Goal: Task Accomplishment & Management: Manage account settings

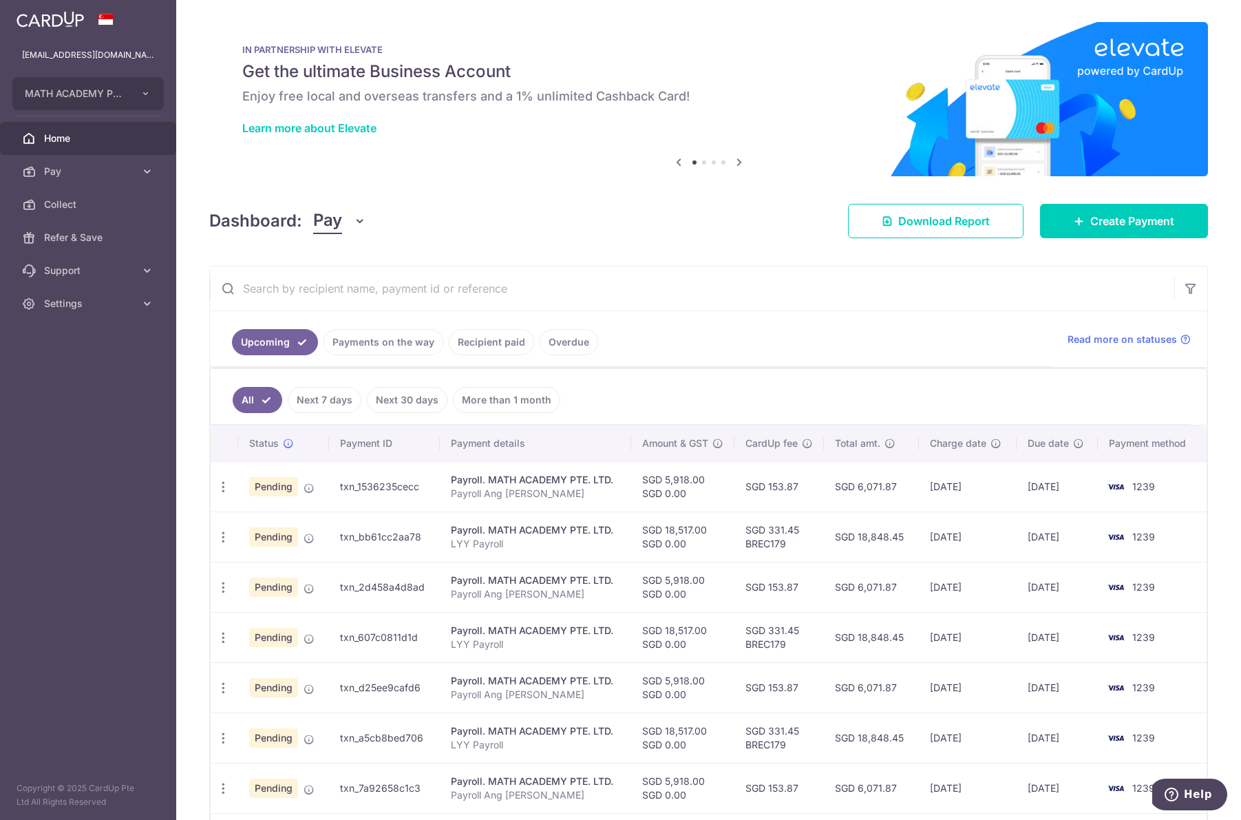
click at [381, 340] on link "Payments on the way" at bounding box center [384, 342] width 120 height 26
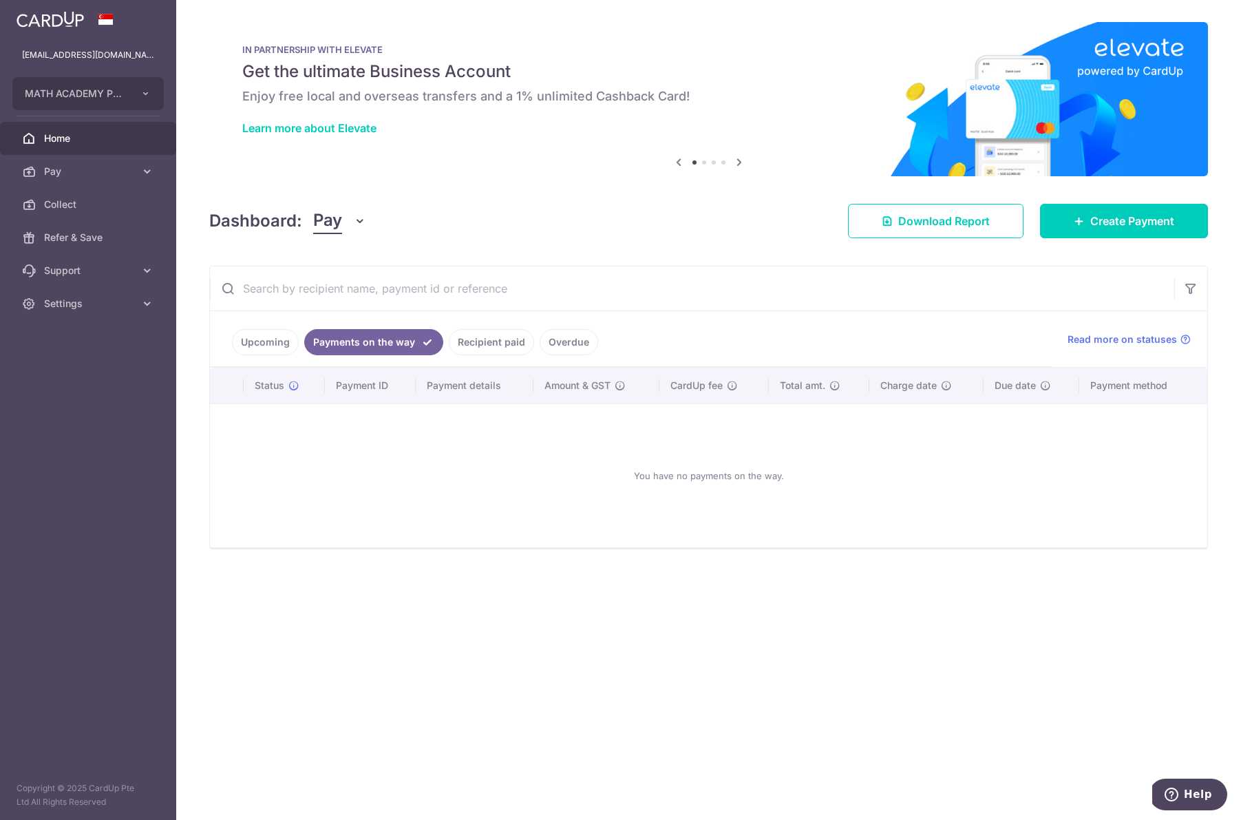
click at [577, 337] on link "Overdue" at bounding box center [569, 342] width 59 height 26
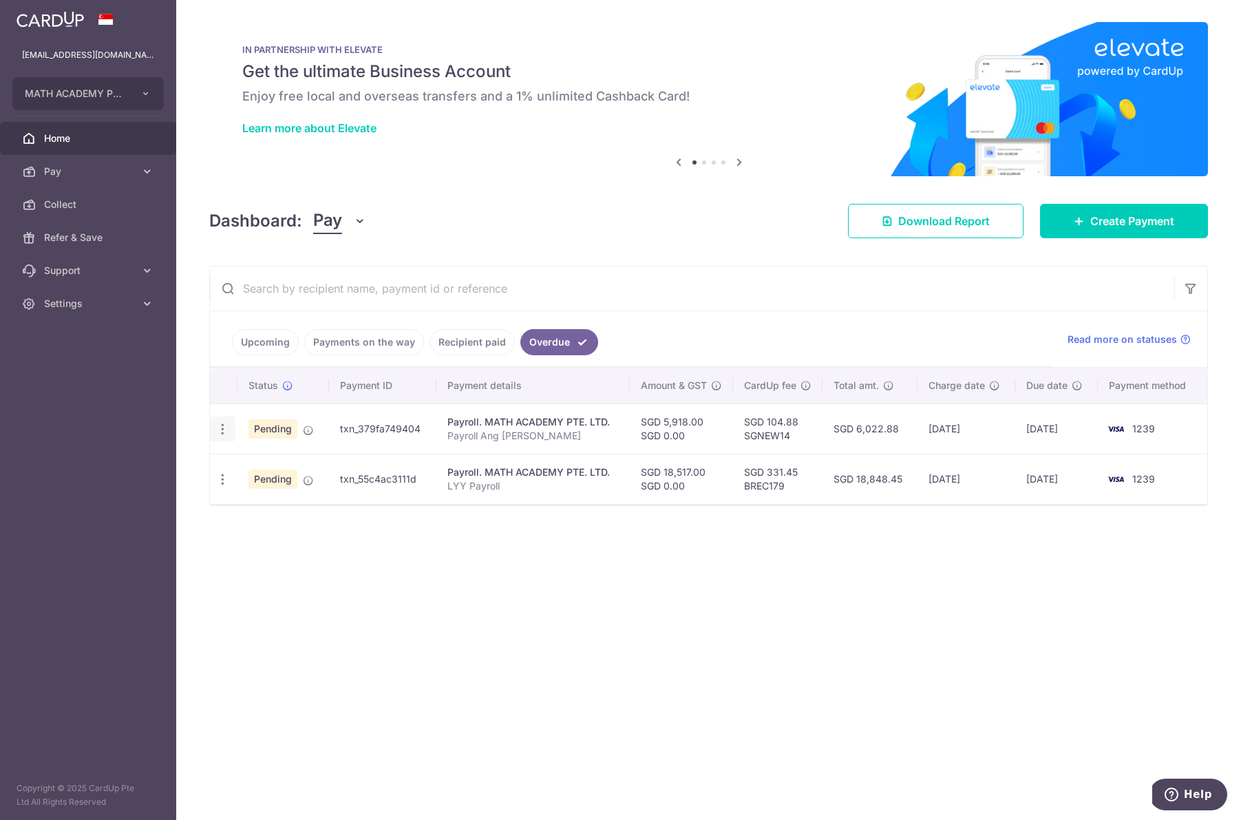
click at [226, 423] on icon "button" at bounding box center [222, 429] width 14 height 14
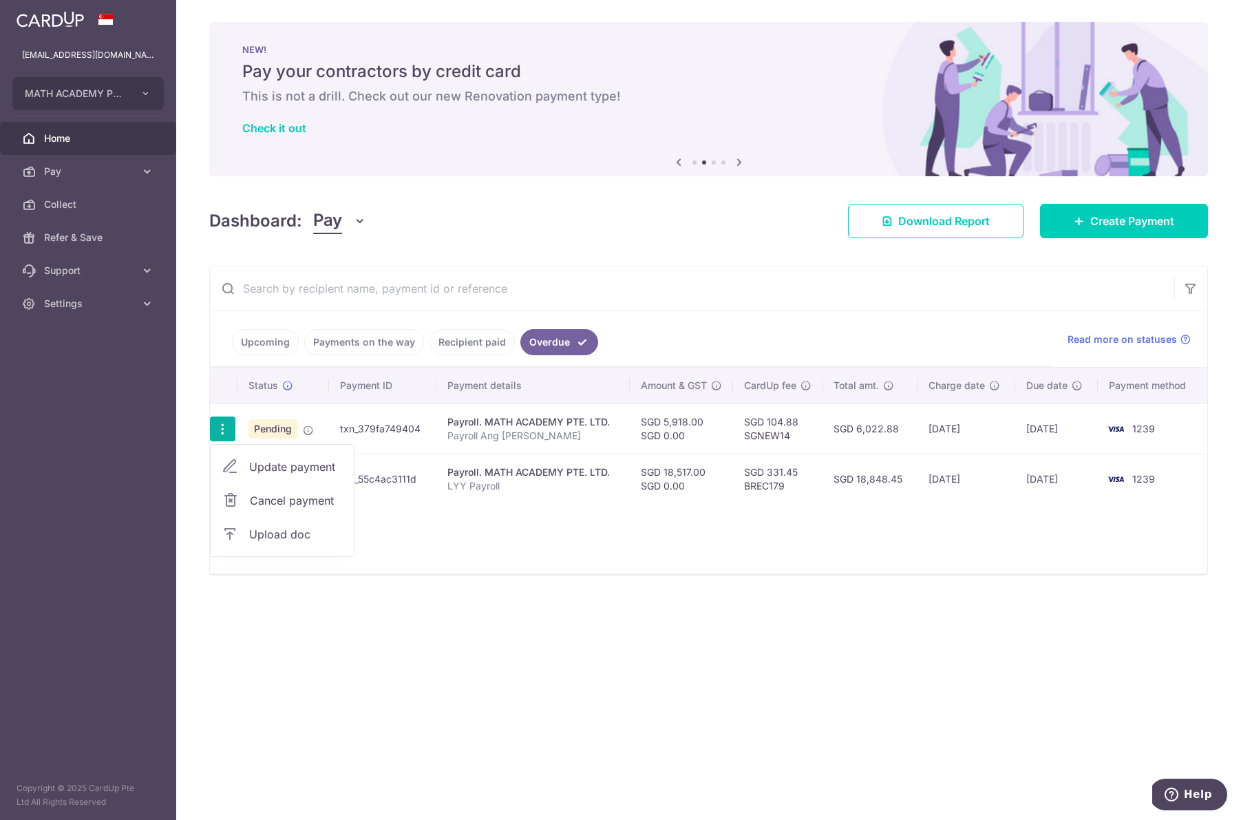
click at [288, 535] on span "Upload doc" at bounding box center [296, 534] width 94 height 17
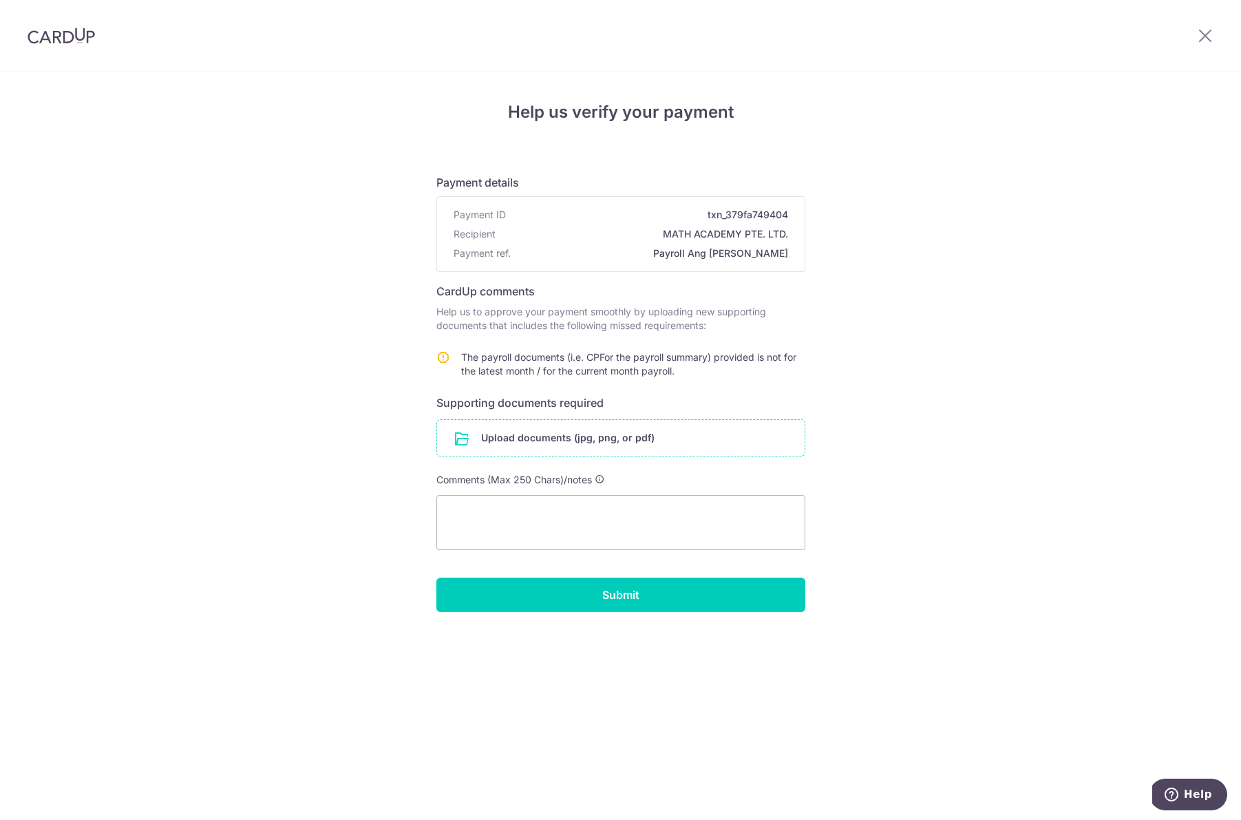
click at [536, 435] on input "file" at bounding box center [621, 438] width 368 height 36
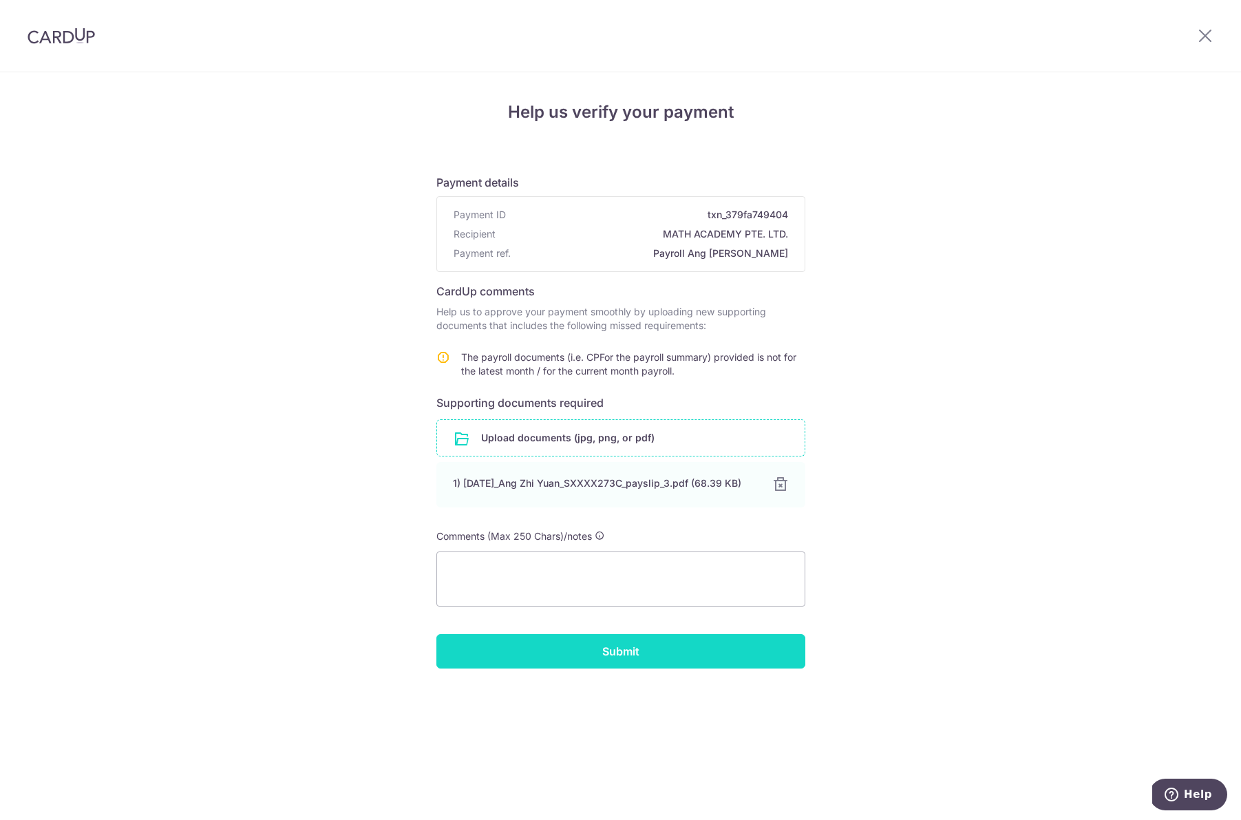
click at [712, 656] on input "Submit" at bounding box center [620, 651] width 369 height 34
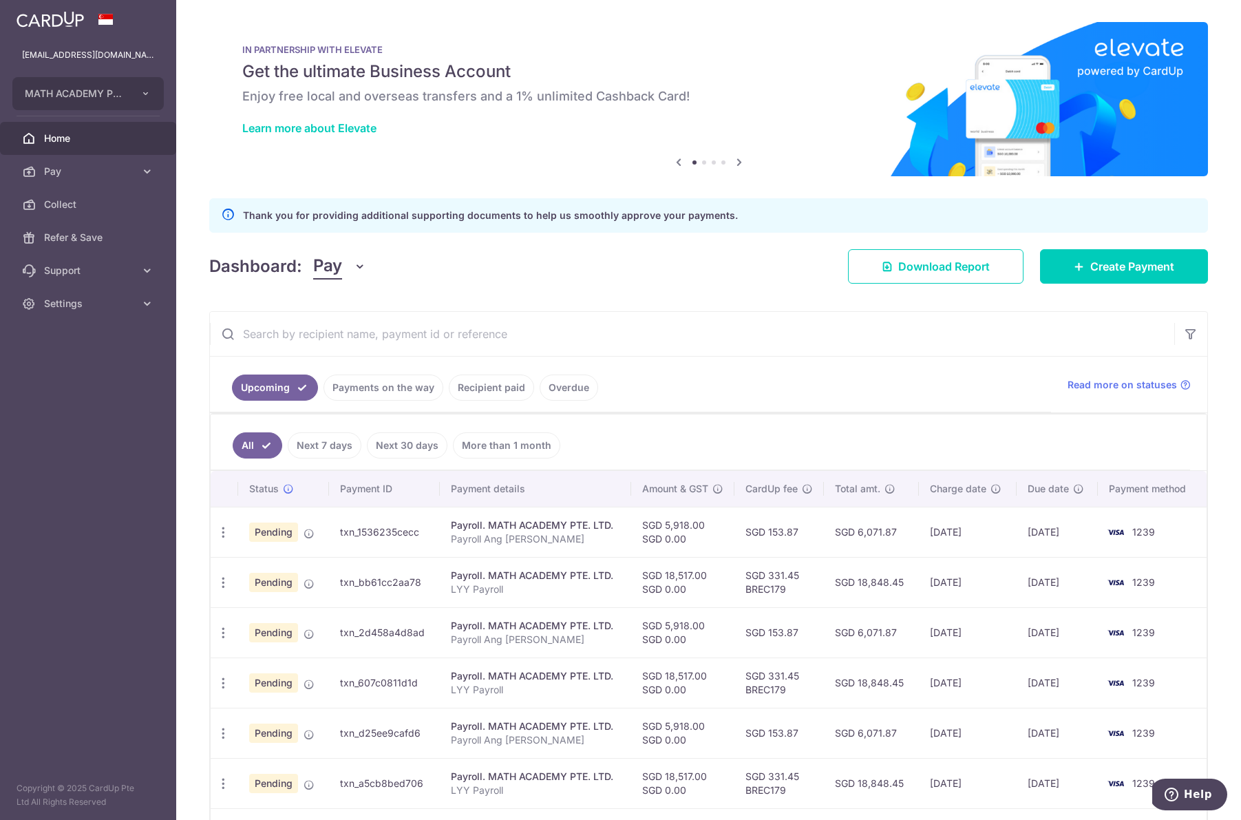
click at [559, 390] on link "Overdue" at bounding box center [569, 387] width 59 height 26
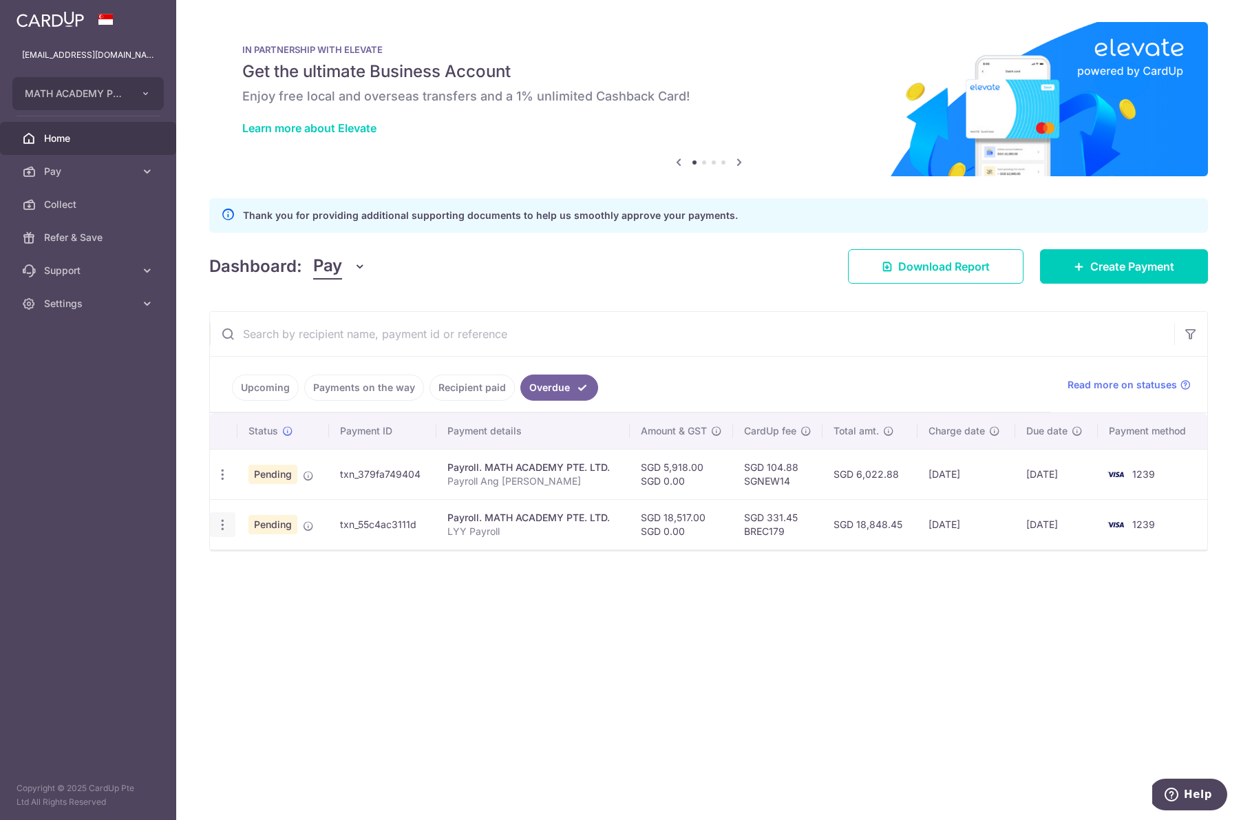
click at [220, 524] on icon "button" at bounding box center [222, 525] width 14 height 14
click at [263, 561] on span "Update payment" at bounding box center [296, 562] width 94 height 17
radio input "true"
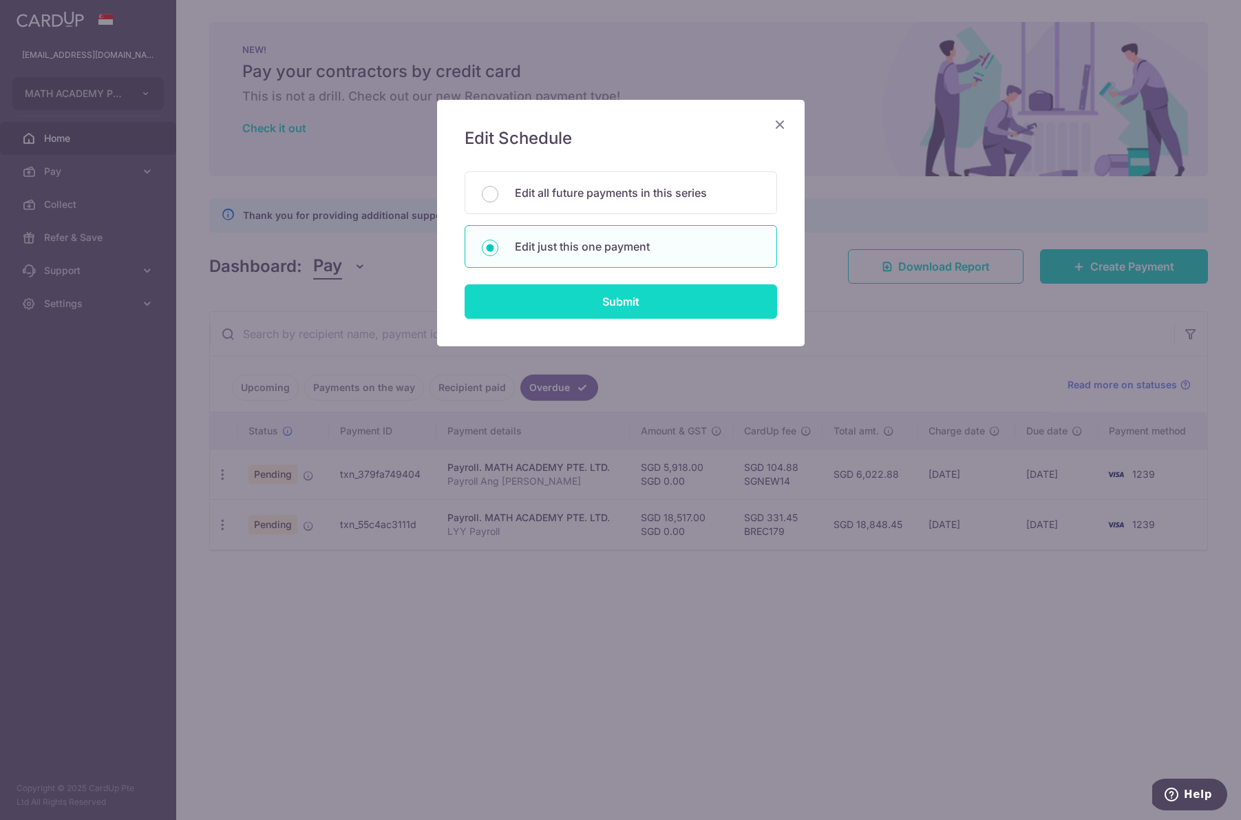
click at [653, 301] on input "Submit" at bounding box center [621, 301] width 312 height 34
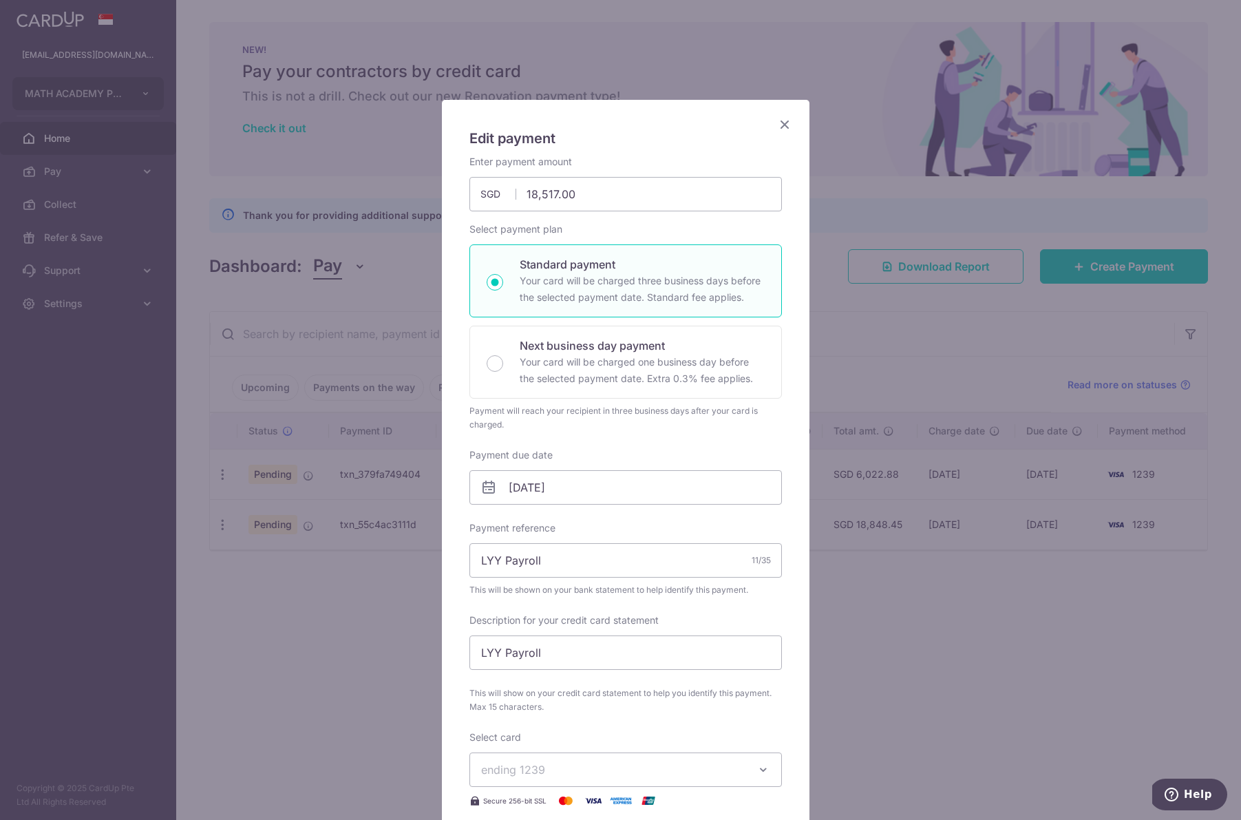
click at [984, 460] on div "Edit payment By clicking apply, you will make changes to all payments to MATH A…" at bounding box center [620, 410] width 1241 height 820
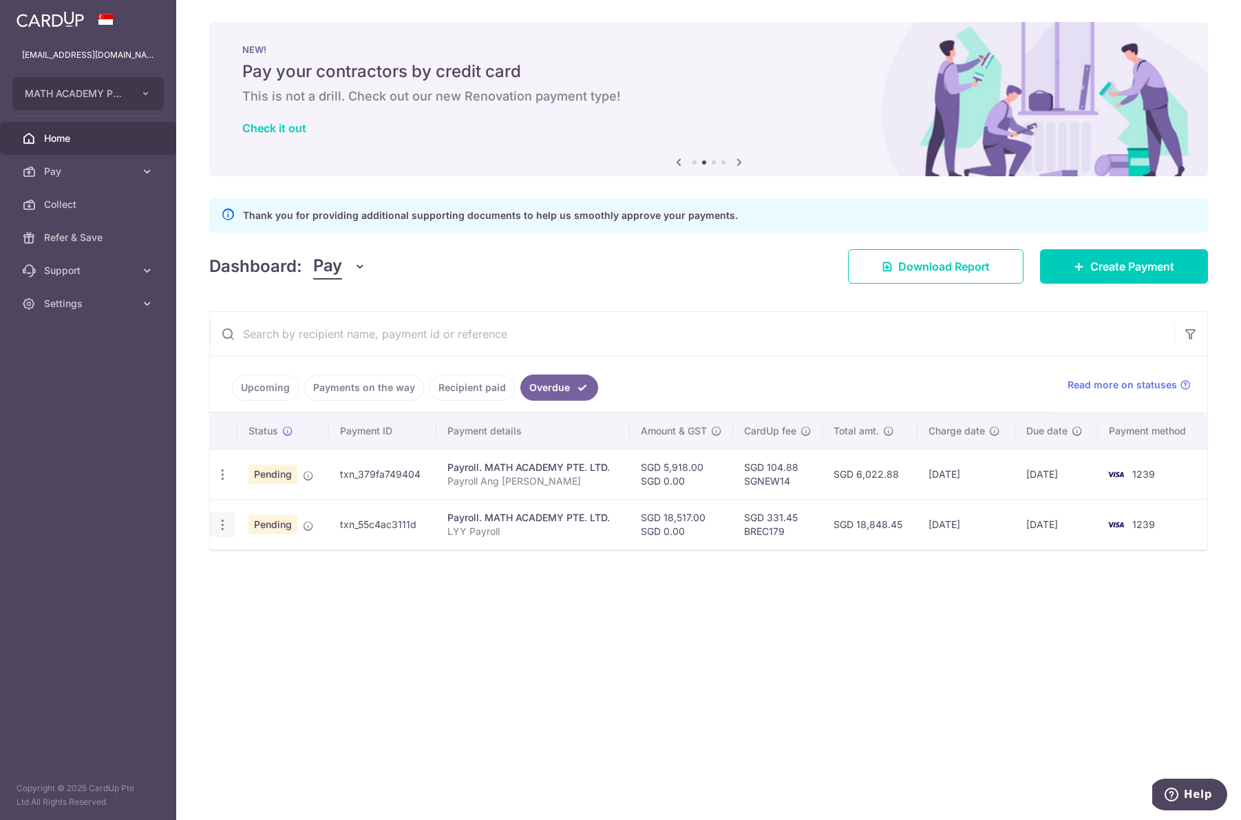
click at [219, 525] on icon "button" at bounding box center [222, 525] width 14 height 14
click at [290, 631] on span "Upload doc" at bounding box center [296, 630] width 94 height 17
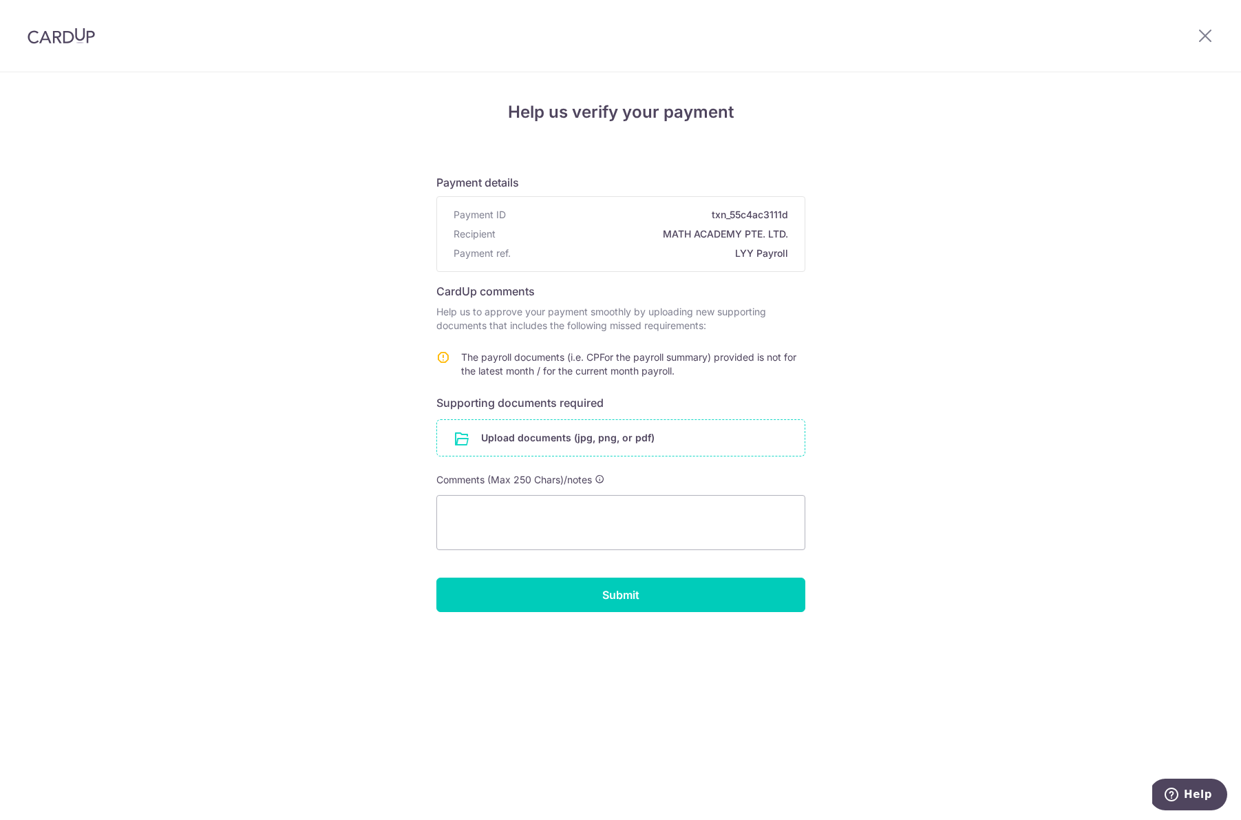
click at [570, 443] on input "file" at bounding box center [621, 438] width 368 height 36
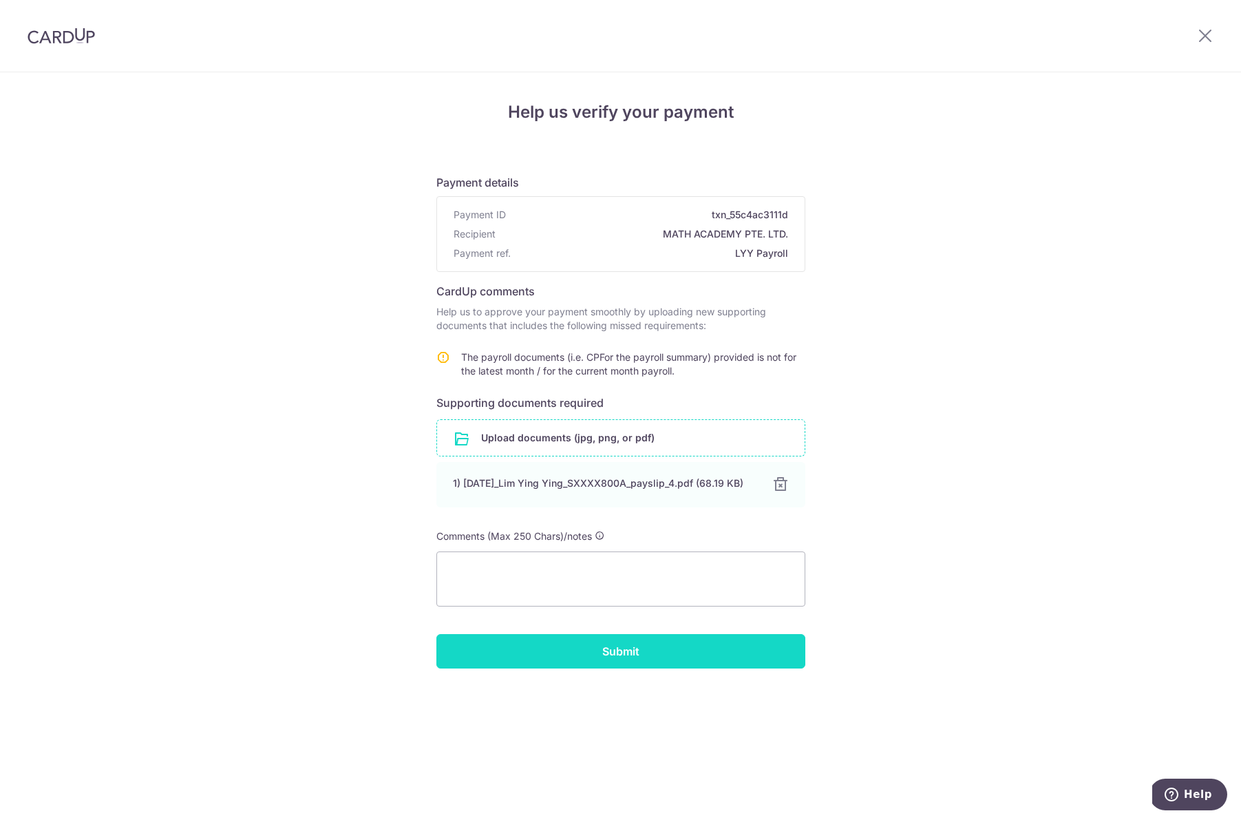
click at [635, 658] on input "Submit" at bounding box center [620, 651] width 369 height 34
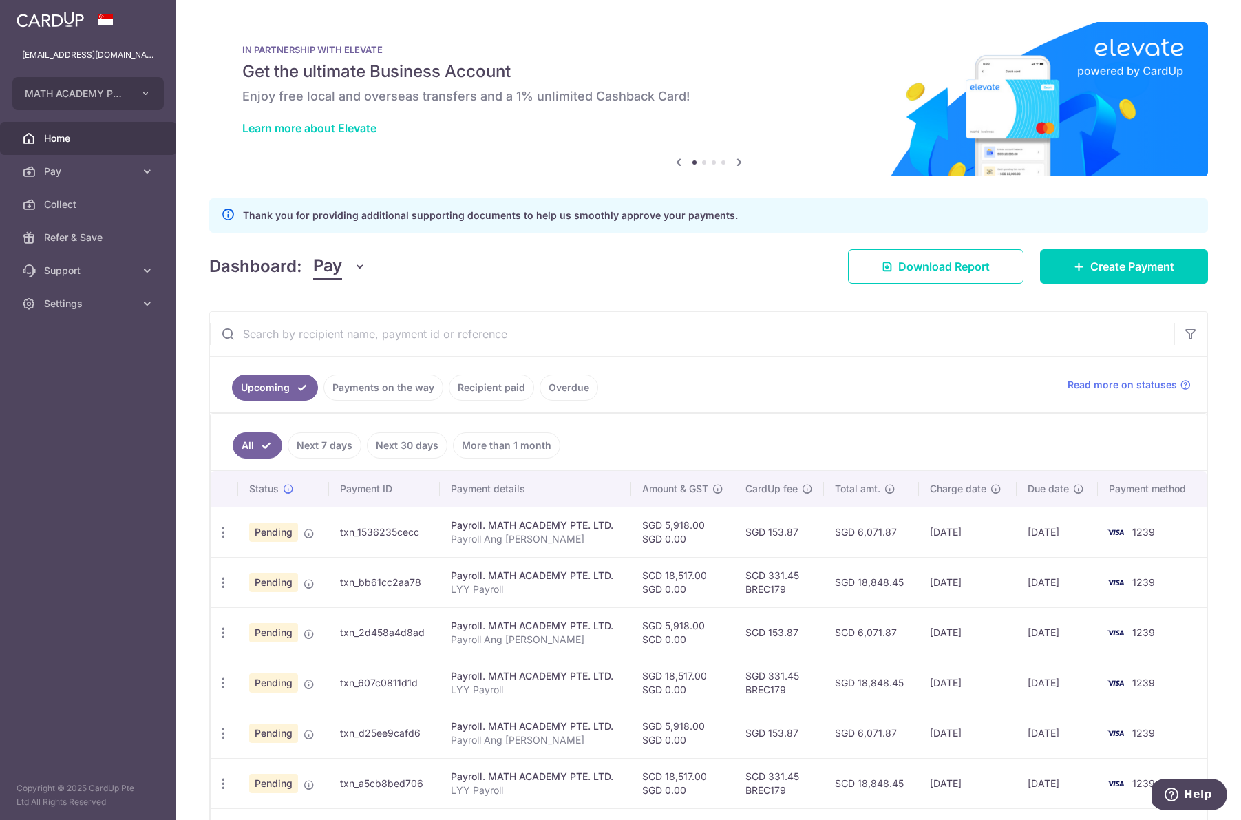
click at [255, 444] on link "All" at bounding box center [258, 445] width 50 height 26
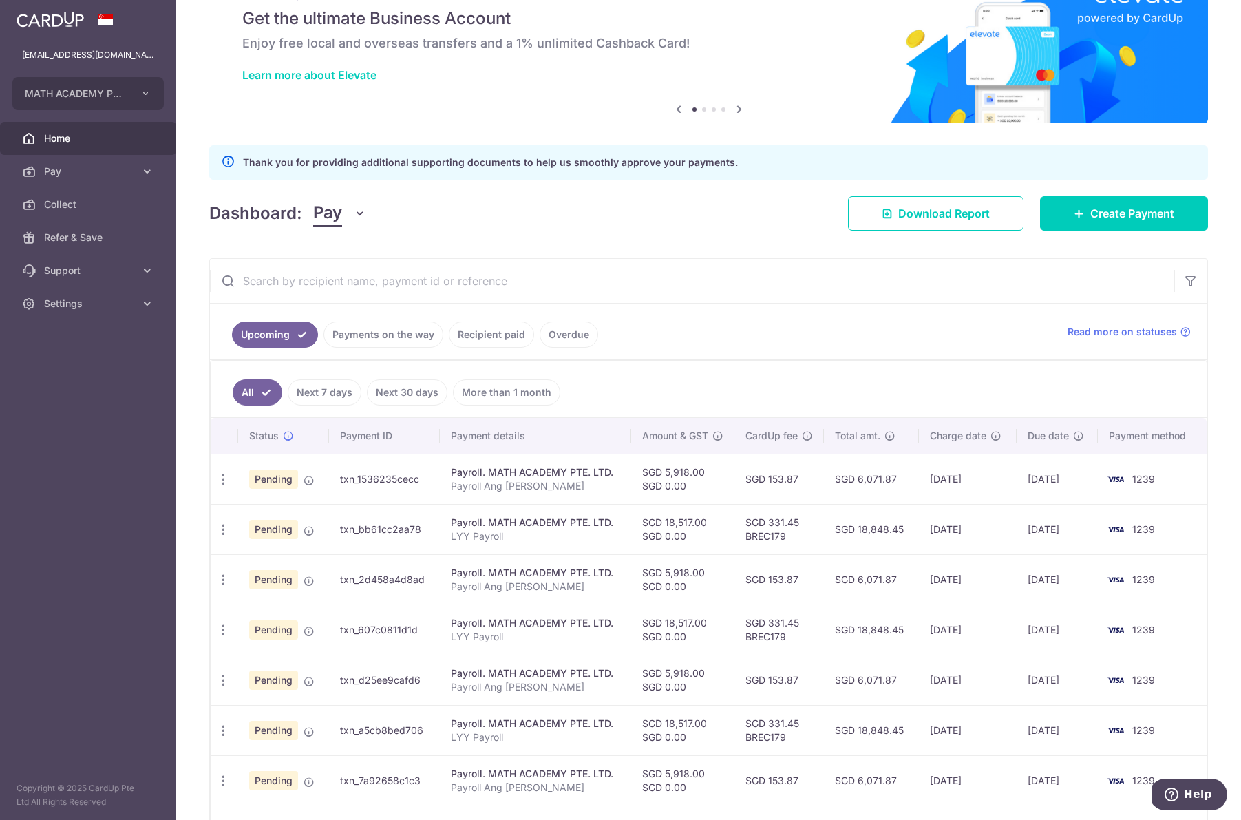
scroll to position [62, 0]
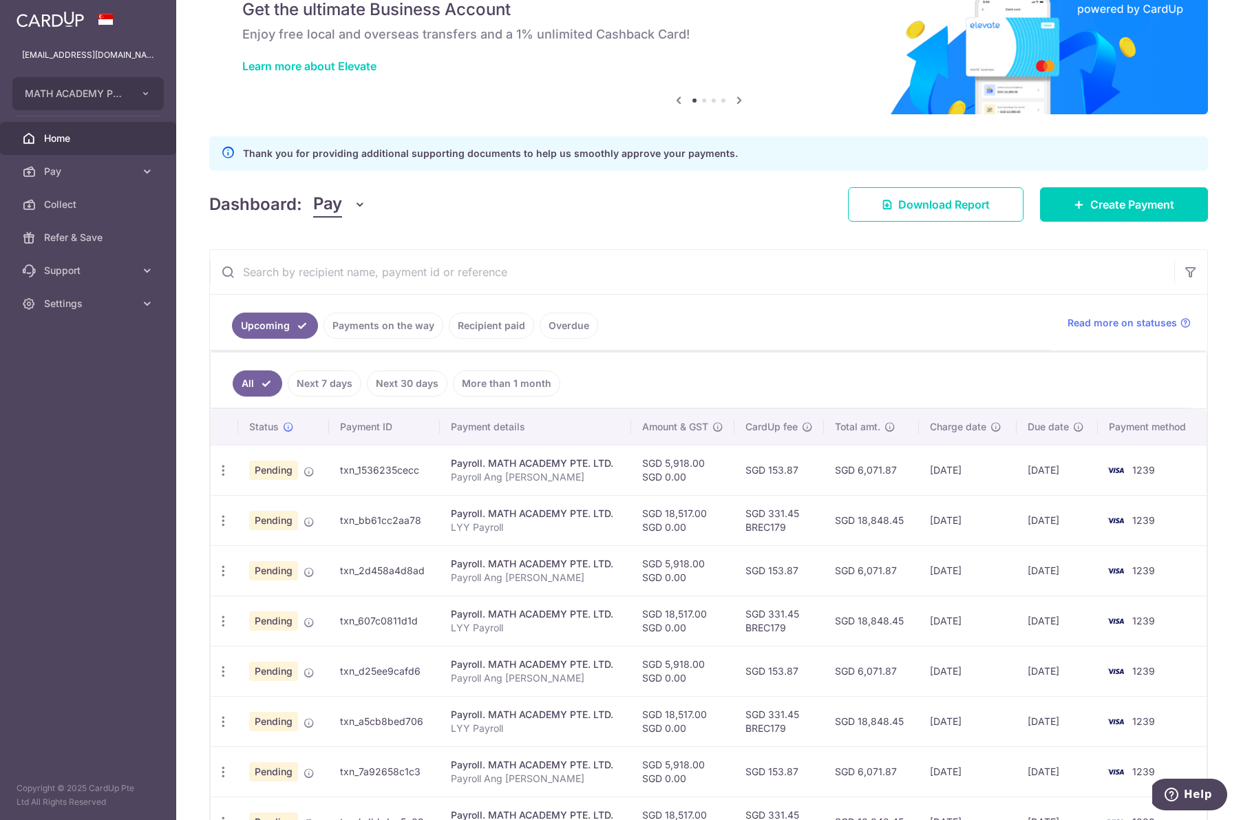
click at [498, 329] on link "Recipient paid" at bounding box center [491, 325] width 85 height 26
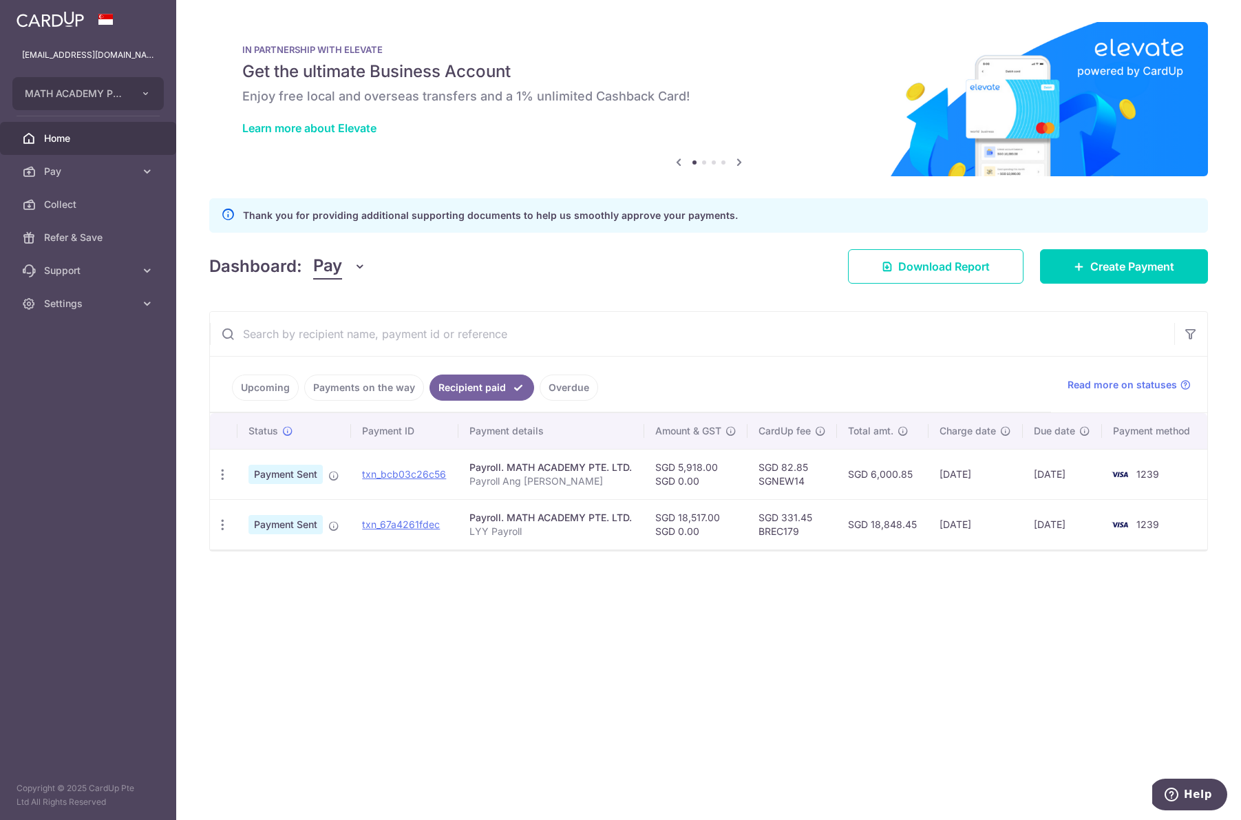
click at [383, 384] on link "Payments on the way" at bounding box center [364, 387] width 120 height 26
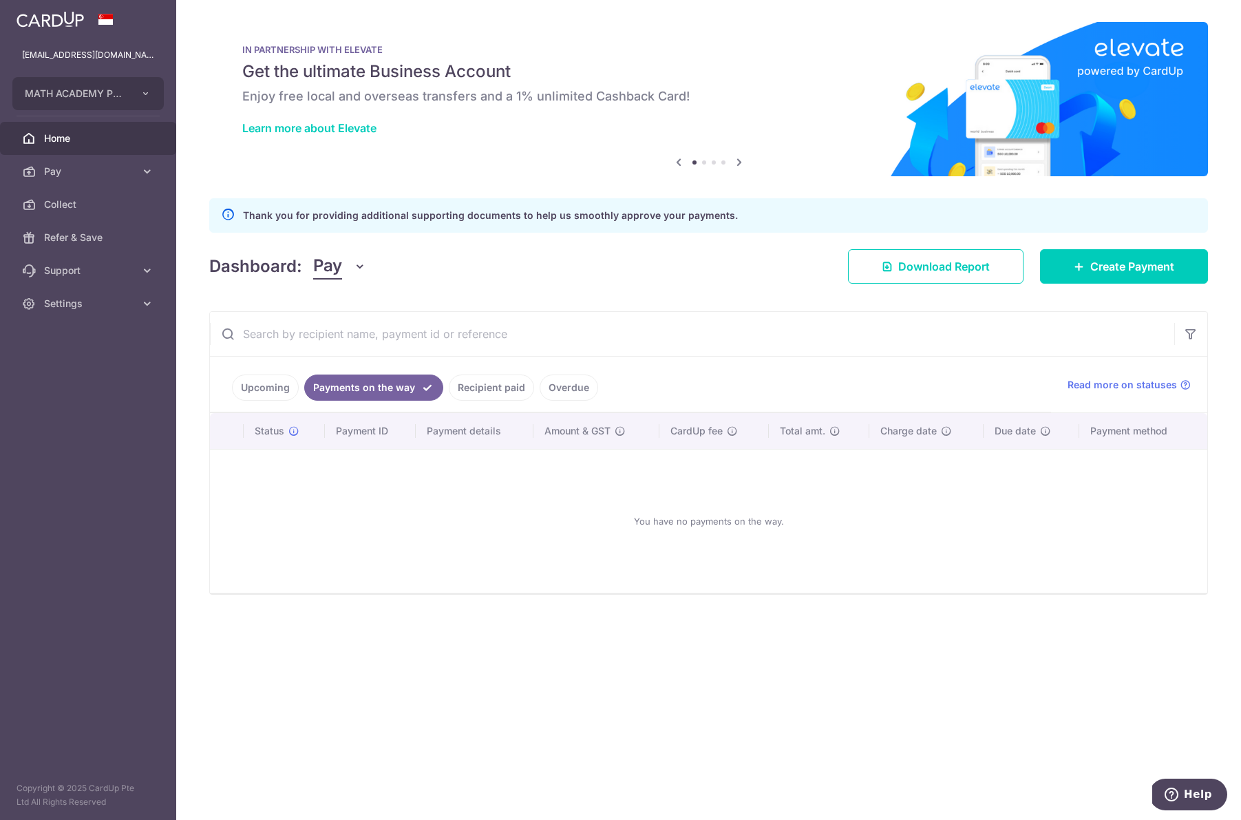
click at [536, 396] on li "Overdue" at bounding box center [566, 387] width 64 height 26
click at [557, 390] on link "Overdue" at bounding box center [569, 387] width 59 height 26
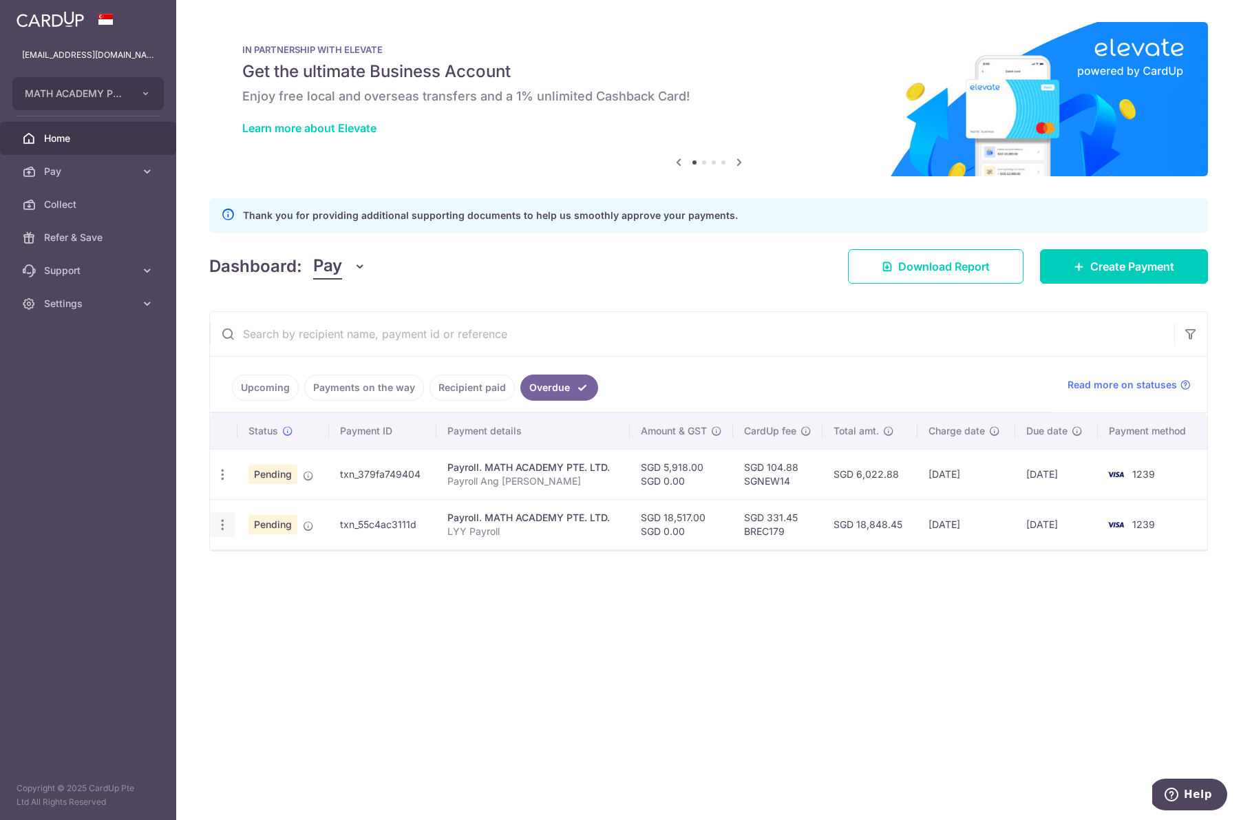
click at [228, 529] on icon "button" at bounding box center [222, 525] width 14 height 14
click at [307, 633] on span "Upload doc" at bounding box center [296, 630] width 94 height 17
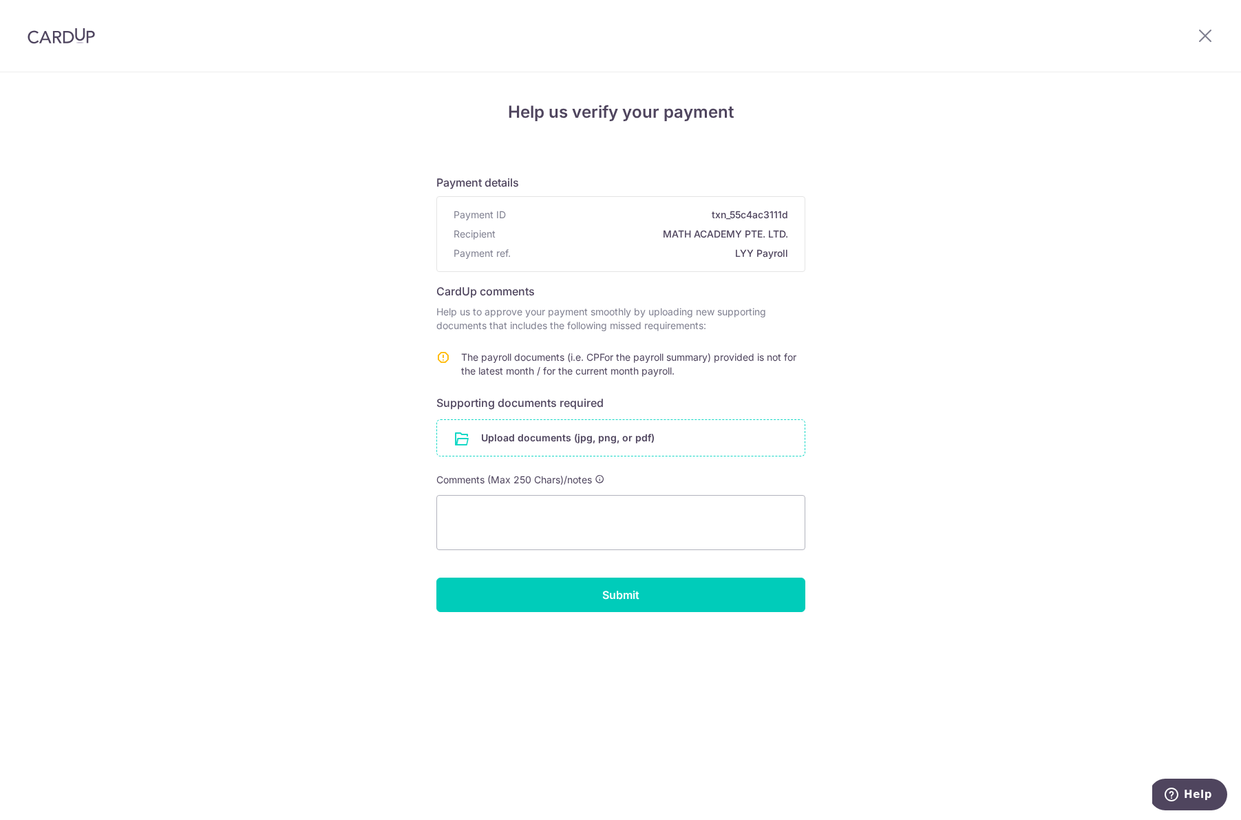
click at [614, 434] on input "file" at bounding box center [621, 438] width 368 height 36
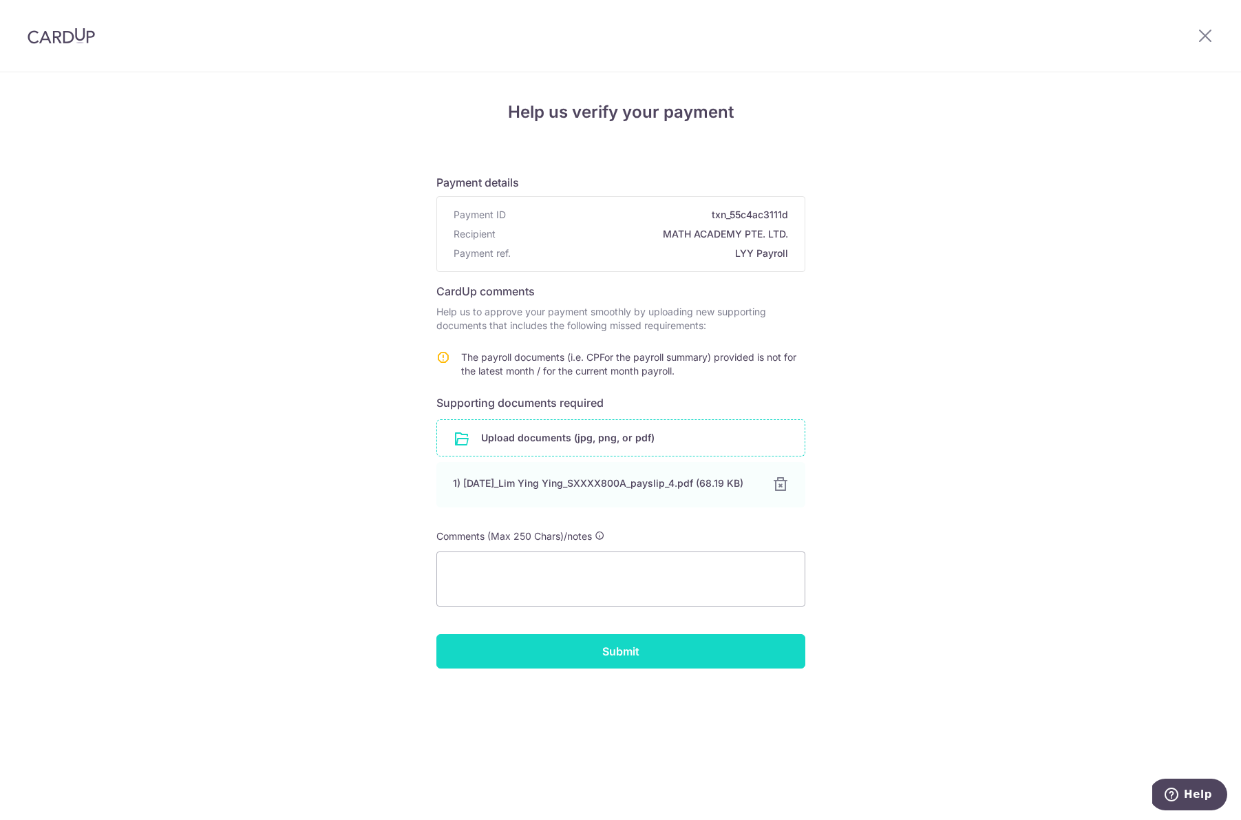
click at [697, 652] on input "Submit" at bounding box center [620, 651] width 369 height 34
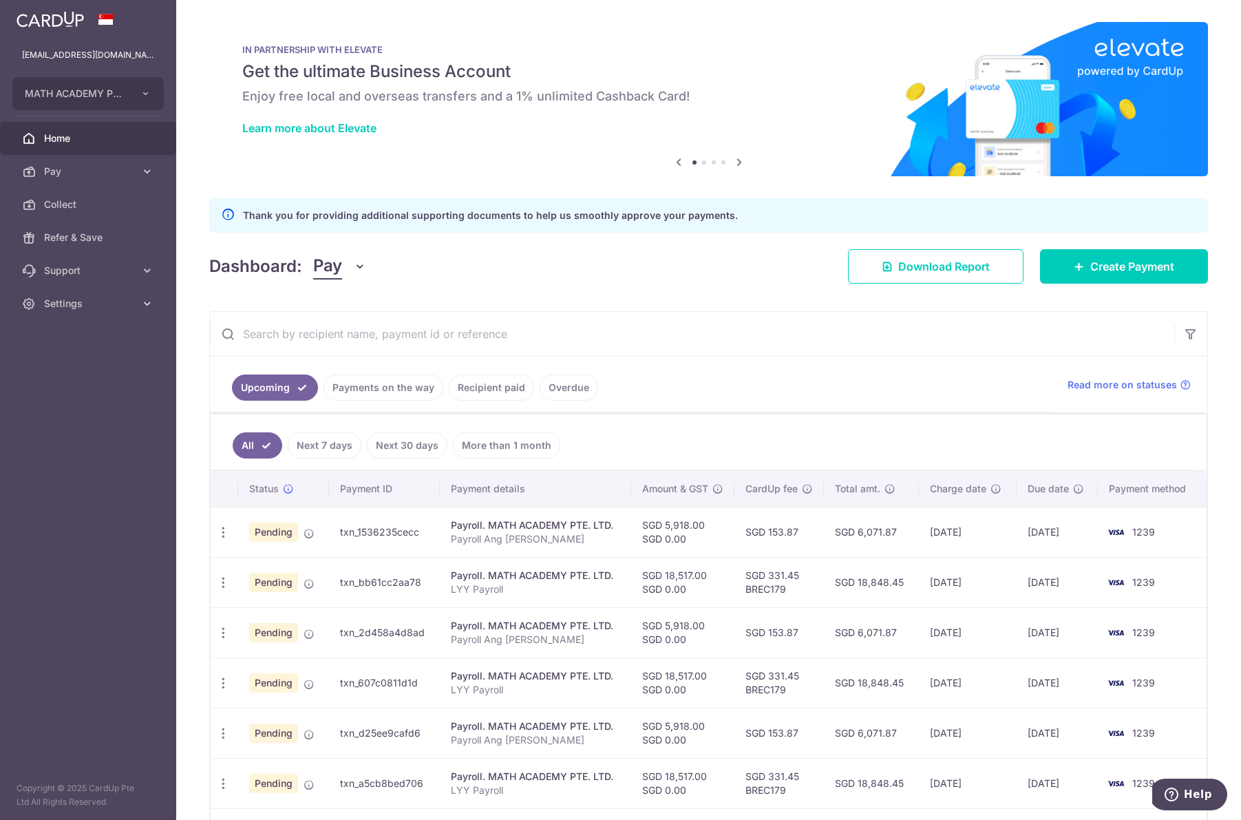
click at [779, 588] on td "SGD 331.45 BREC179" at bounding box center [778, 582] width 89 height 50
copy td "BREC179"
click at [218, 531] on icon "button" at bounding box center [223, 532] width 14 height 14
click at [257, 570] on span "Update payment" at bounding box center [297, 570] width 94 height 17
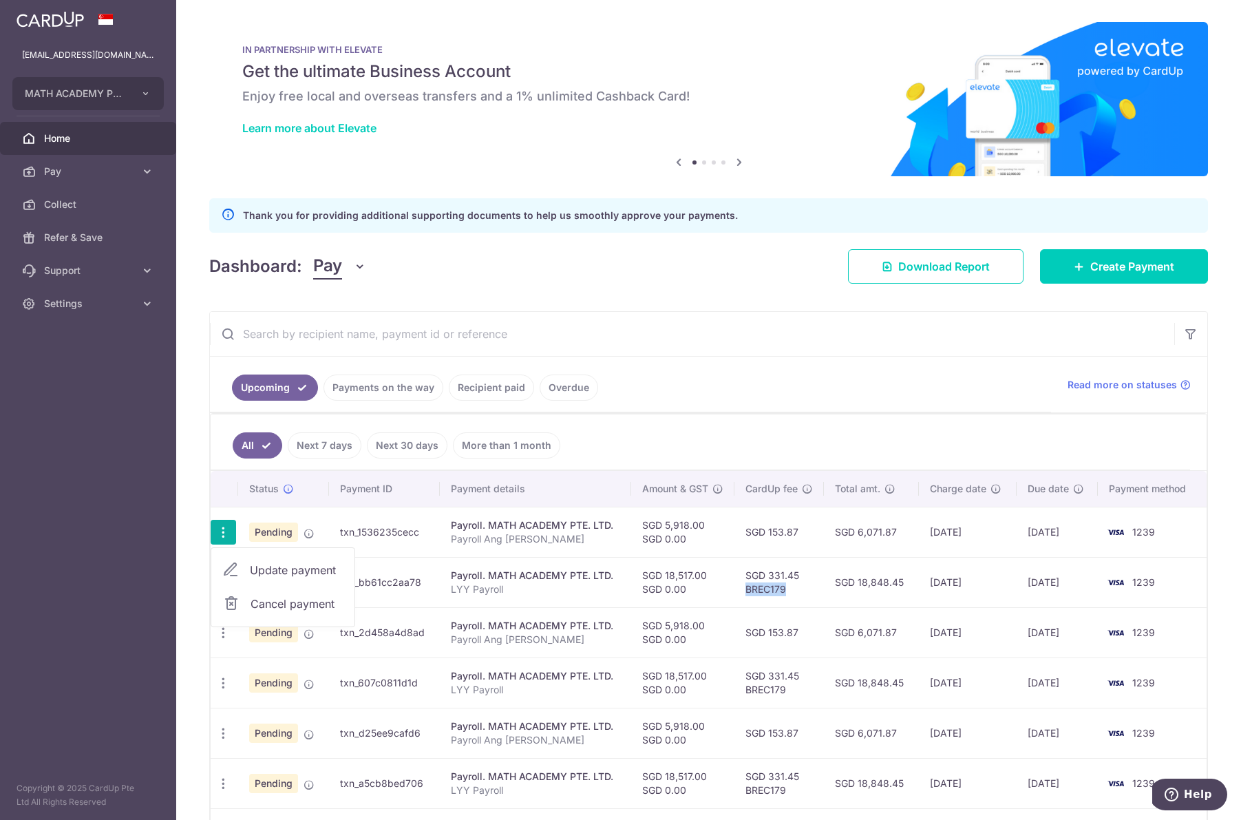
radio input "true"
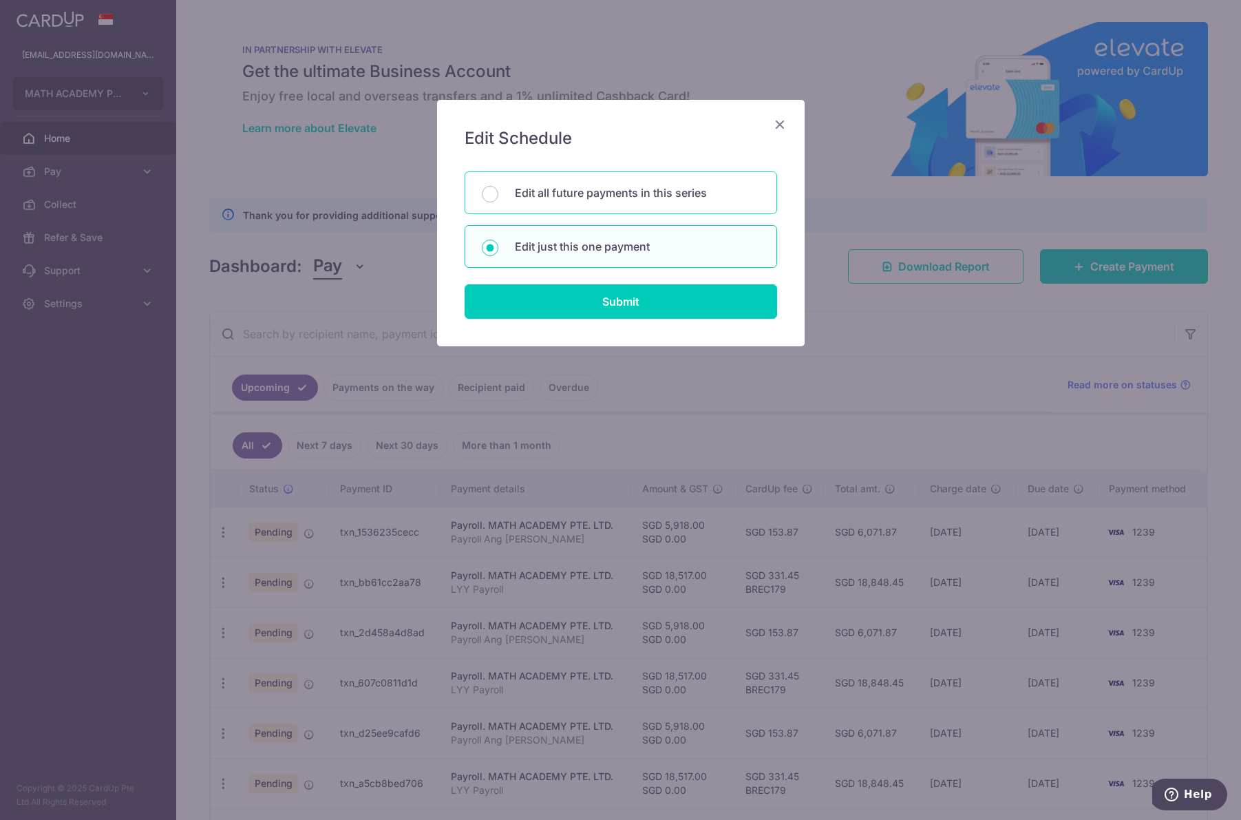
click at [668, 206] on div "Edit all future payments in this series" at bounding box center [621, 192] width 312 height 43
radio input "true"
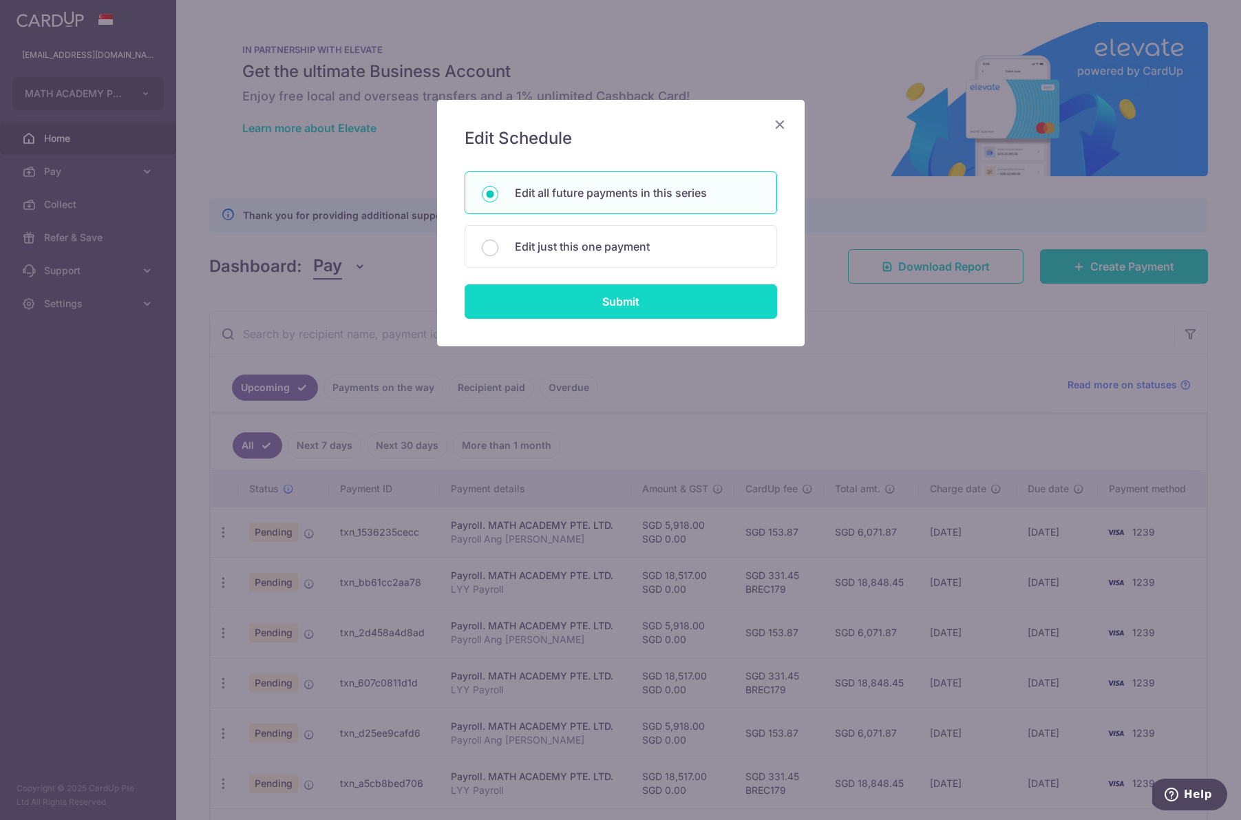
click at [643, 288] on input "Submit" at bounding box center [621, 301] width 312 height 34
radio input "true"
type input "5,918.00"
type input "Payroll Ang [PERSON_NAME]"
type input "Payroll AZY"
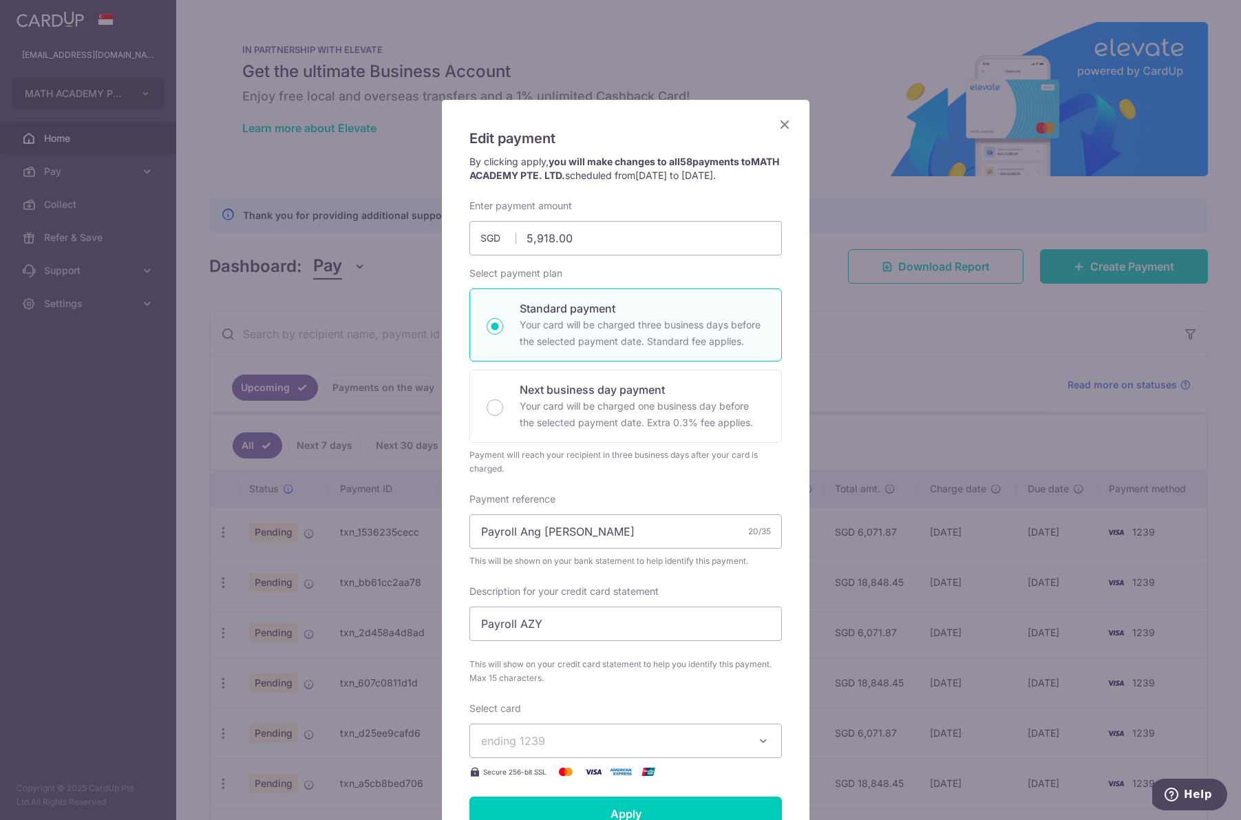
click at [619, 748] on span "ending 1239" at bounding box center [613, 740] width 264 height 17
click at [626, 743] on button "ending 1239" at bounding box center [625, 740] width 312 height 34
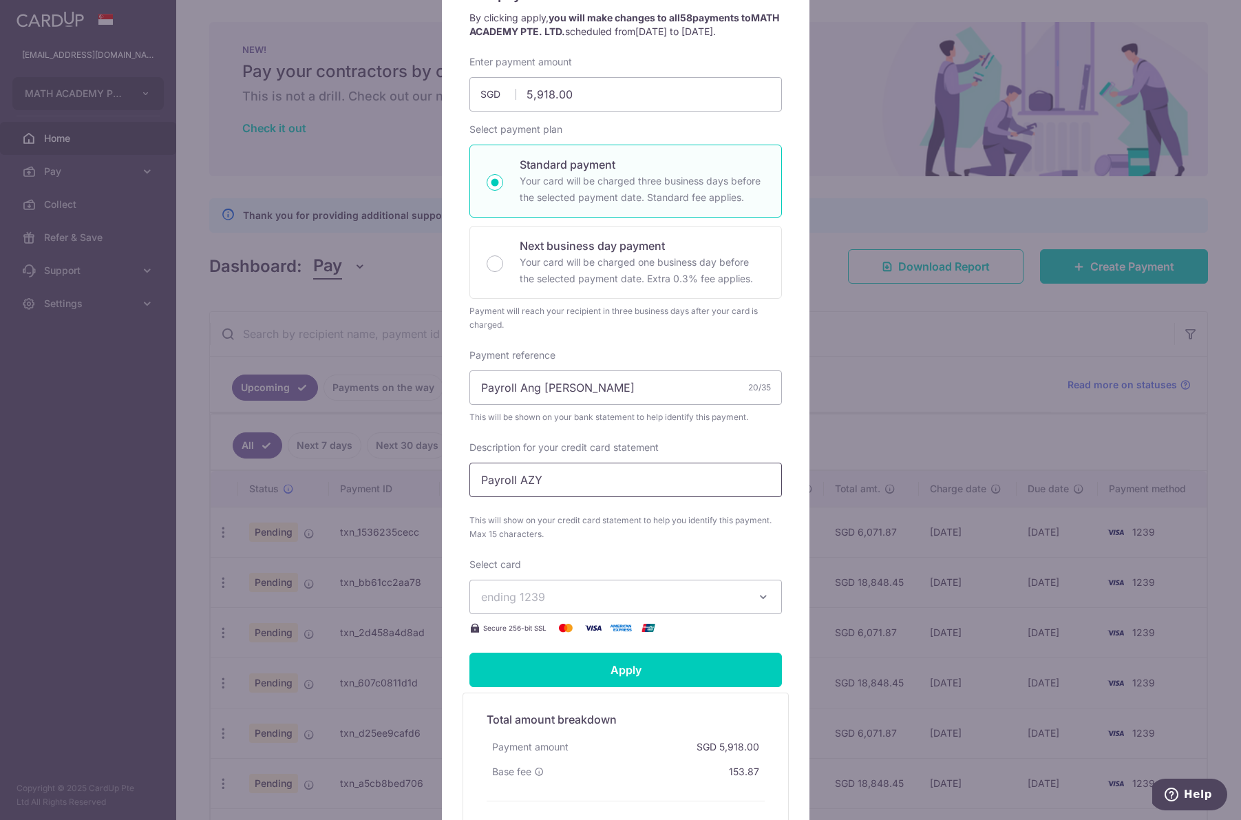
scroll to position [135, 0]
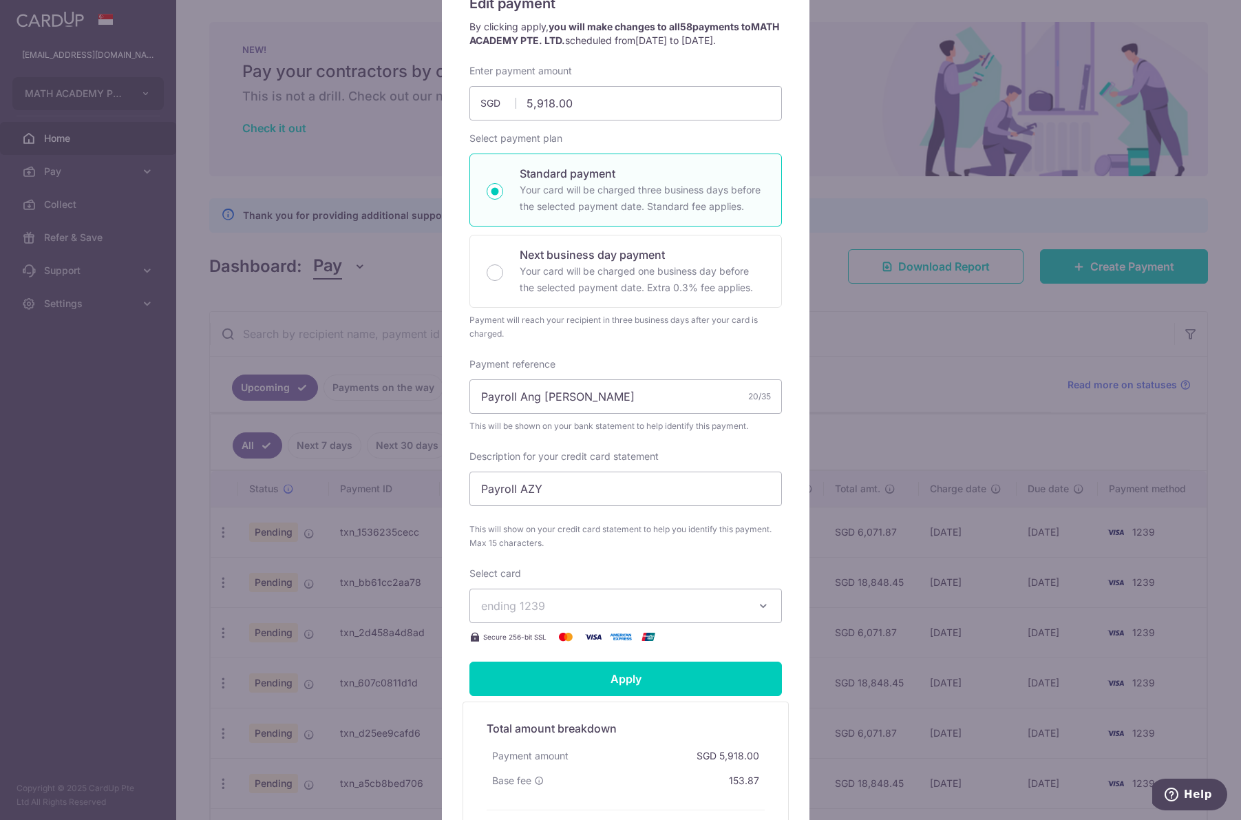
click at [849, 476] on div "Edit payment By clicking apply, you will make changes to all 58 payments to MAT…" at bounding box center [620, 410] width 1241 height 820
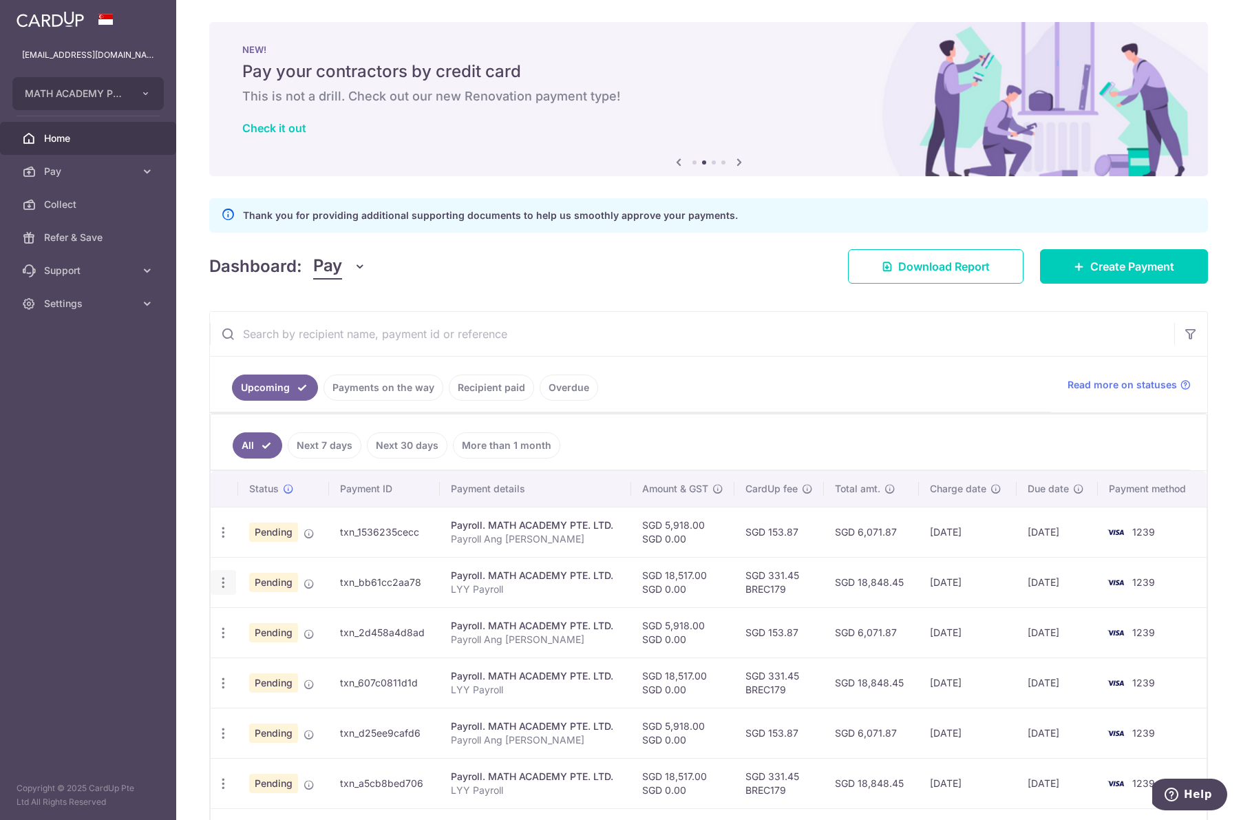
click at [224, 585] on icon "button" at bounding box center [223, 582] width 14 height 14
click at [253, 622] on span "Update payment" at bounding box center [297, 620] width 94 height 17
radio input "true"
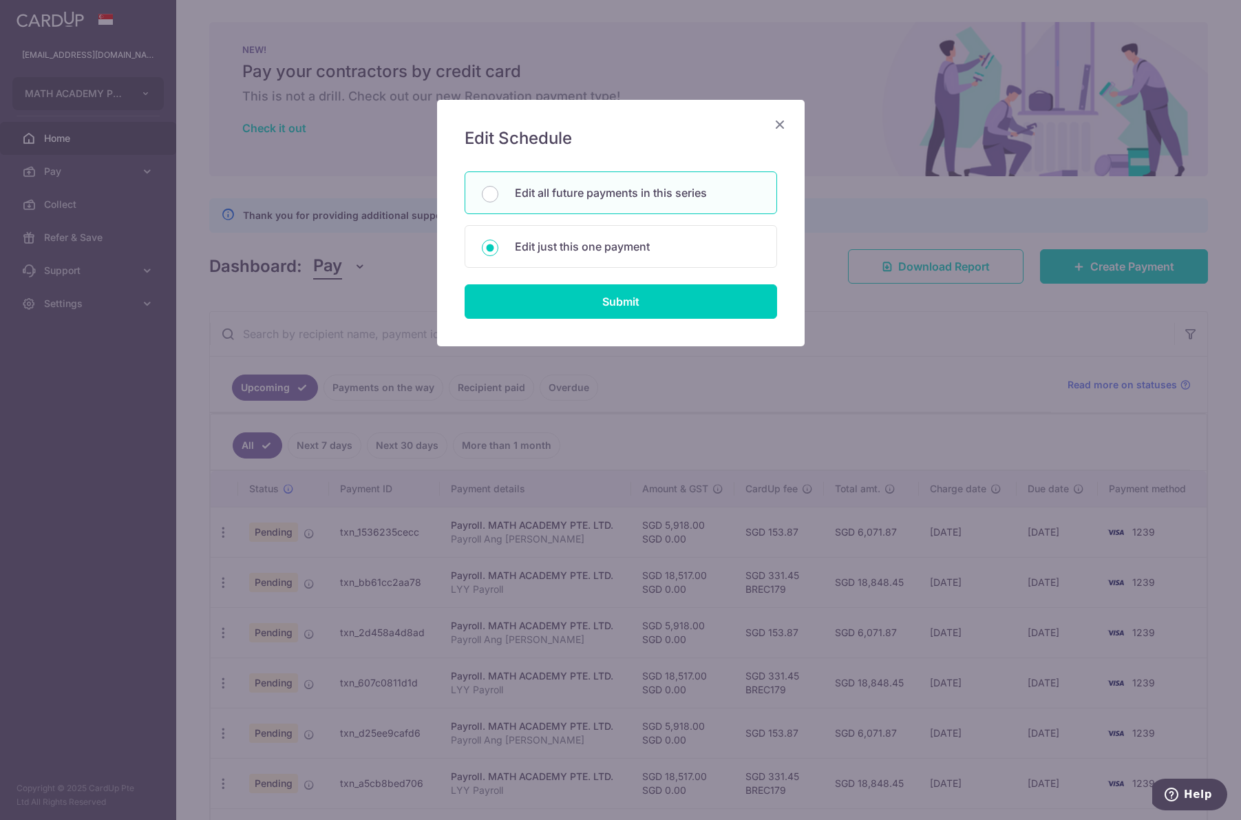
click at [629, 204] on div "Edit all future payments in this series" at bounding box center [621, 192] width 312 height 43
radio input "true"
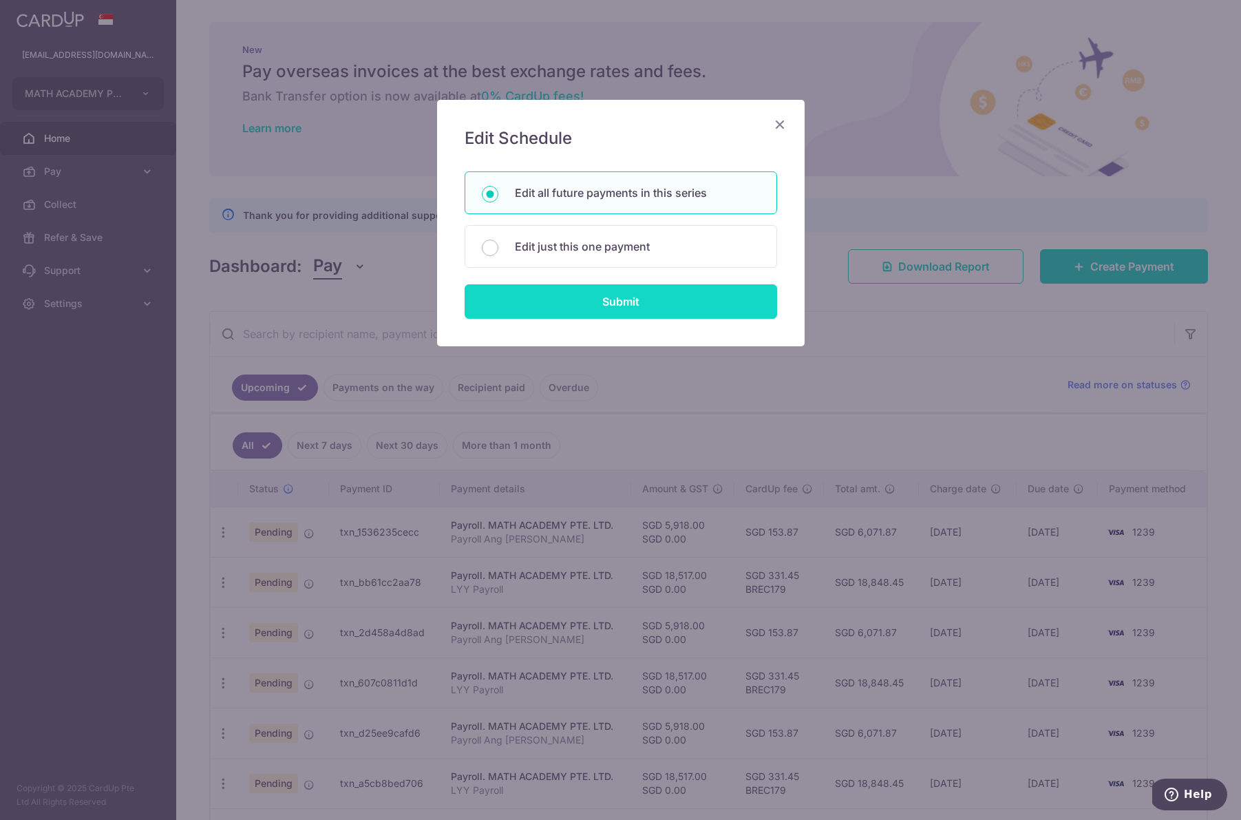
click at [609, 295] on input "Submit" at bounding box center [621, 301] width 312 height 34
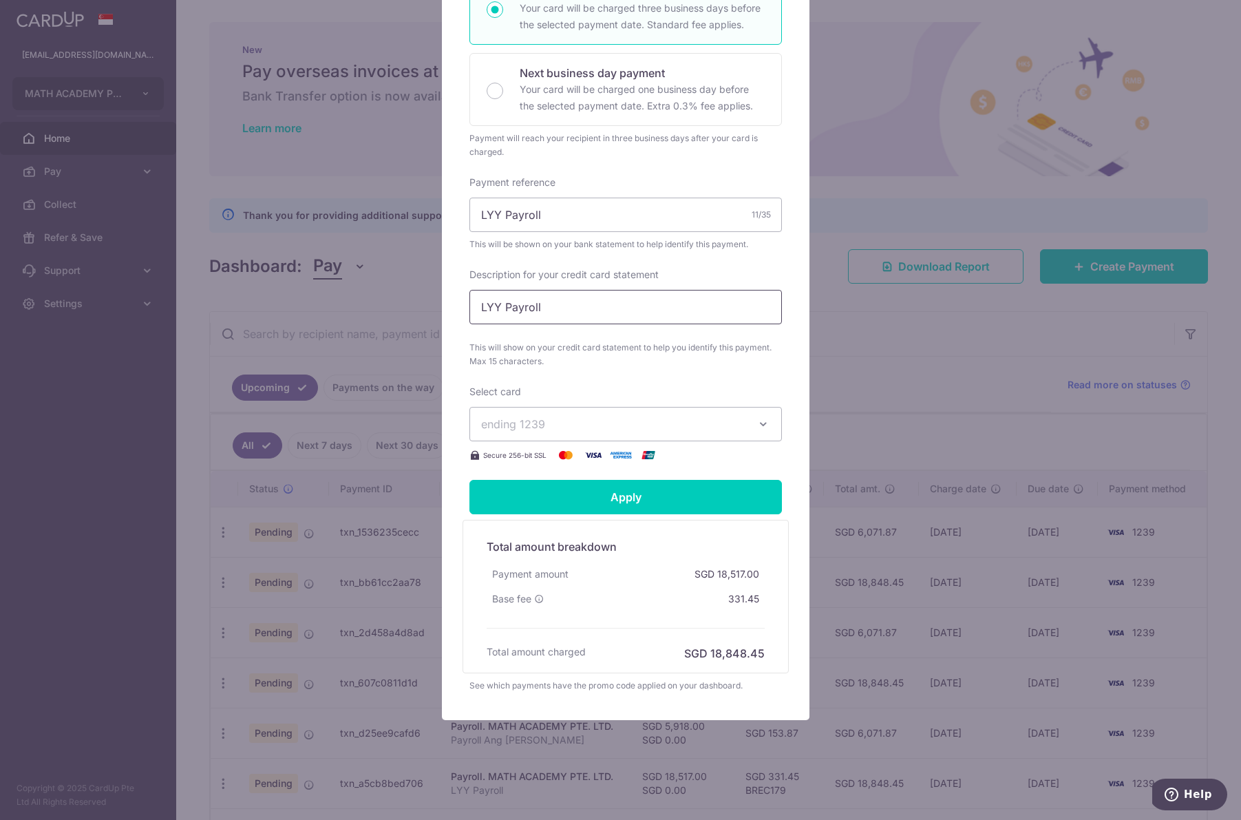
scroll to position [0, 0]
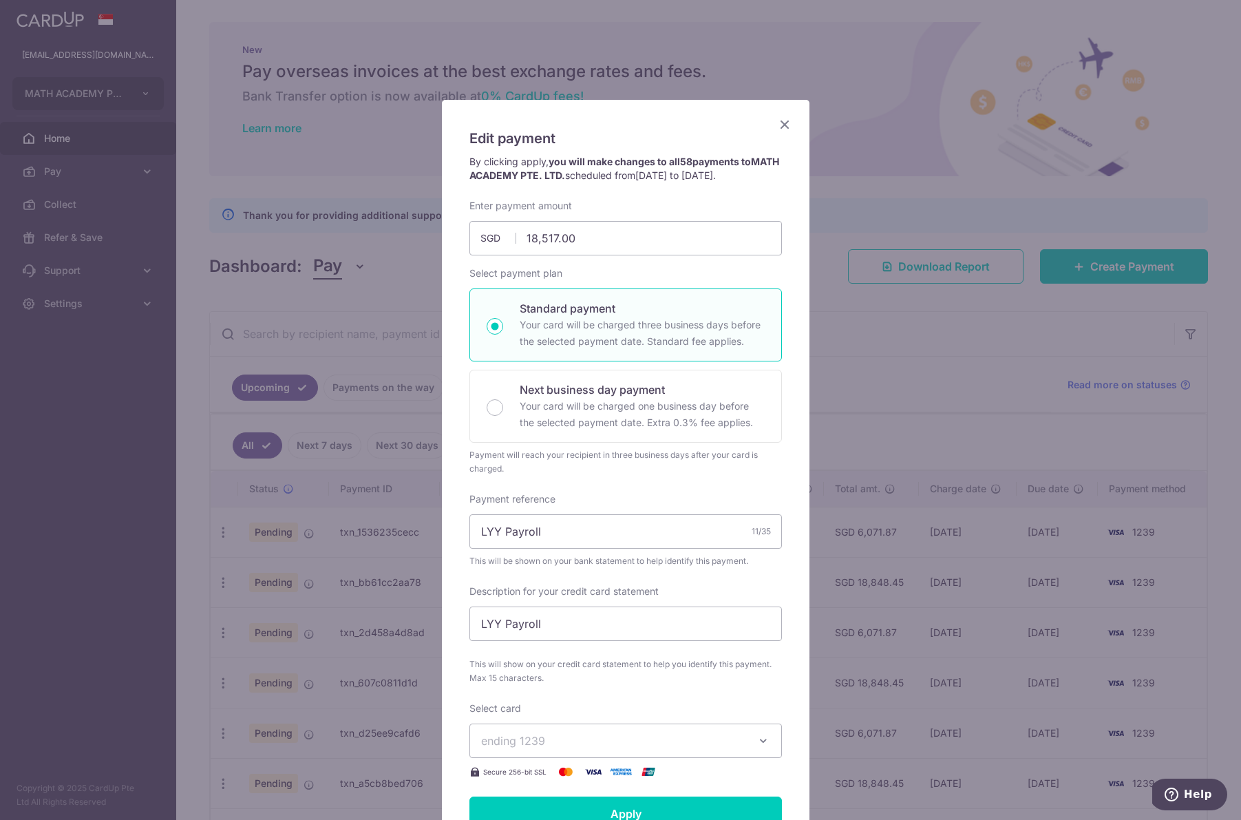
click at [781, 120] on icon "Close" at bounding box center [784, 124] width 17 height 17
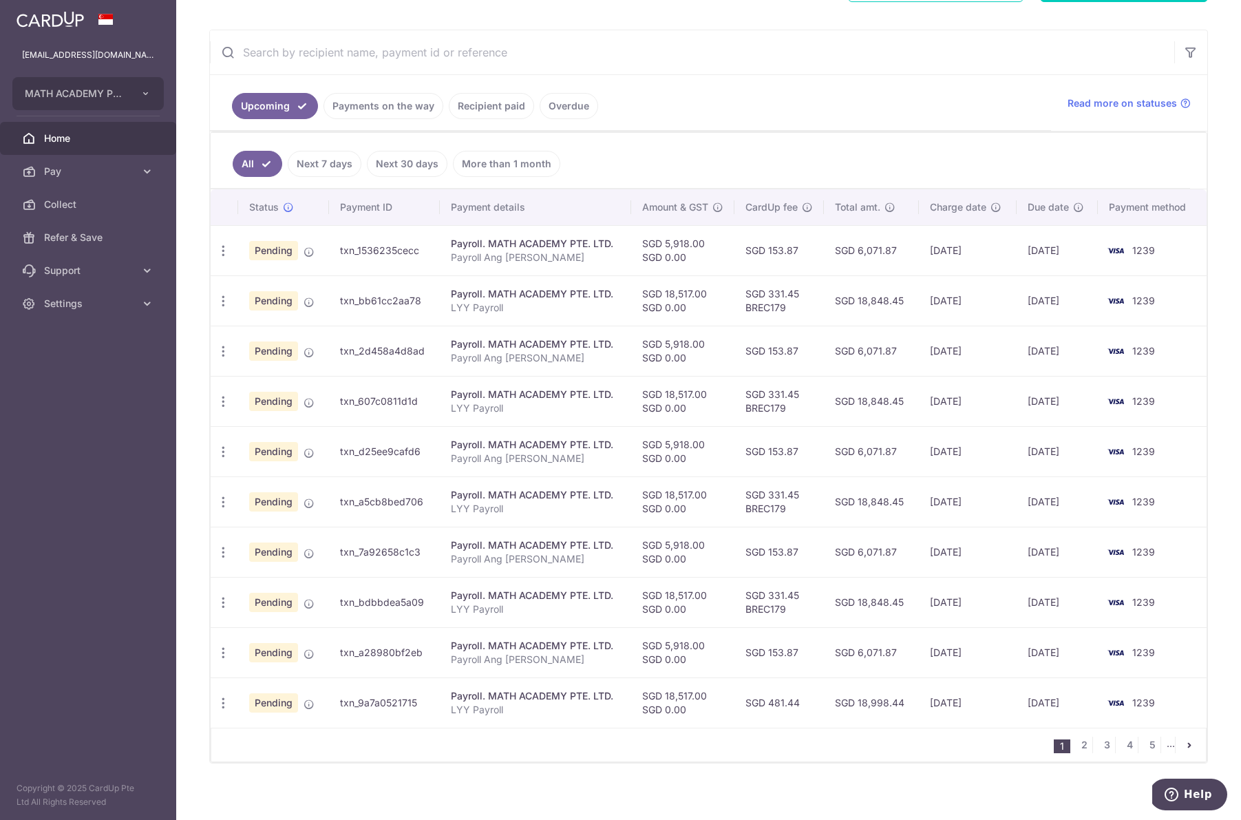
scroll to position [203, 0]
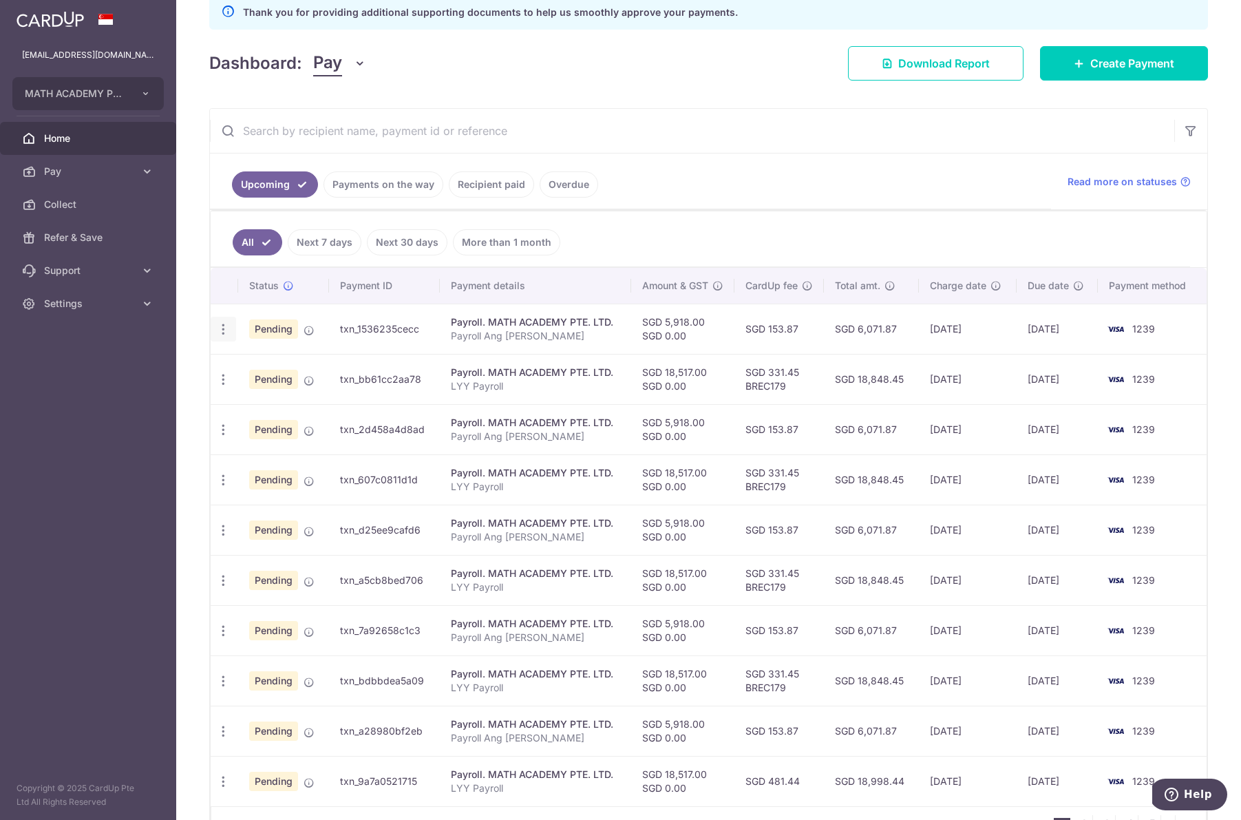
click at [226, 331] on icon "button" at bounding box center [223, 329] width 14 height 14
click at [241, 361] on link "Update payment" at bounding box center [282, 366] width 143 height 33
radio input "true"
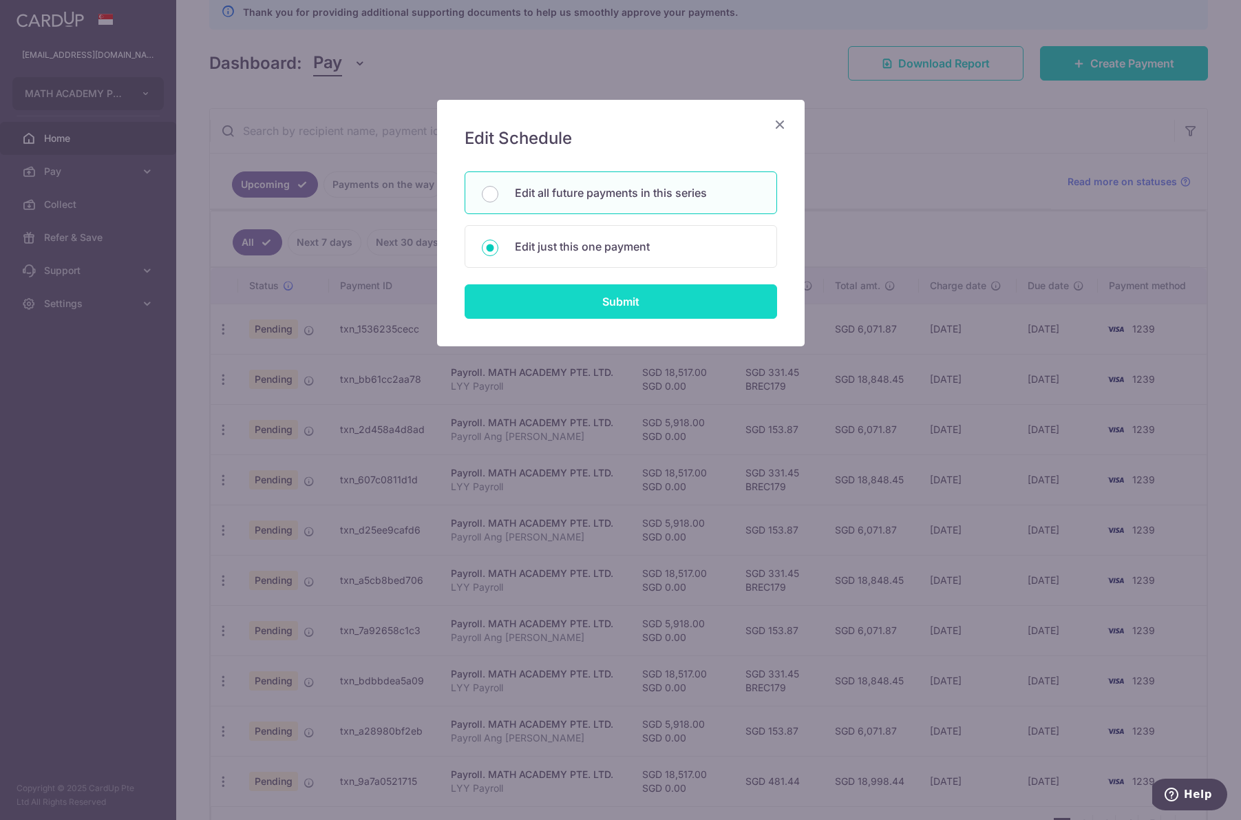
click at [566, 300] on input "Submit" at bounding box center [621, 301] width 312 height 34
type input "5,918.00"
radio input "true"
type input "Payroll Ang [PERSON_NAME]"
type input "Payroll AZY"
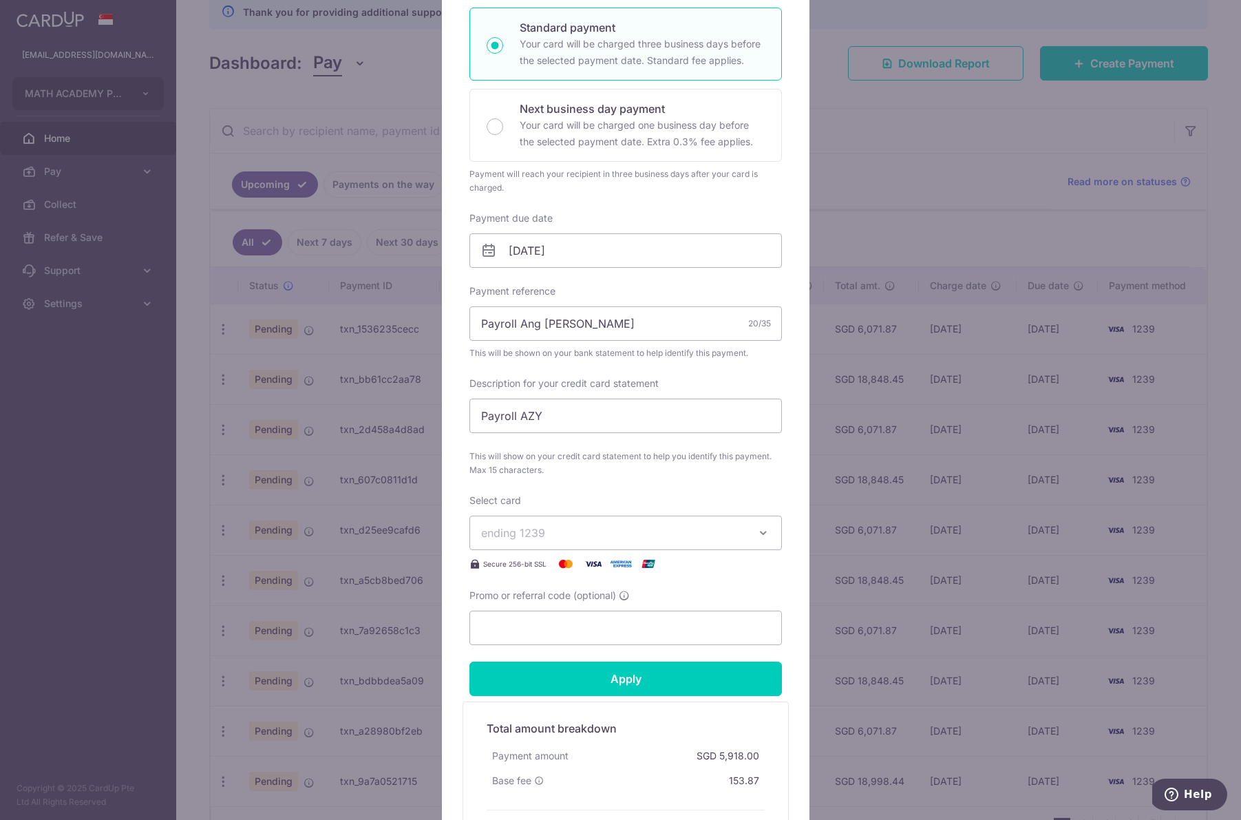
scroll to position [246, 0]
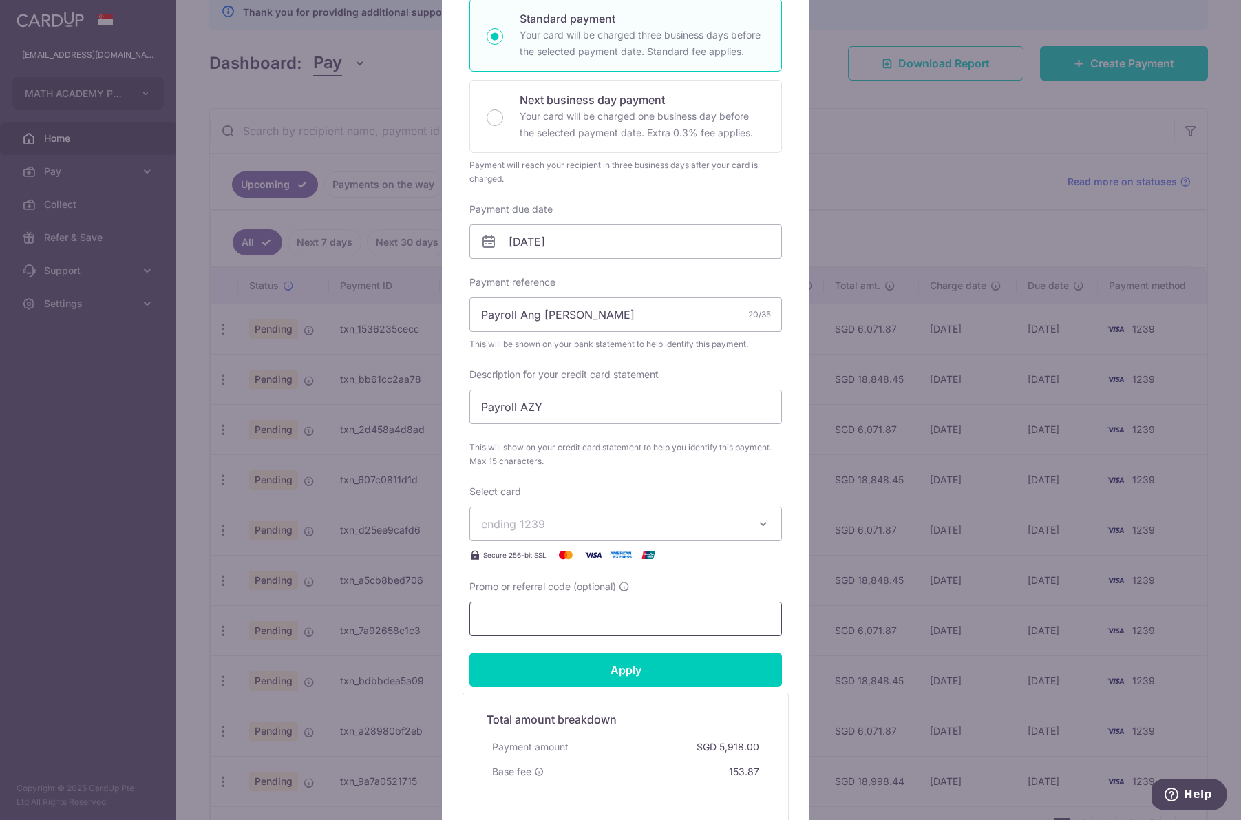
click at [649, 617] on input "Promo or referral code (optional)" at bounding box center [625, 619] width 312 height 34
paste input "BREC179"
type input "BREC179"
click at [626, 667] on input "Apply" at bounding box center [625, 670] width 312 height 34
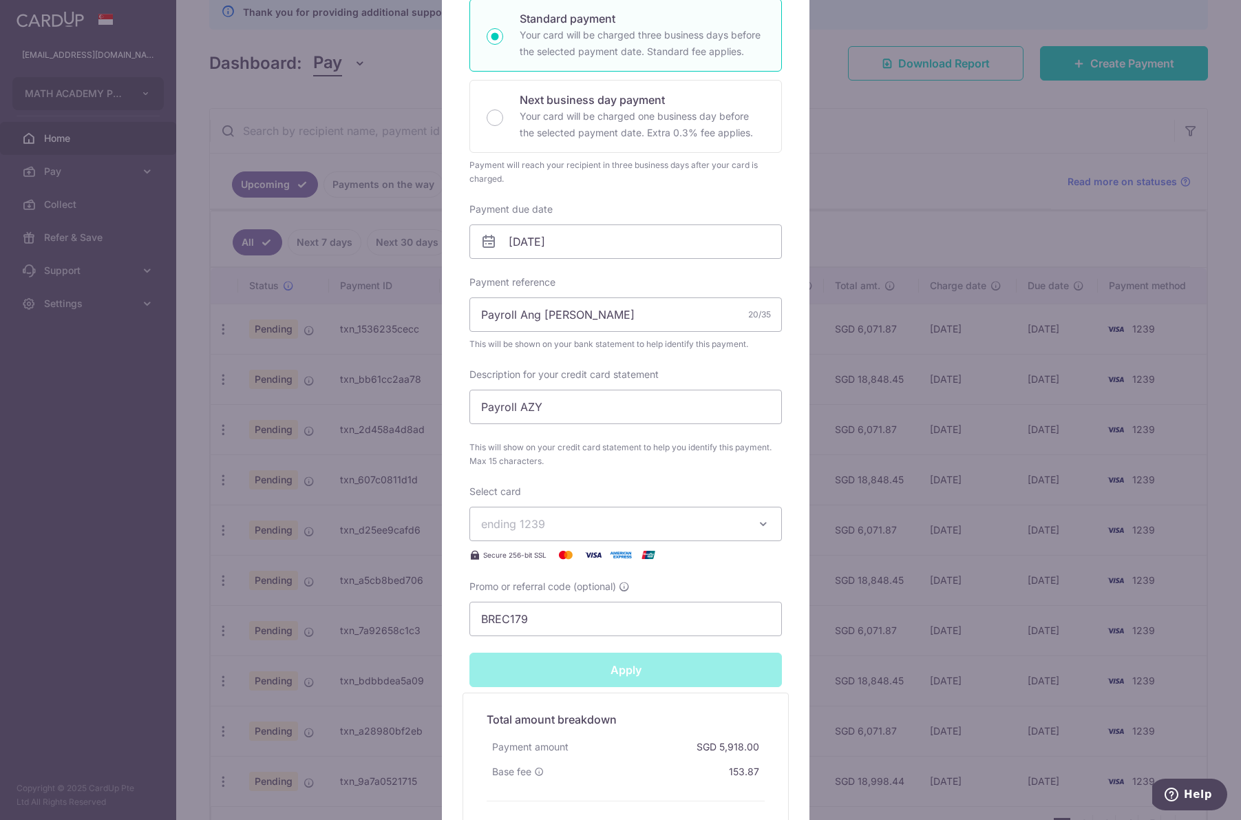
type input "Successfully Applied"
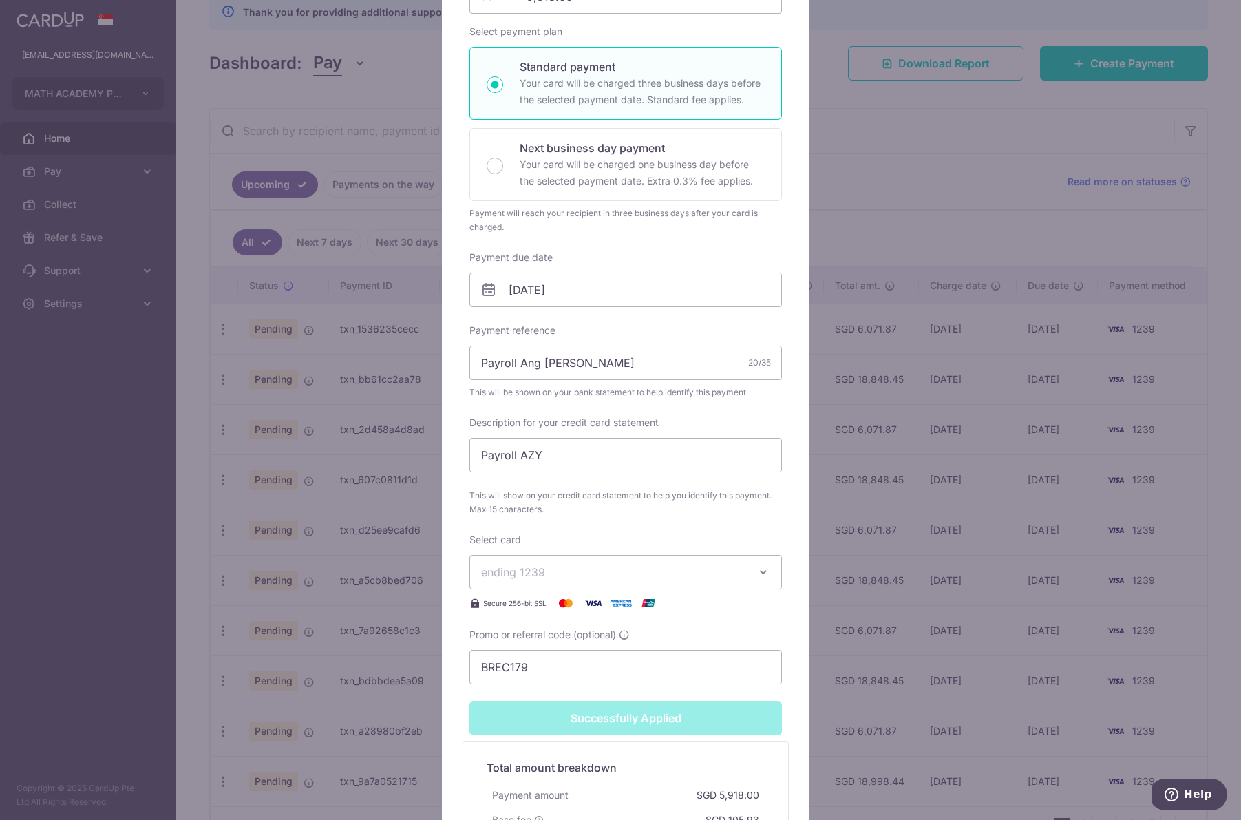
scroll to position [294, 0]
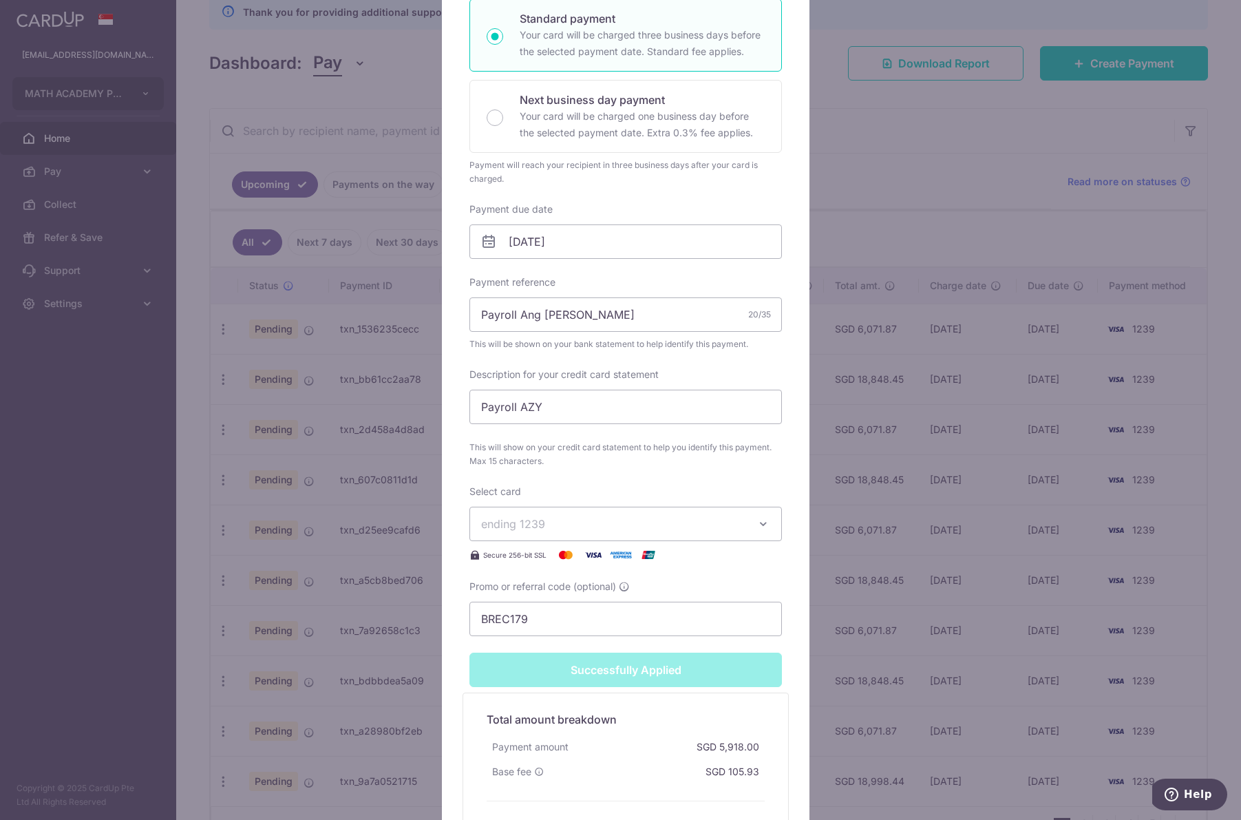
click at [940, 565] on div "Edit payment By clicking apply, you will make changes to all 58 payments to MAT…" at bounding box center [620, 410] width 1241 height 820
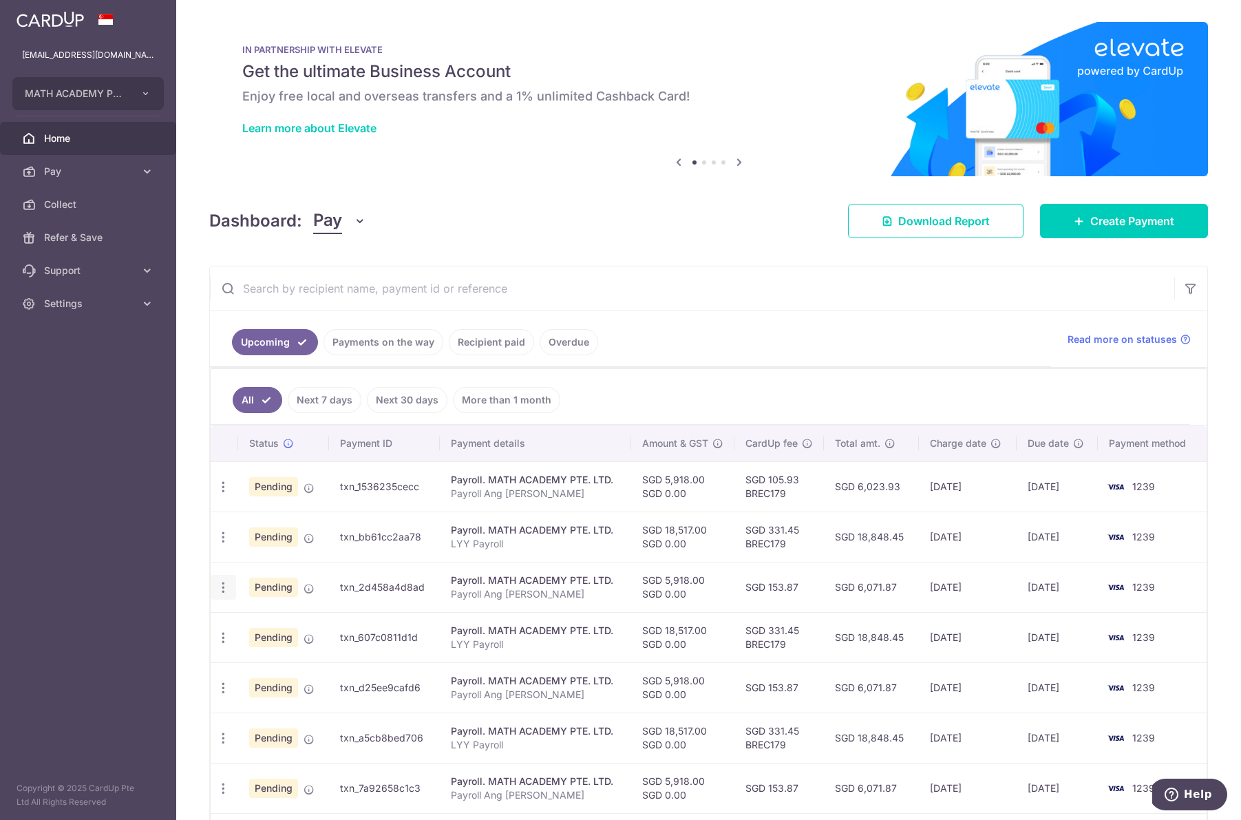
click at [227, 584] on icon "button" at bounding box center [223, 587] width 14 height 14
click at [254, 619] on span "Update payment" at bounding box center [297, 625] width 94 height 17
radio input "true"
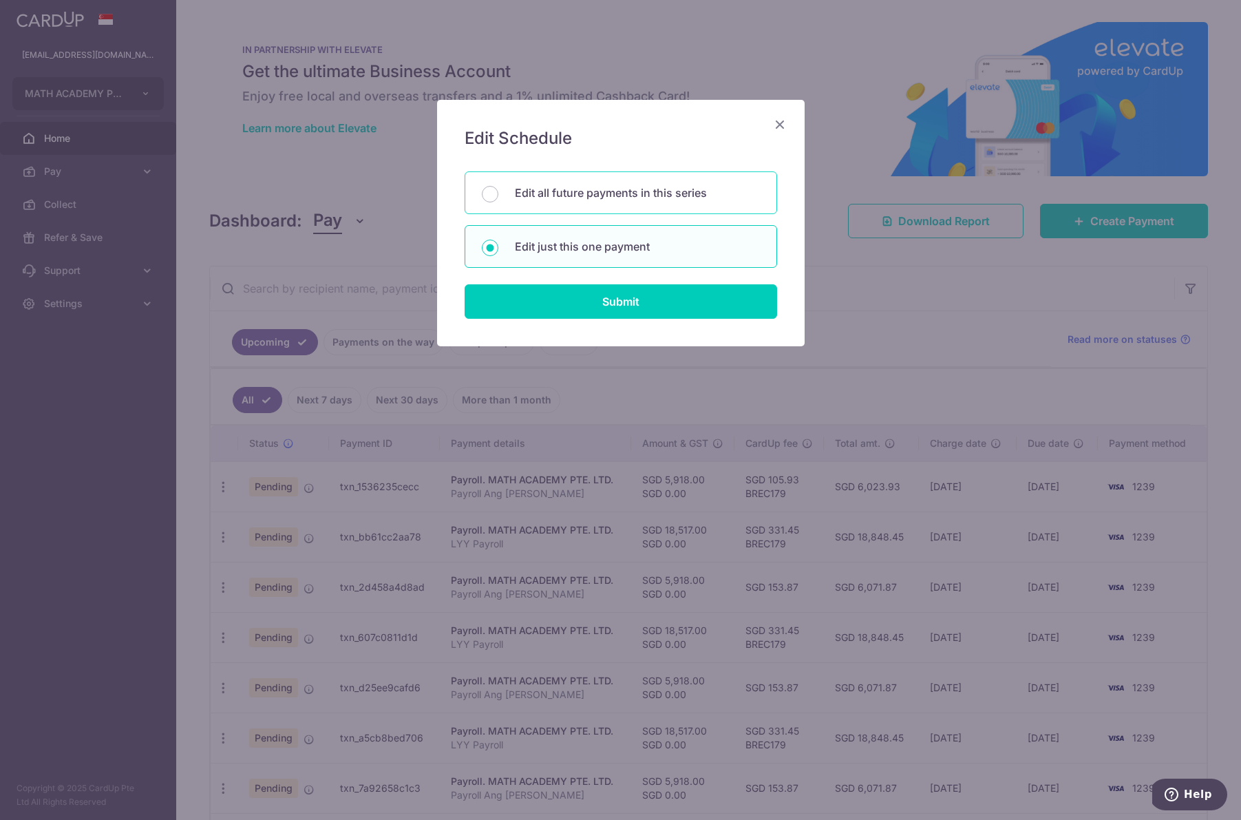
click at [611, 188] on p "Edit all future payments in this series" at bounding box center [637, 192] width 245 height 17
click at [498, 188] on input "Edit all future payments in this series" at bounding box center [490, 194] width 17 height 17
drag, startPoint x: 603, startPoint y: 293, endPoint x: 599, endPoint y: 232, distance: 61.4
click at [599, 232] on form "You will be editing all 57 payments to MATH ACADEMY PTE. LTD. scheduled from [D…" at bounding box center [621, 244] width 312 height 147
click at [599, 231] on div "Edit just this one payment" at bounding box center [621, 246] width 312 height 43
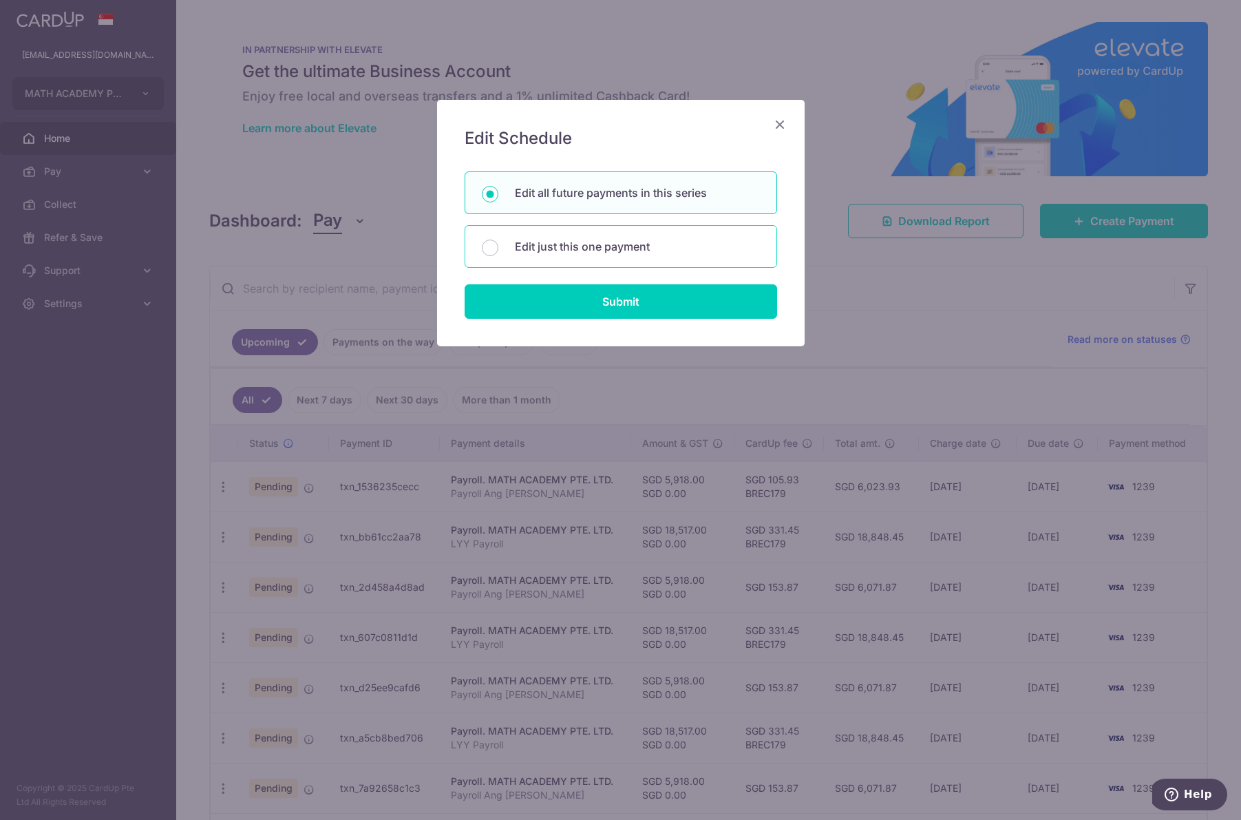
radio input "false"
radio input "true"
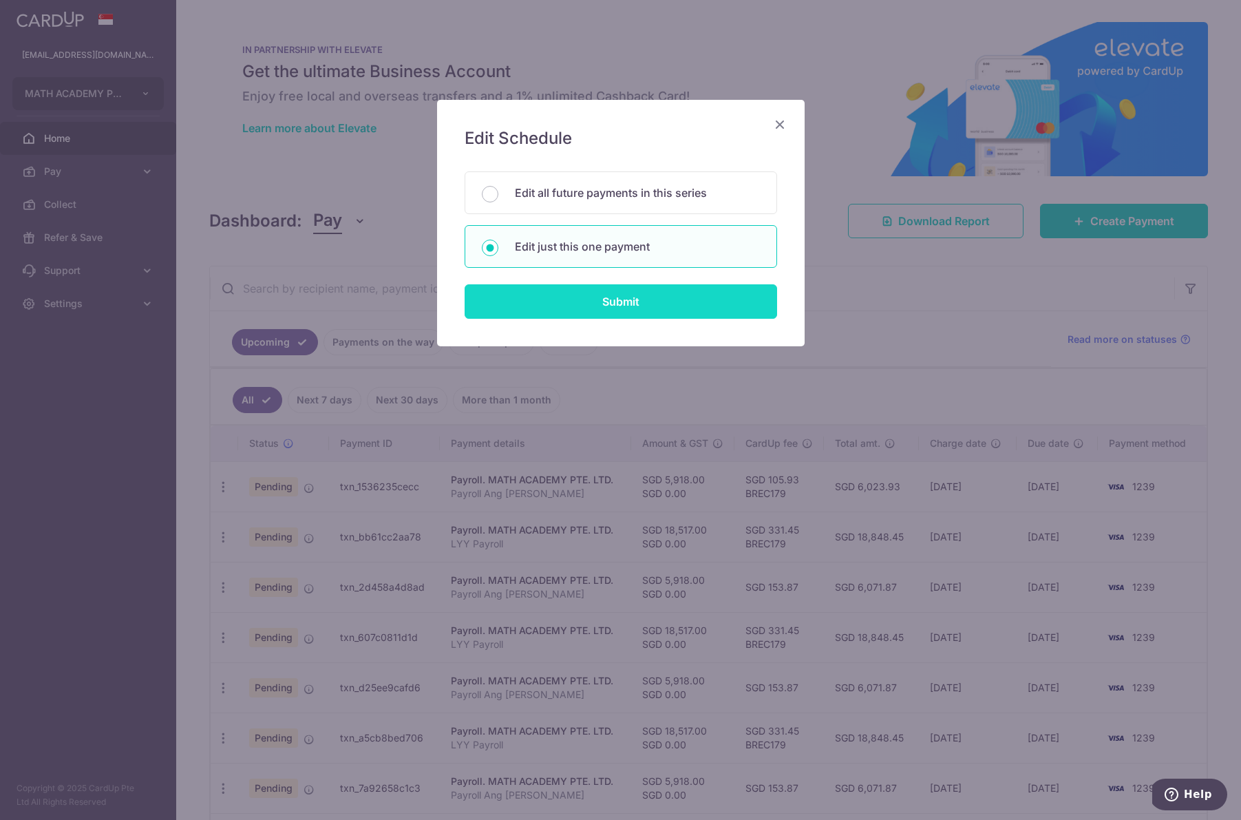
click at [593, 287] on input "Submit" at bounding box center [621, 301] width 312 height 34
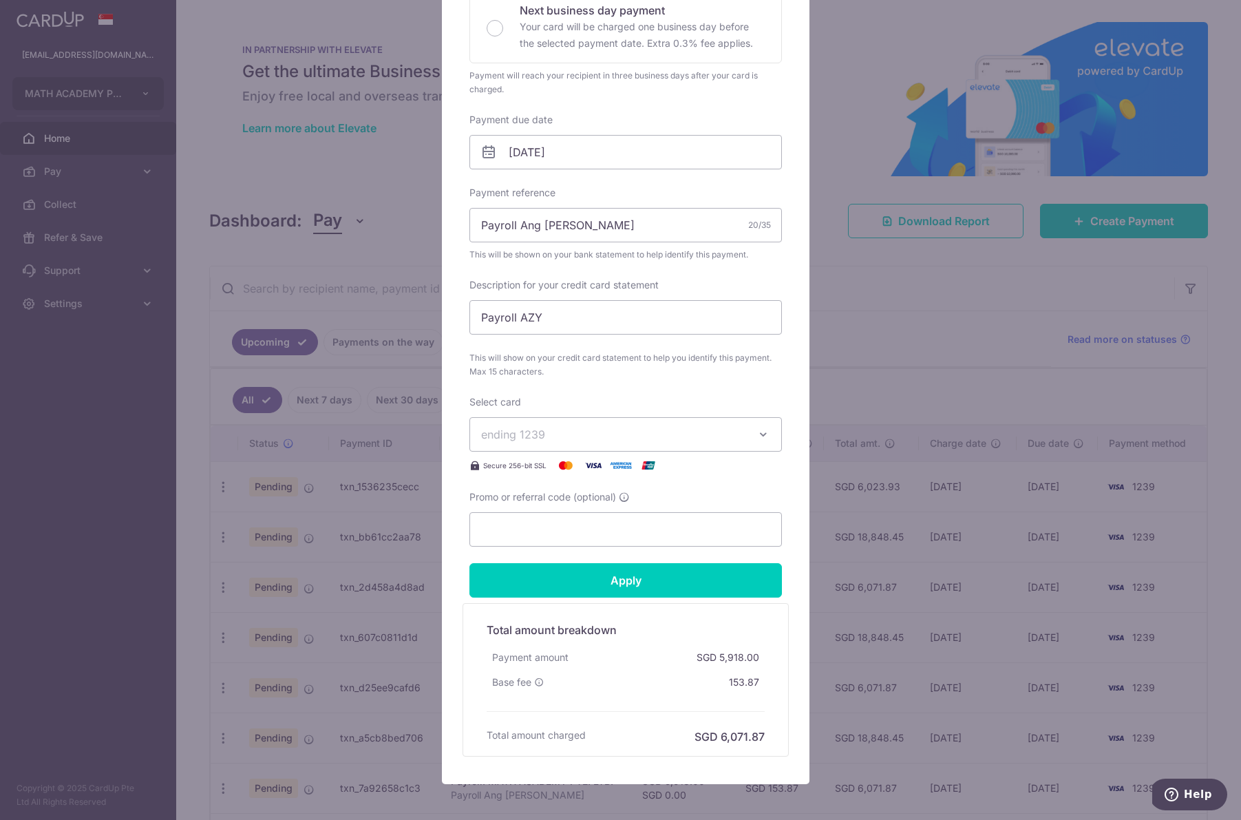
scroll to position [399, 0]
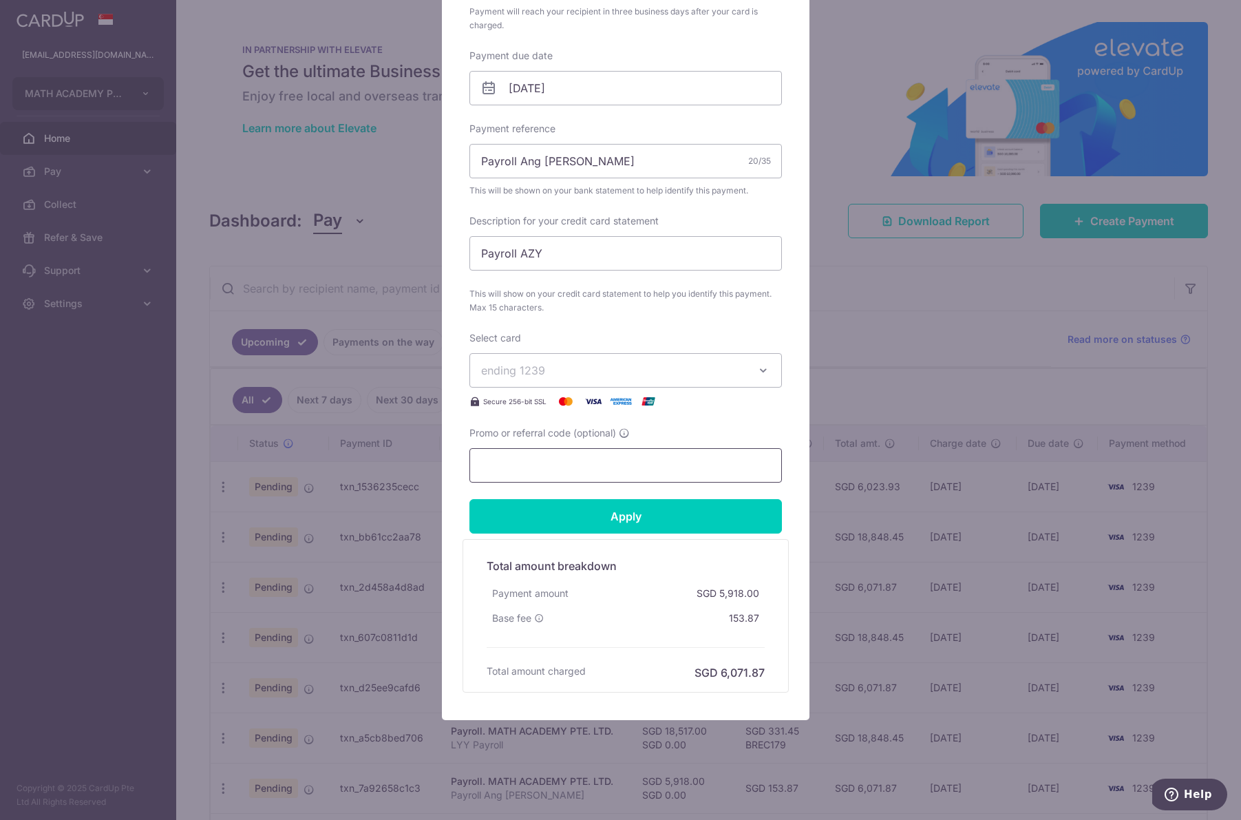
click at [597, 472] on input "Promo or referral code (optional)" at bounding box center [625, 465] width 312 height 34
paste input "BREC179"
type input "BREC179"
click at [589, 520] on input "Apply" at bounding box center [625, 516] width 312 height 34
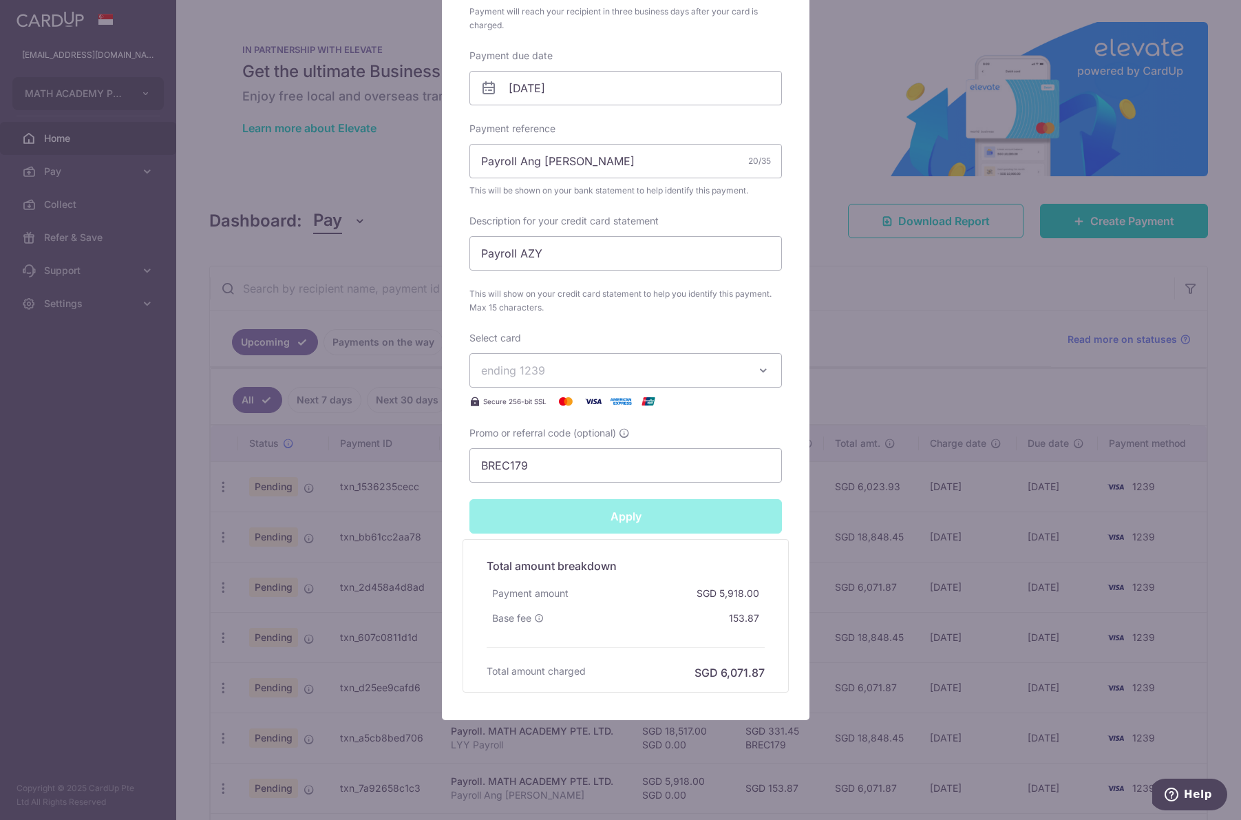
type input "Successfully Applied"
click at [940, 522] on div "Edit payment By clicking apply, you will make changes to all payments to MATH A…" at bounding box center [620, 410] width 1241 height 820
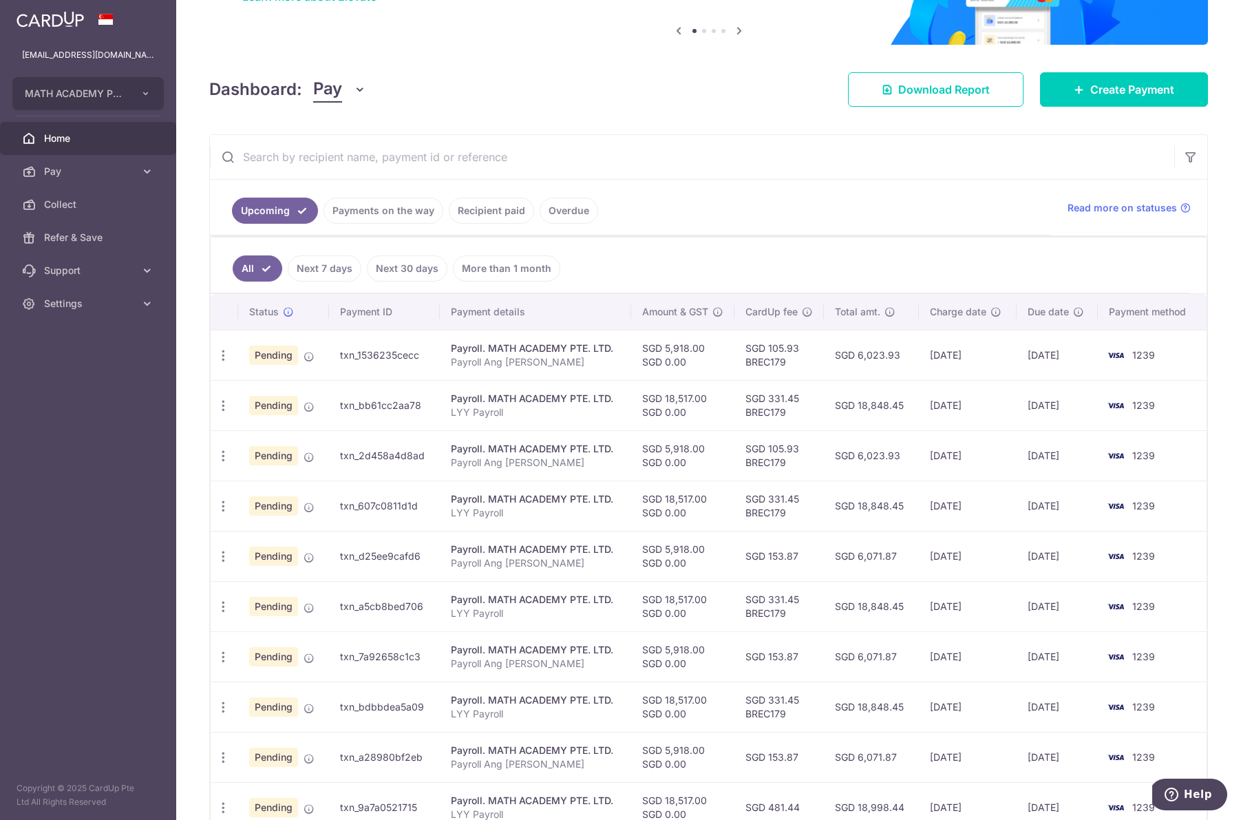
scroll to position [163, 0]
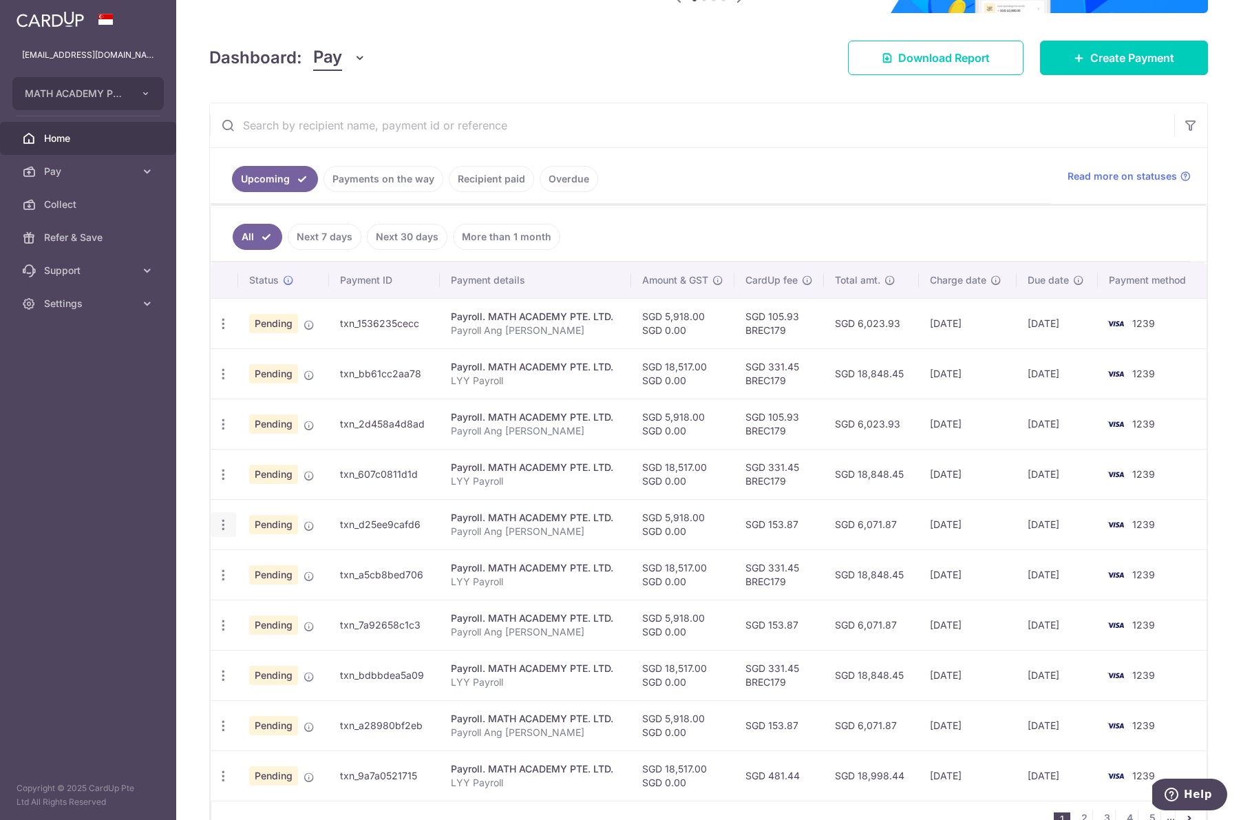
click at [216, 524] on icon "button" at bounding box center [223, 525] width 14 height 14
click at [297, 557] on span "Update payment" at bounding box center [297, 562] width 94 height 17
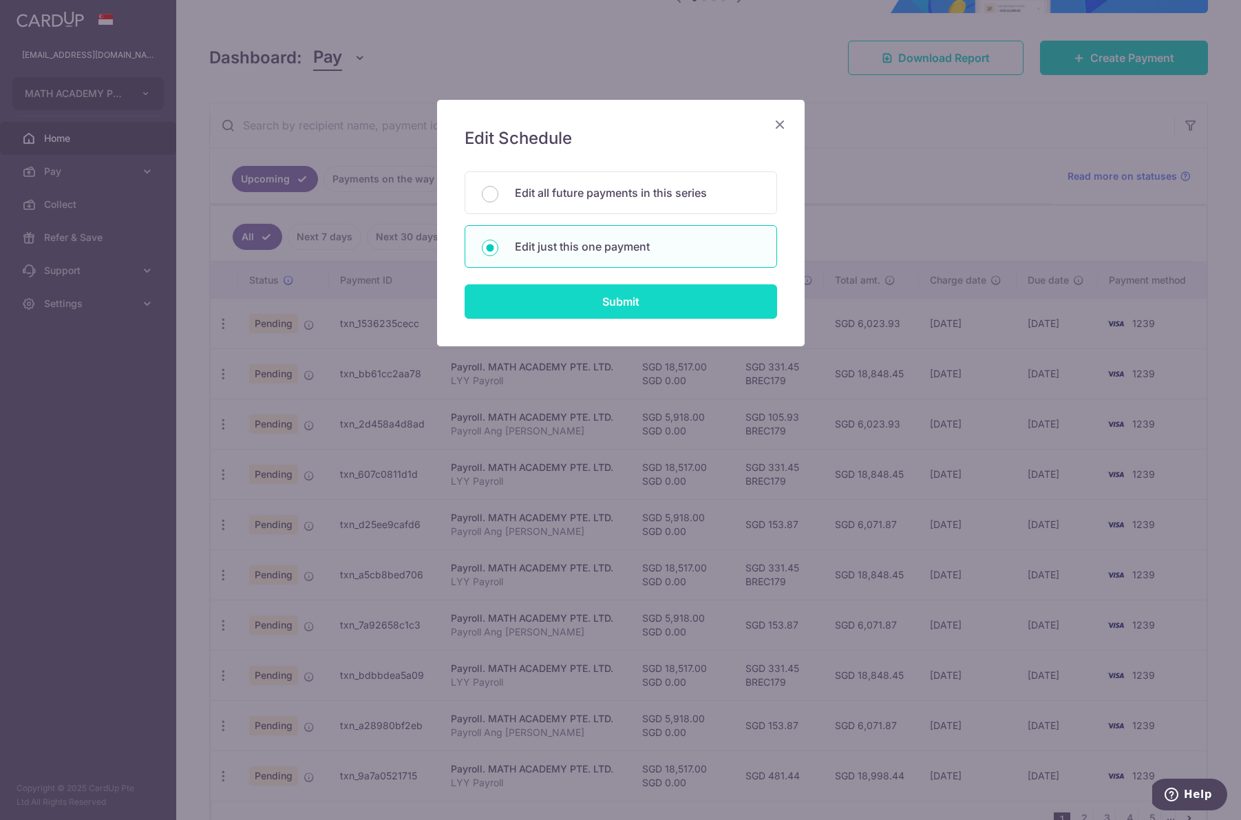
click at [572, 318] on input "Submit" at bounding box center [621, 301] width 312 height 34
radio input "true"
type input "5,918.00"
type input "[DATE]"
type input "Payroll Ang [PERSON_NAME]"
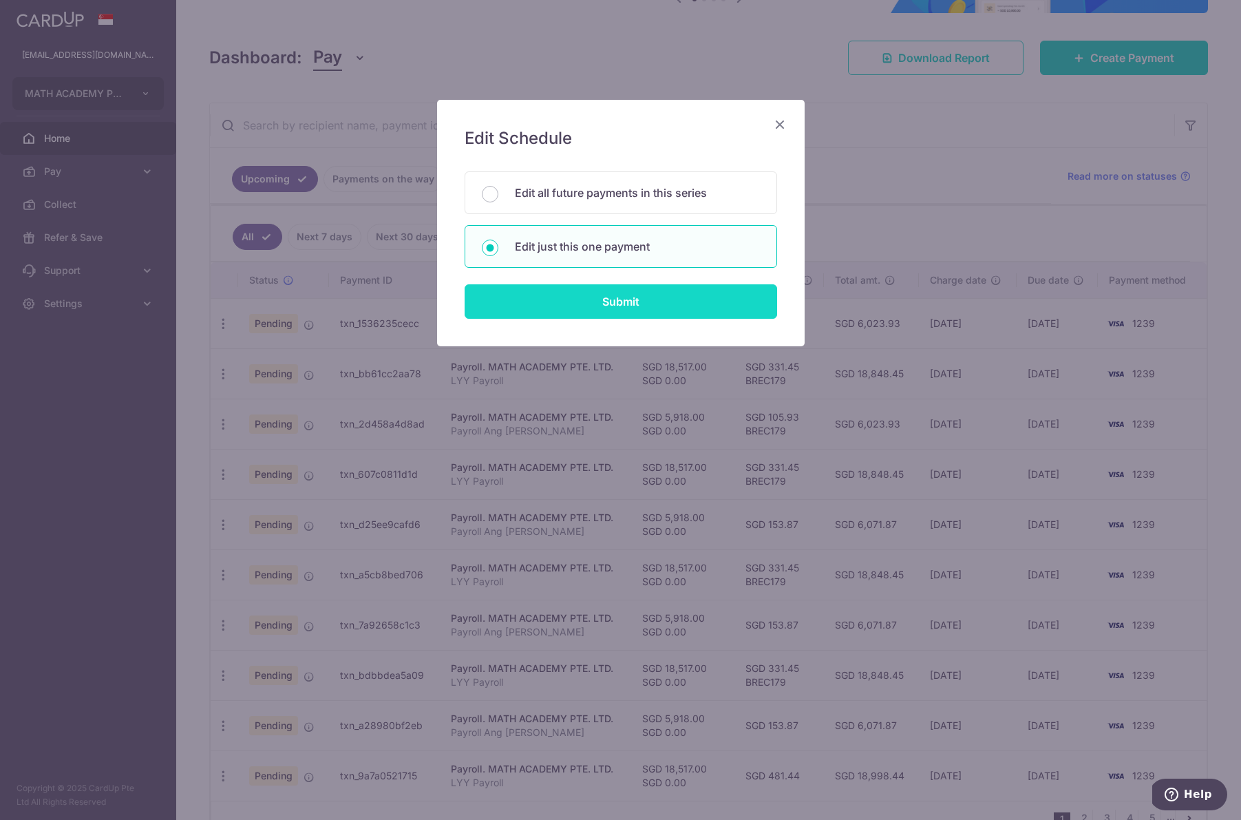
type input "Payroll AZY"
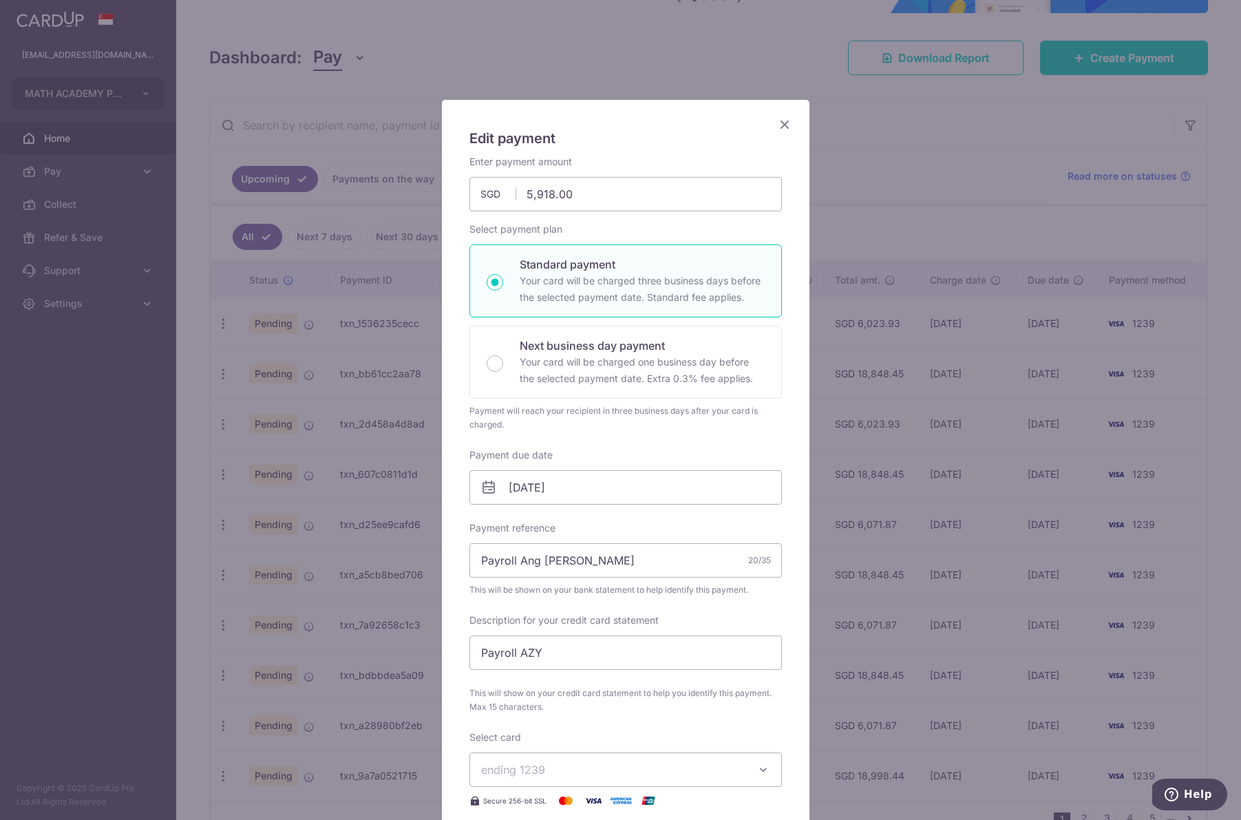
scroll to position [399, 0]
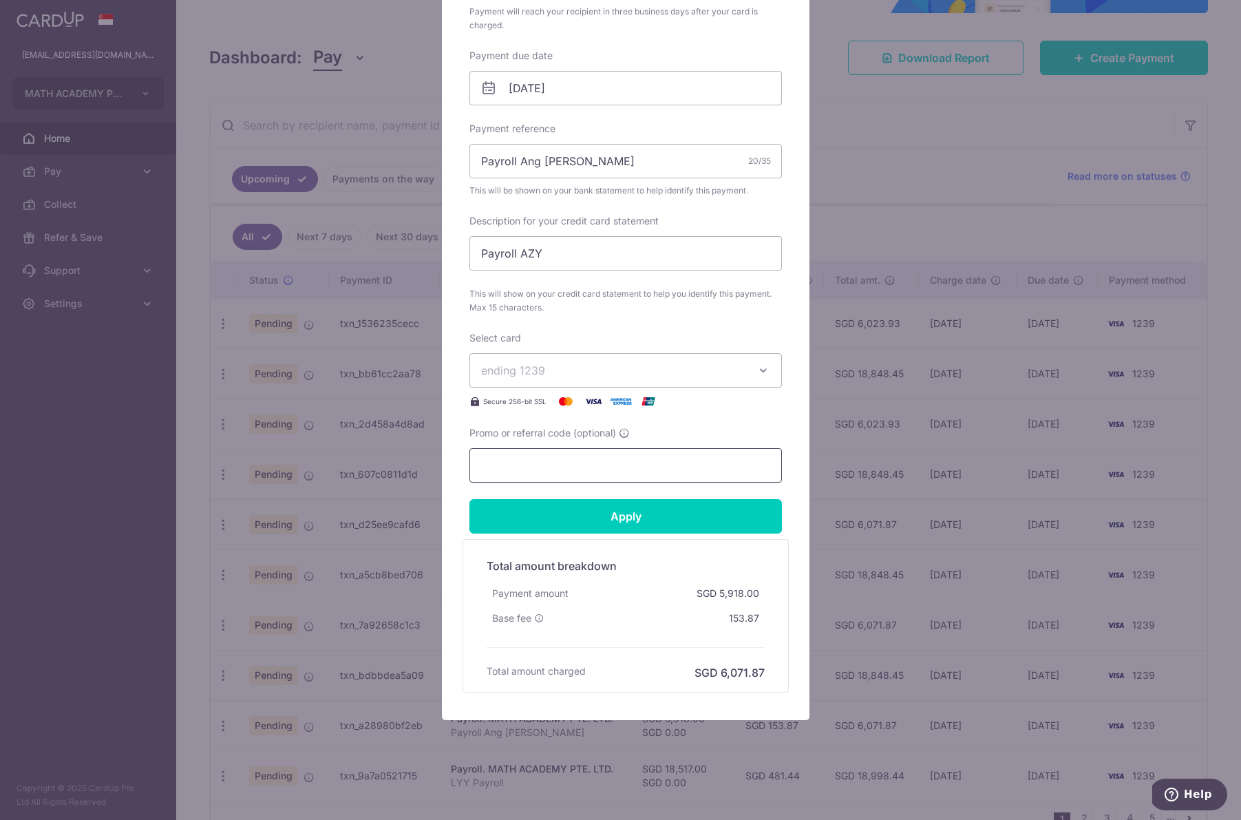
click at [549, 470] on input "Promo or referral code (optional)" at bounding box center [625, 465] width 312 height 34
paste input "BREC179"
type input "BREC179"
click at [548, 519] on input "Apply" at bounding box center [625, 516] width 312 height 34
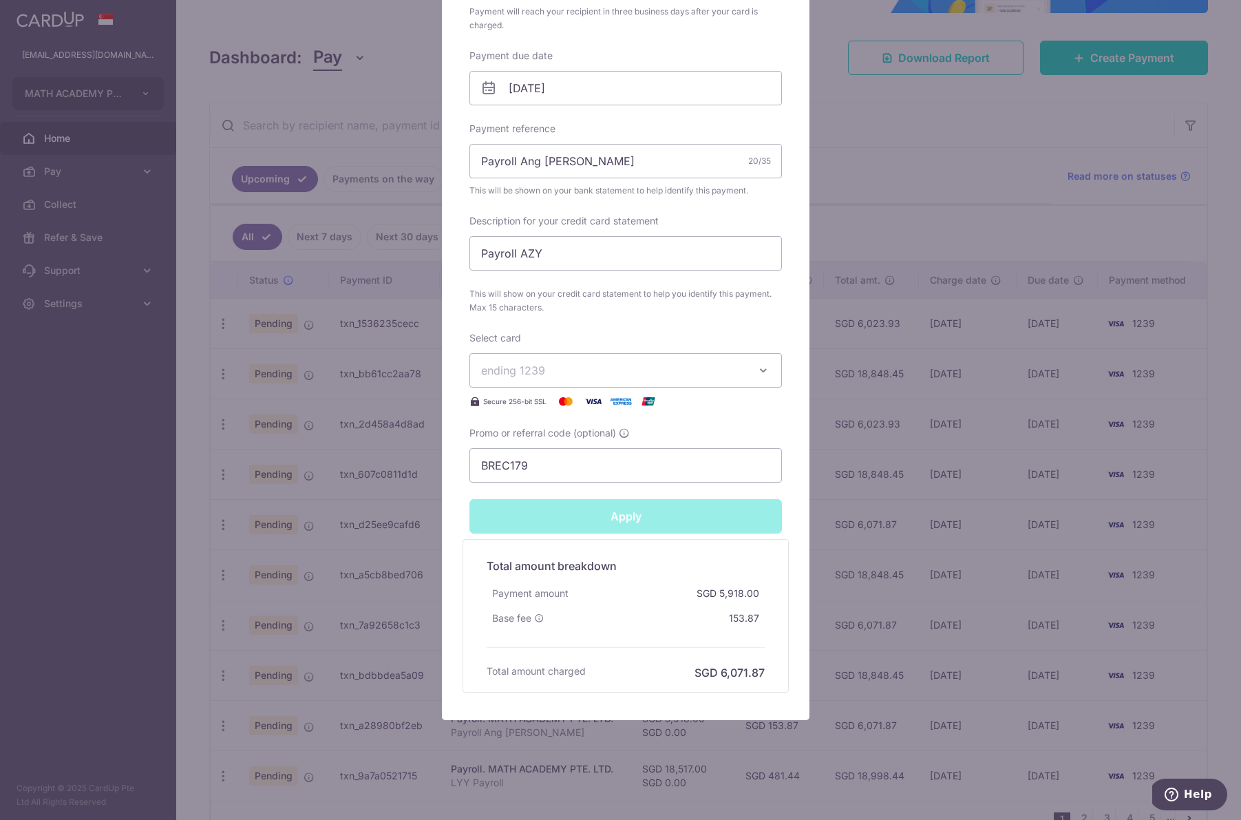
type input "Successfully Applied"
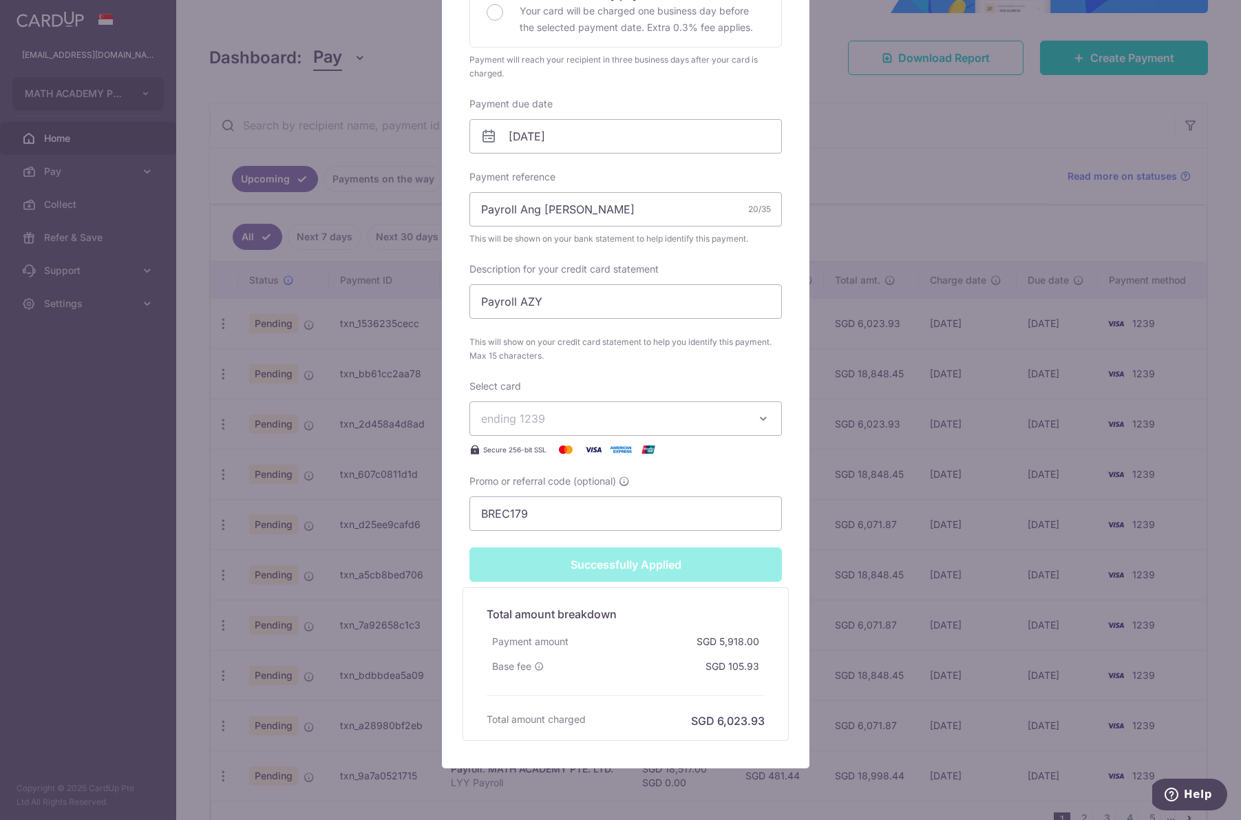
scroll to position [447, 0]
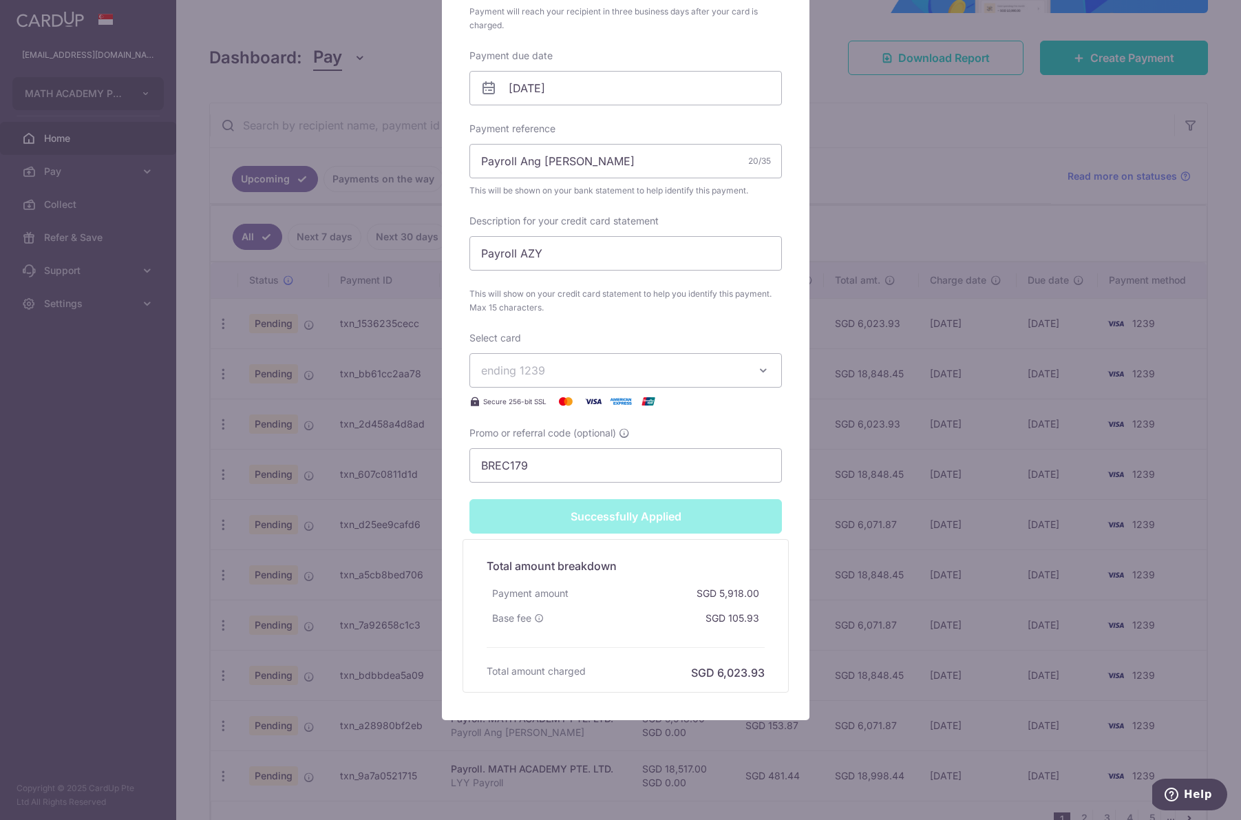
click at [864, 566] on div "Edit payment By clicking apply, you will make changes to all payments to MATH A…" at bounding box center [620, 410] width 1241 height 820
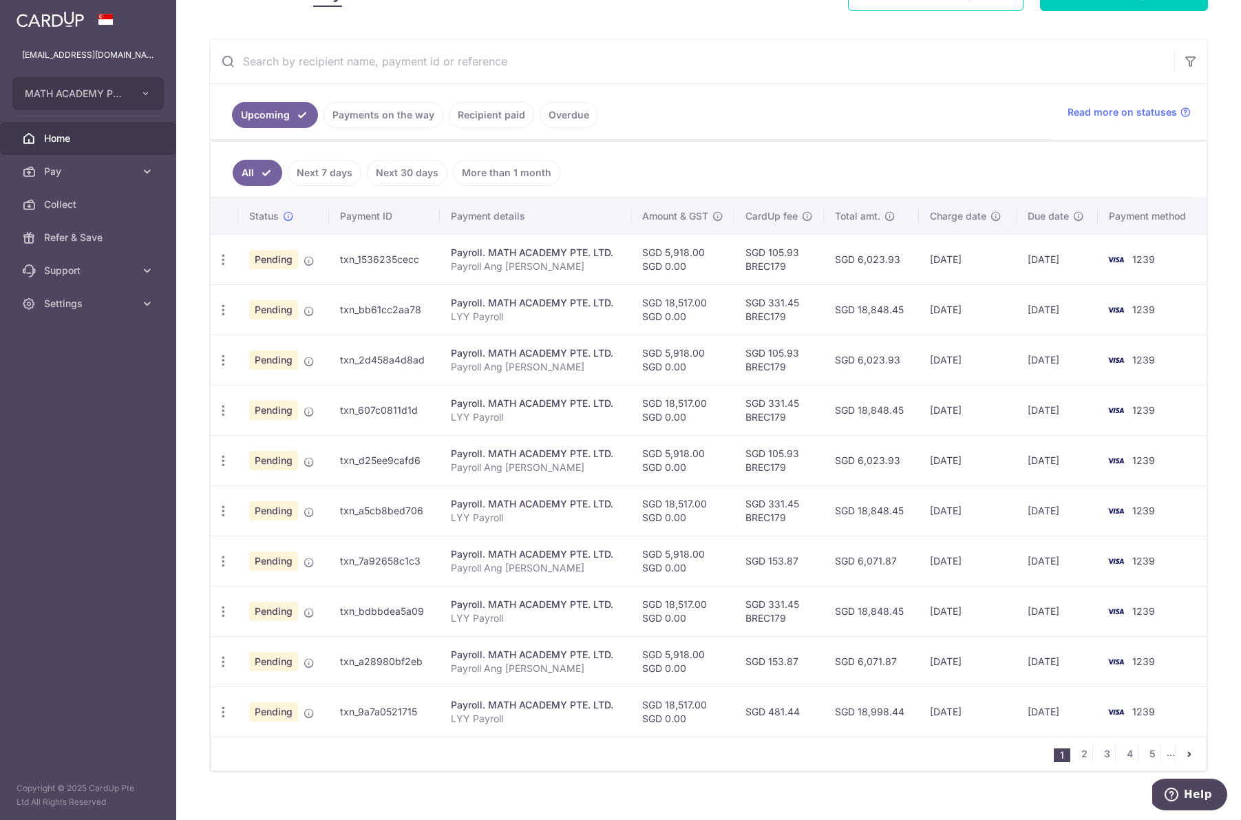
scroll to position [244, 0]
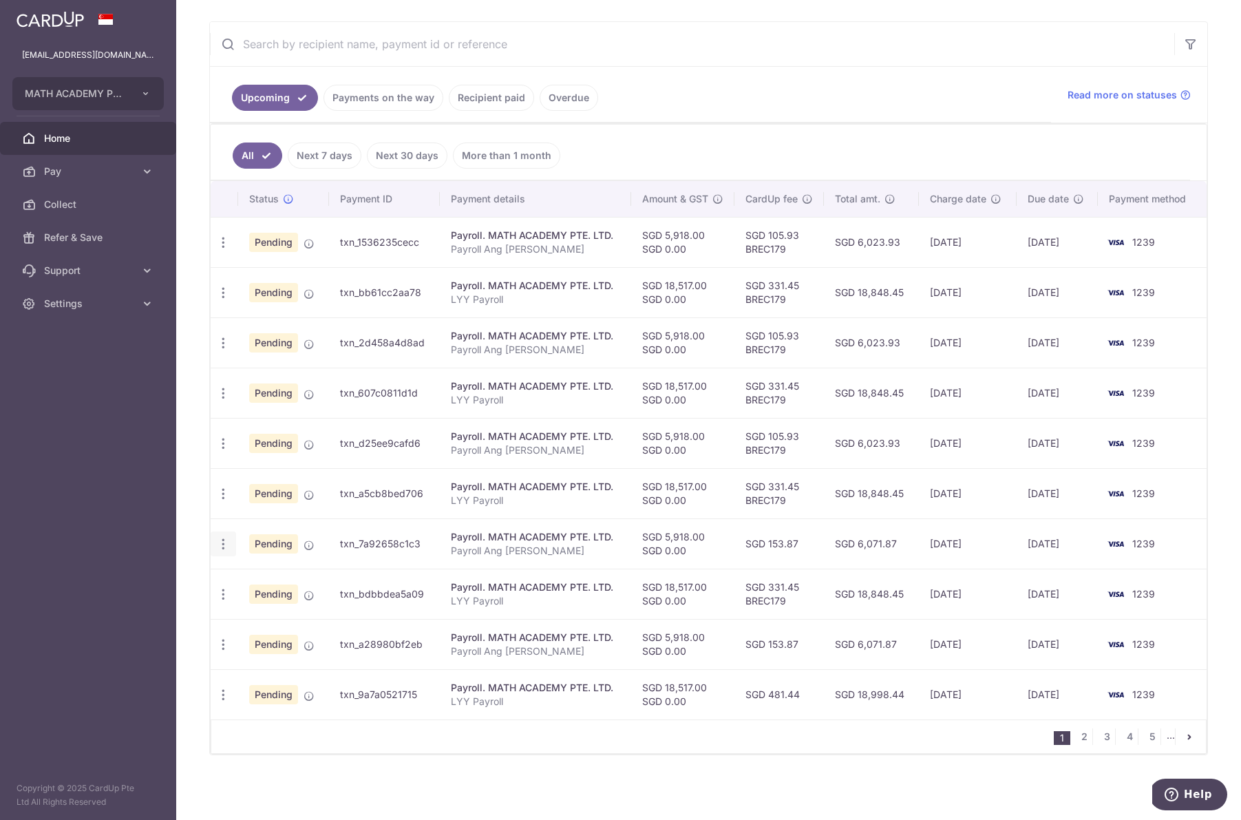
click at [223, 541] on icon "button" at bounding box center [223, 544] width 14 height 14
click at [259, 575] on span "Update payment" at bounding box center [297, 581] width 94 height 17
radio input "true"
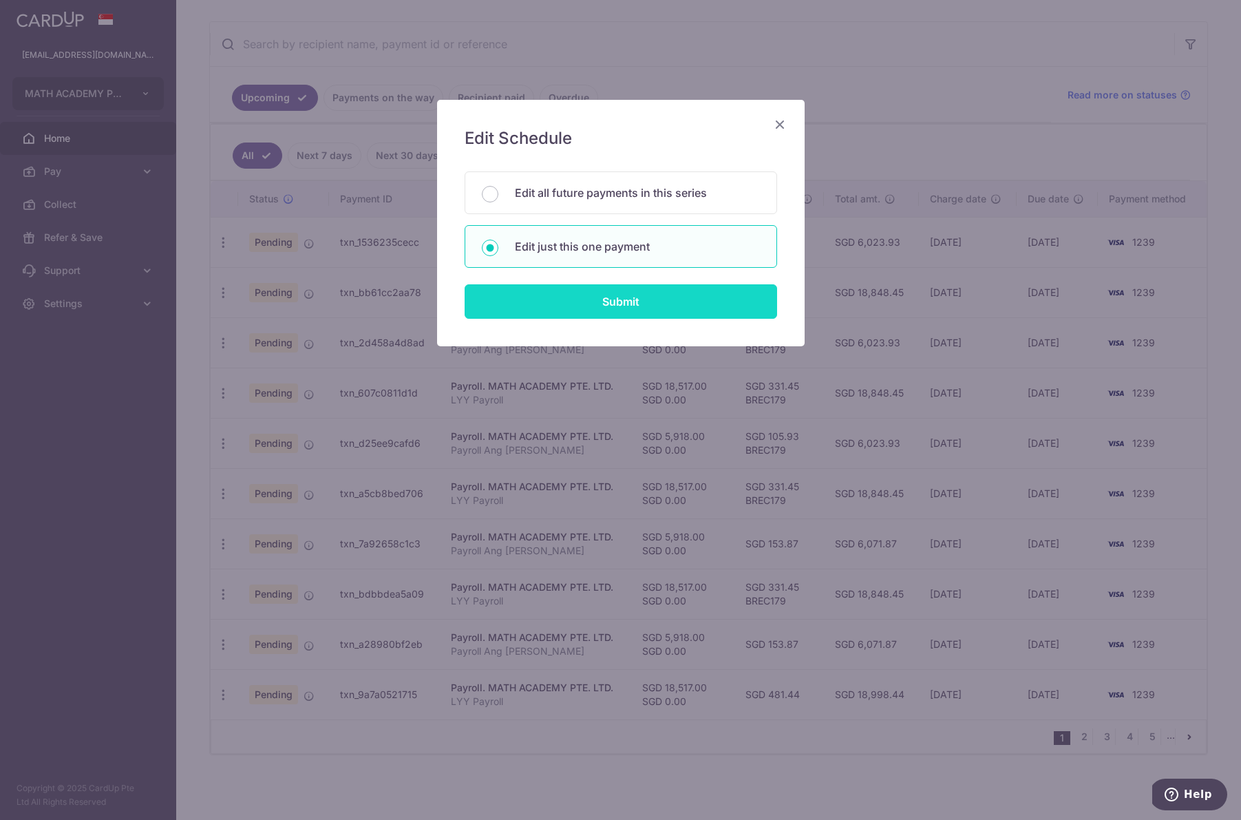
click at [620, 297] on input "Submit" at bounding box center [621, 301] width 312 height 34
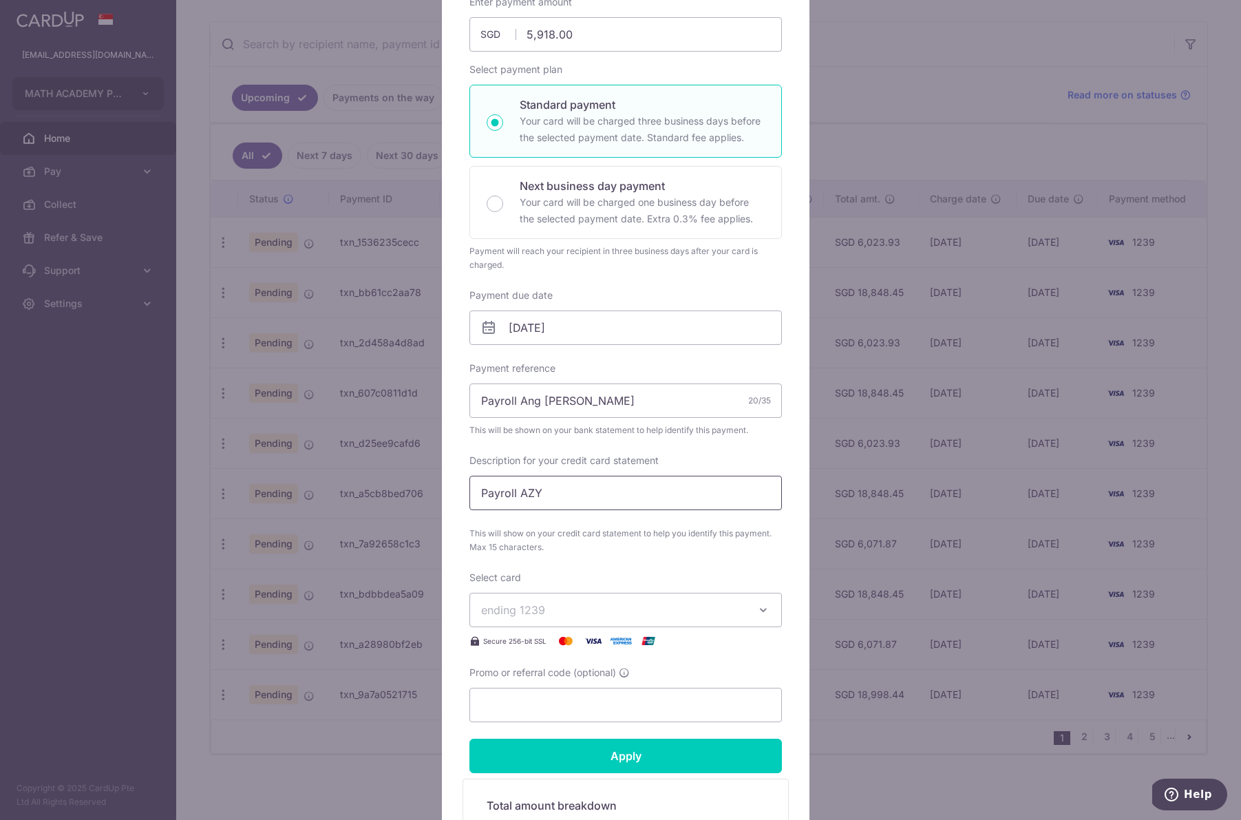
scroll to position [399, 0]
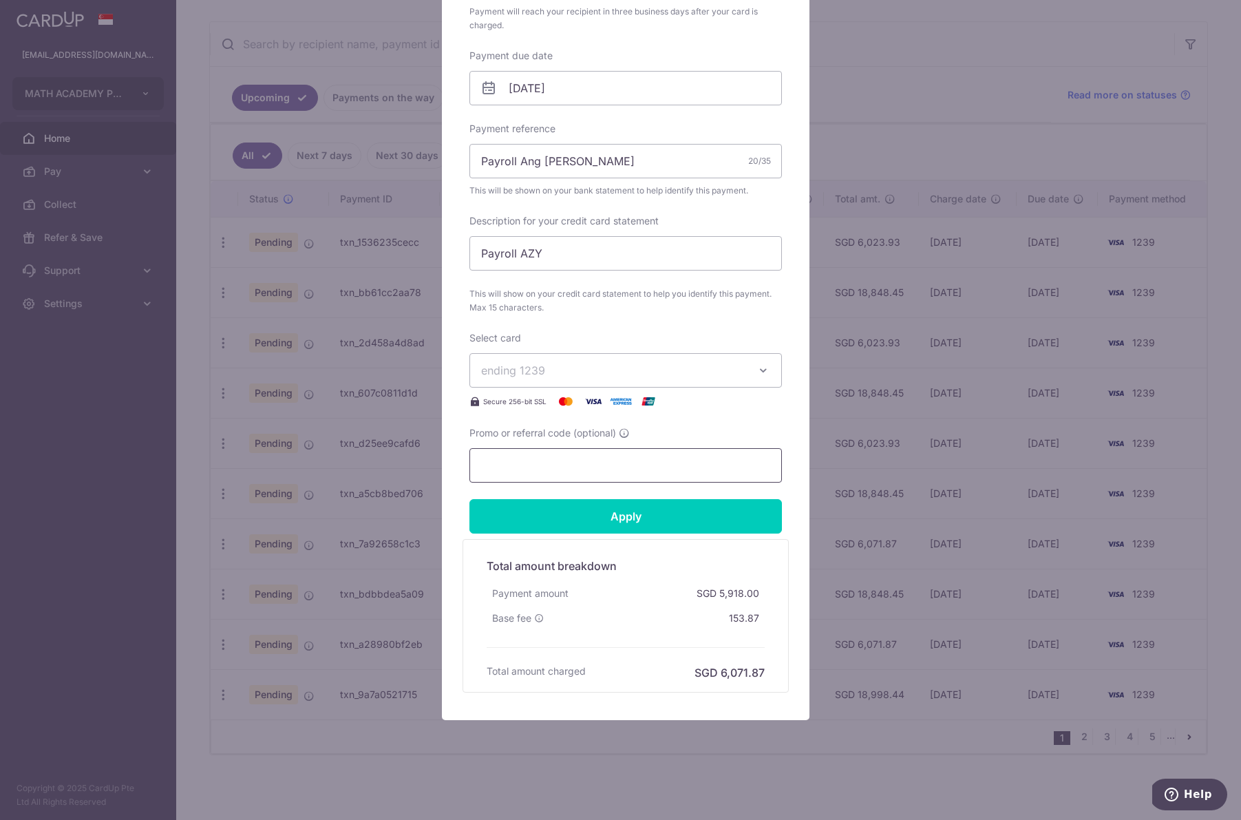
click at [535, 464] on input "Promo or referral code (optional)" at bounding box center [625, 465] width 312 height 34
paste input "BREC179"
type input "BREC179"
click at [546, 513] on input "Apply" at bounding box center [625, 516] width 312 height 34
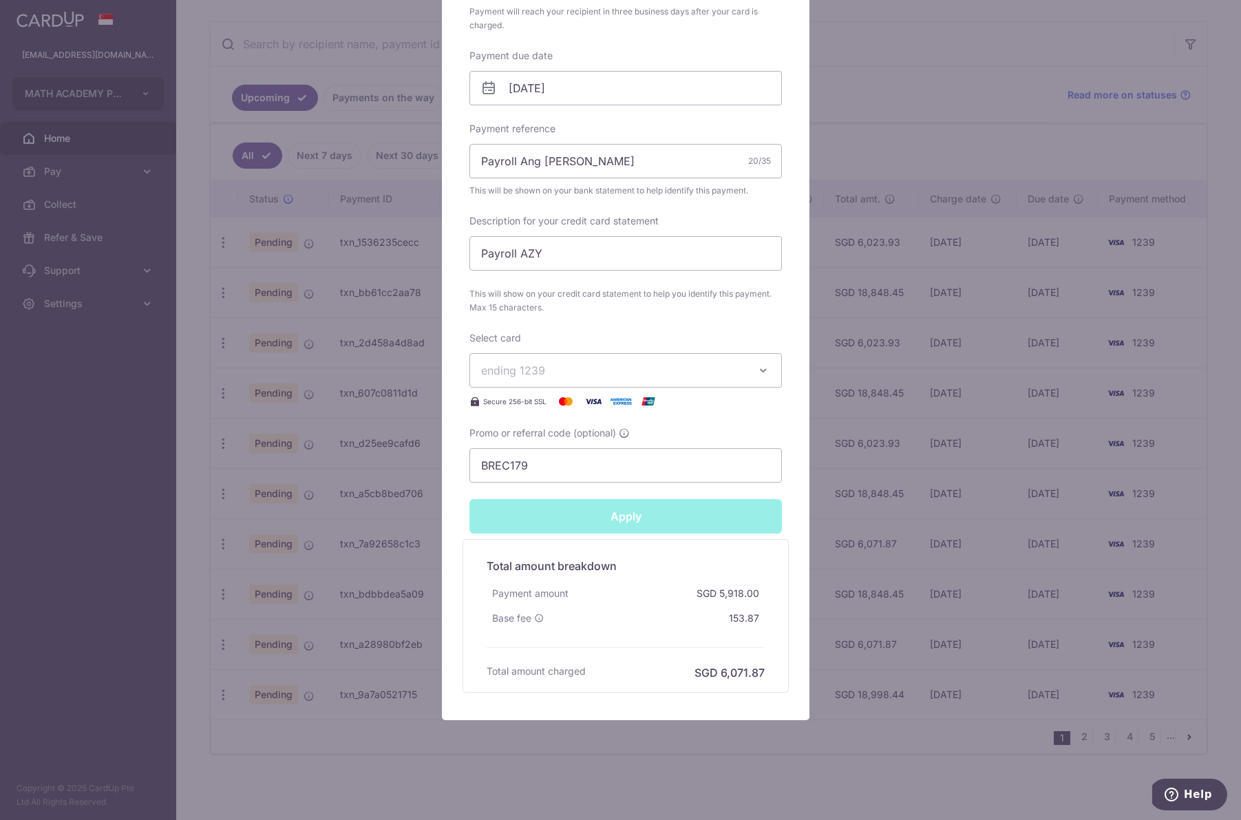
type input "Successfully Applied"
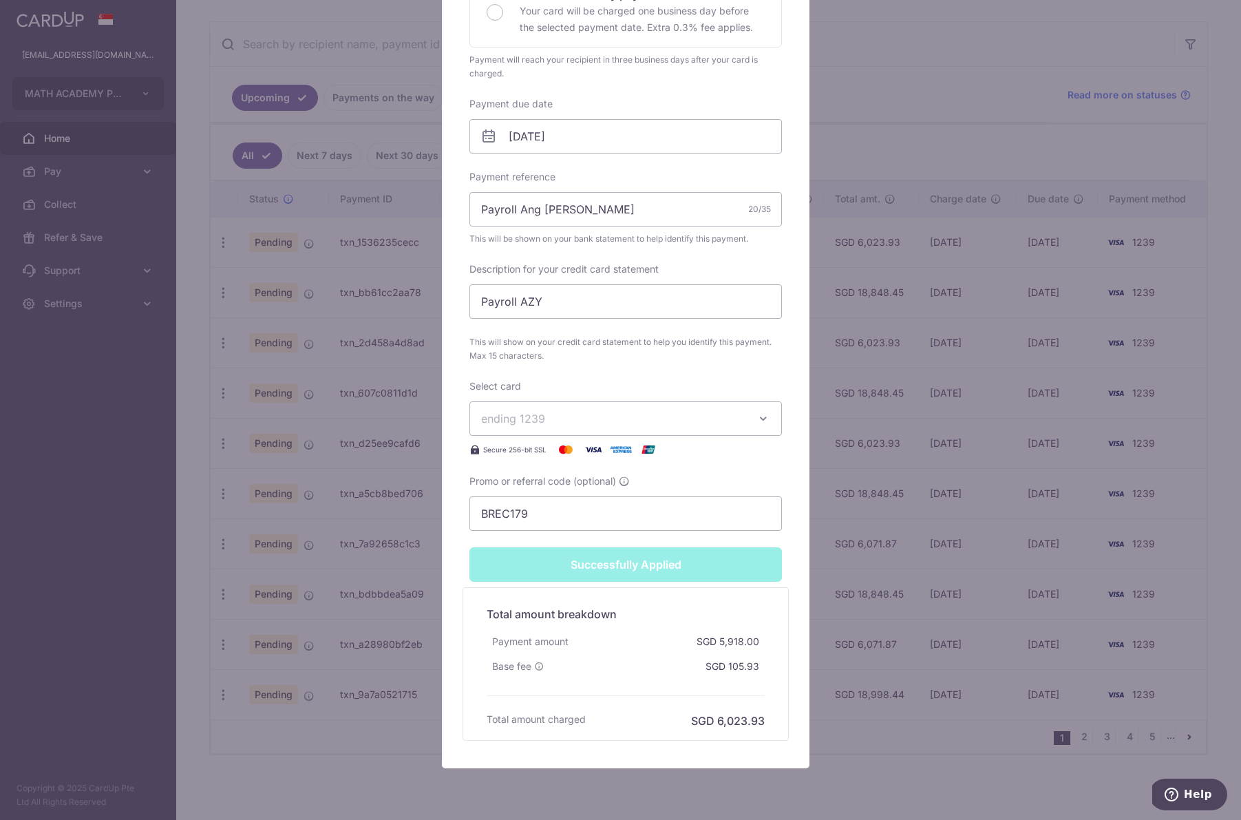
scroll to position [447, 0]
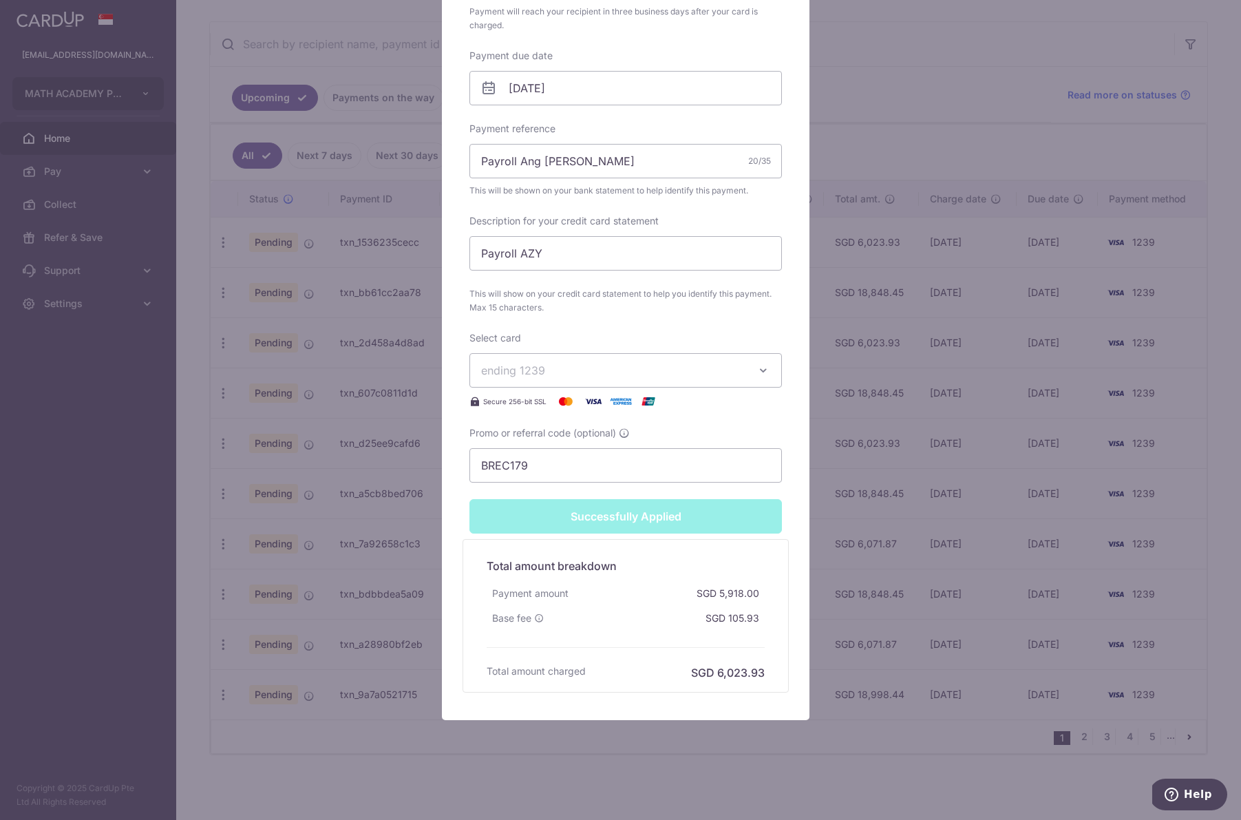
click at [880, 491] on div "Edit payment By clicking apply, you will make changes to all payments to MATH A…" at bounding box center [620, 410] width 1241 height 820
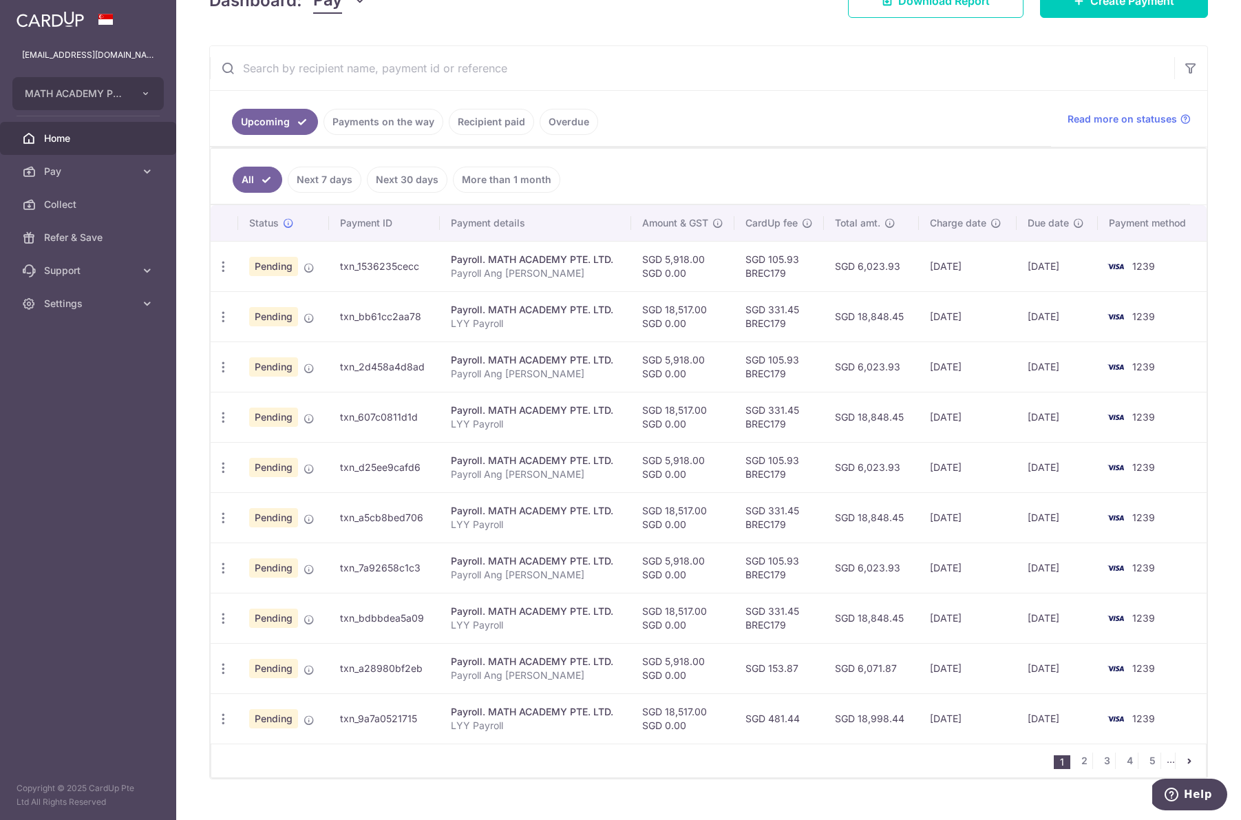
scroll to position [244, 0]
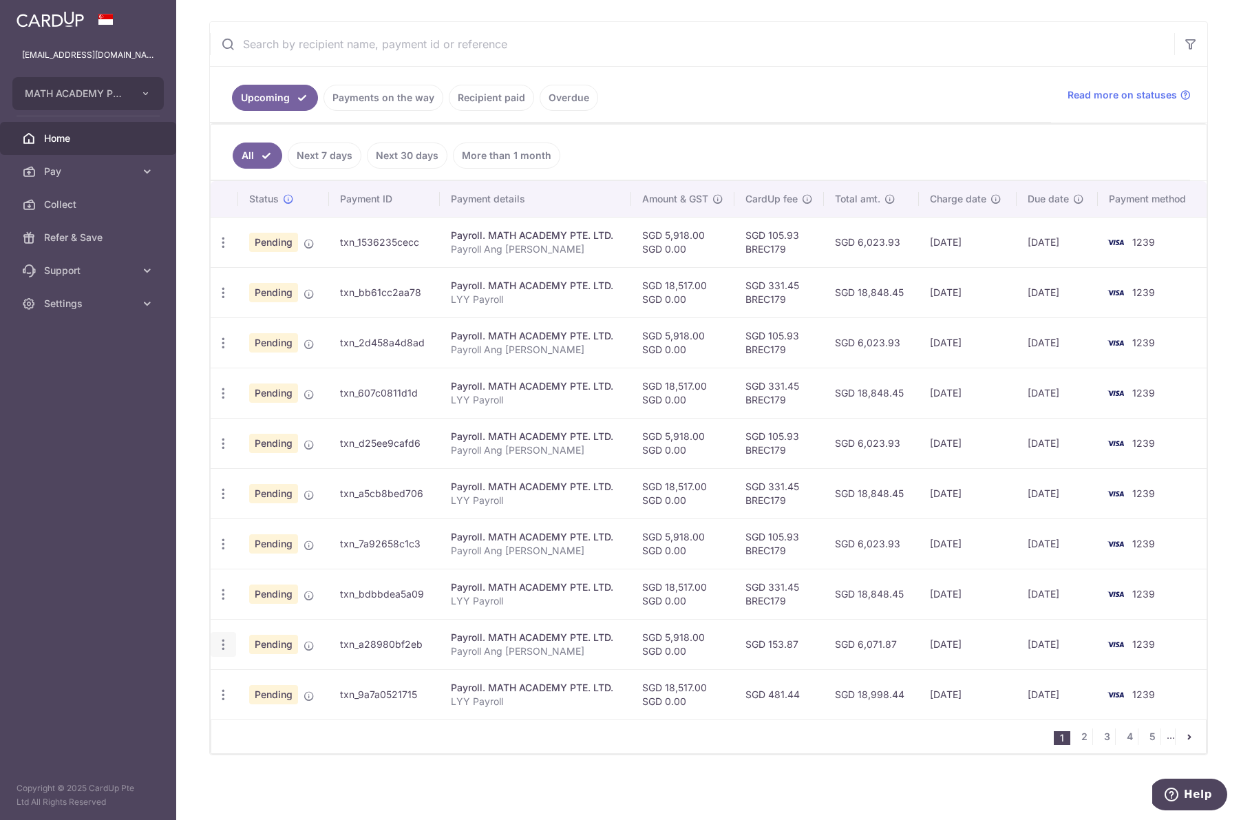
click at [231, 646] on div "Update payment Cancel payment" at bounding box center [223, 644] width 25 height 25
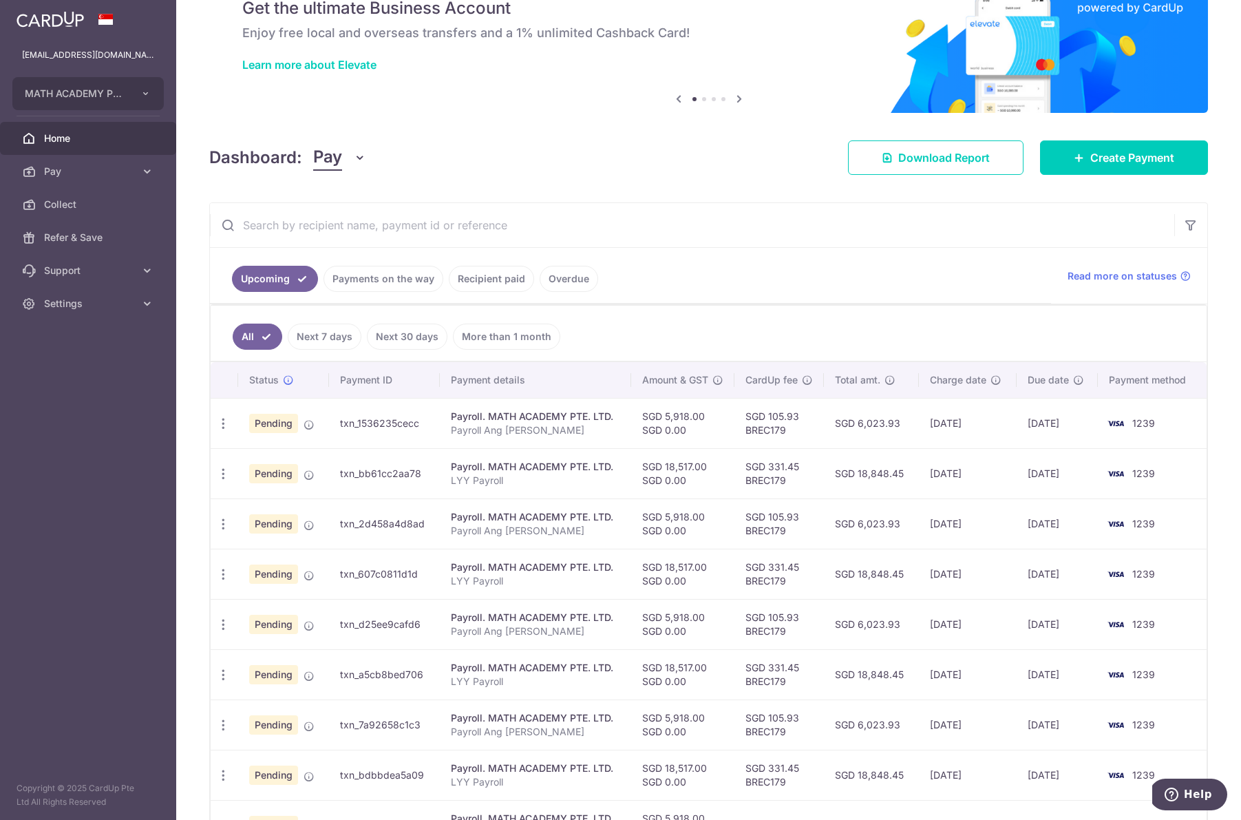
scroll to position [0, 0]
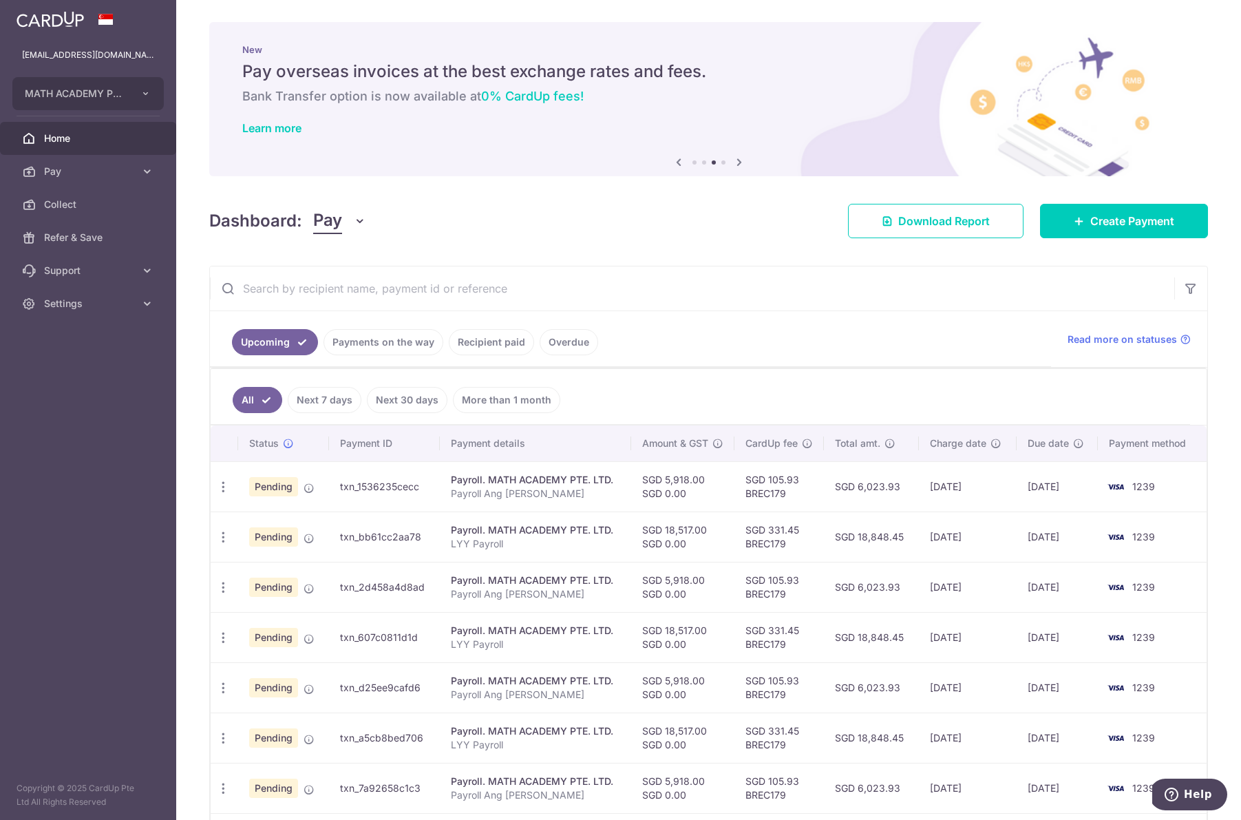
click at [896, 349] on ul "Upcoming Payments on the way Recipient paid Overdue" at bounding box center [630, 339] width 841 height 56
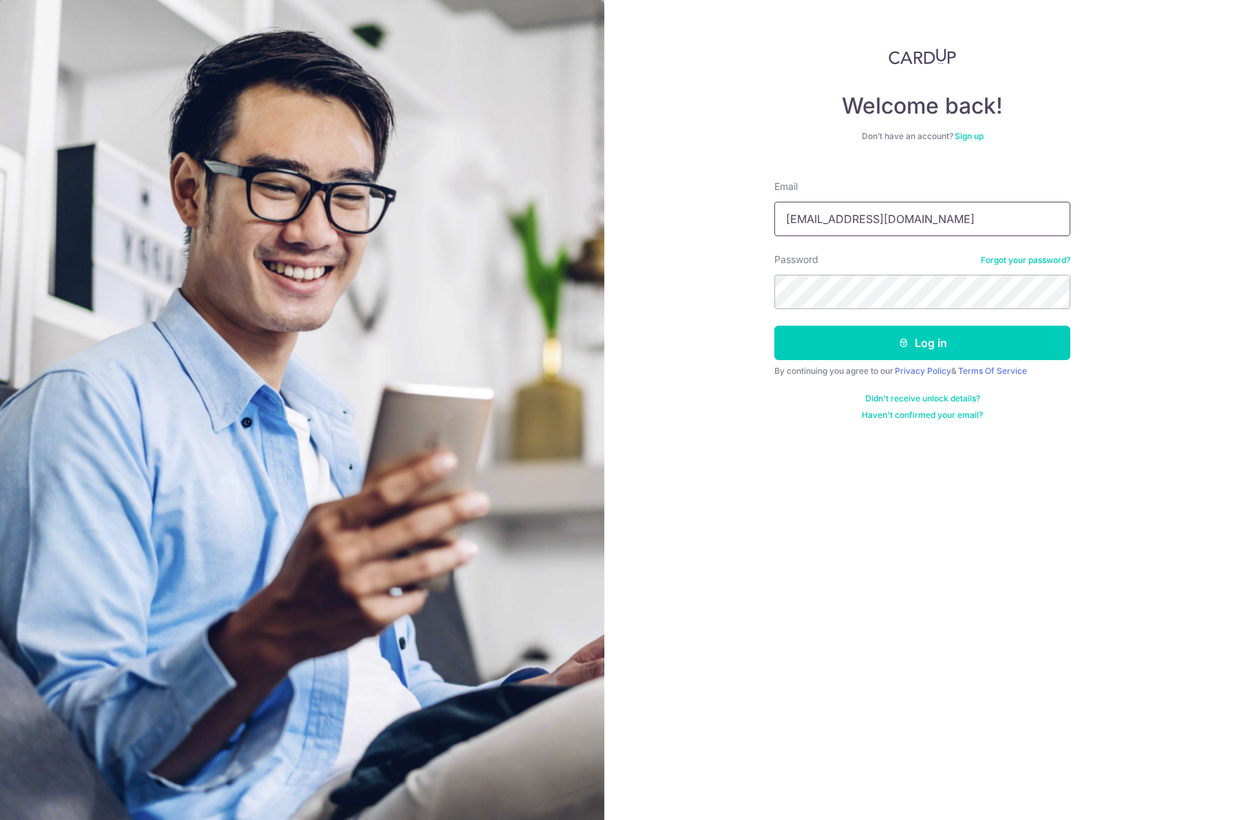
click at [836, 218] on input "[EMAIL_ADDRESS][DOMAIN_NAME]" at bounding box center [922, 219] width 296 height 34
type input "[EMAIL_ADDRESS][DOMAIN_NAME]"
click at [888, 353] on button "Log in" at bounding box center [922, 343] width 296 height 34
